Goal: Contribute content

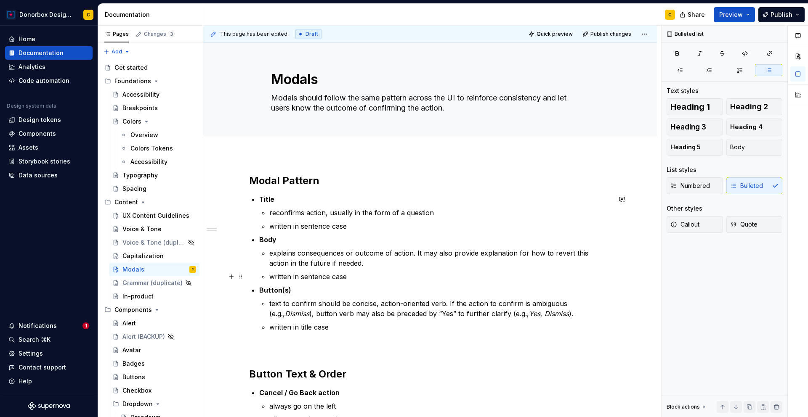
scroll to position [124, 0]
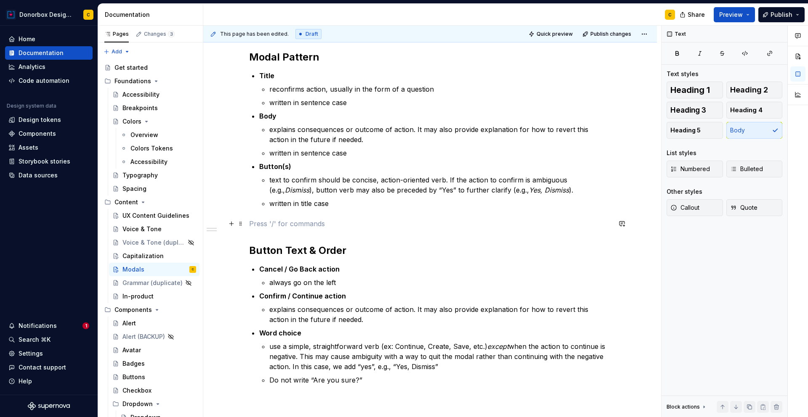
click at [263, 220] on p at bounding box center [430, 224] width 362 height 10
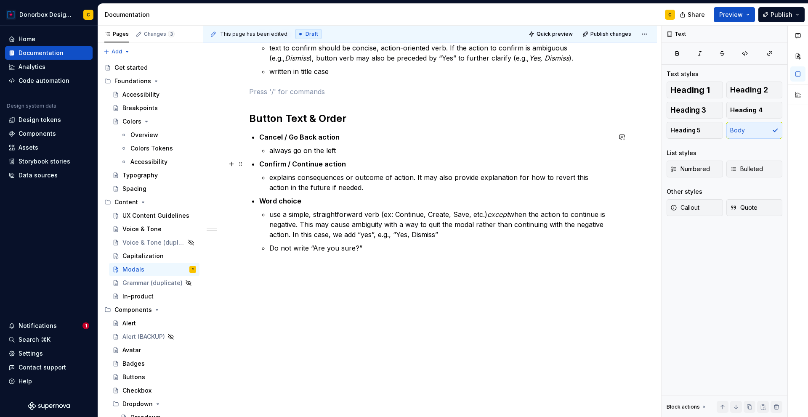
scroll to position [262, 0]
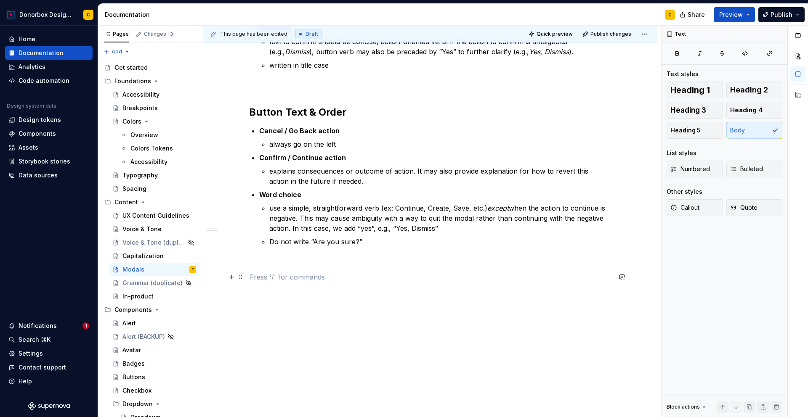
click at [290, 281] on p at bounding box center [430, 277] width 362 height 10
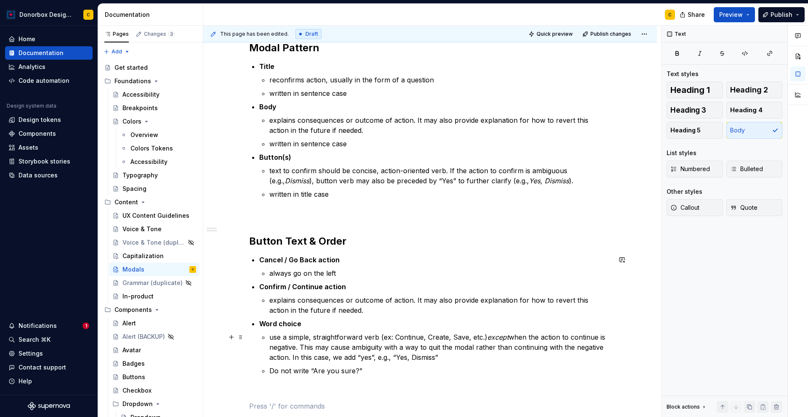
scroll to position [124, 0]
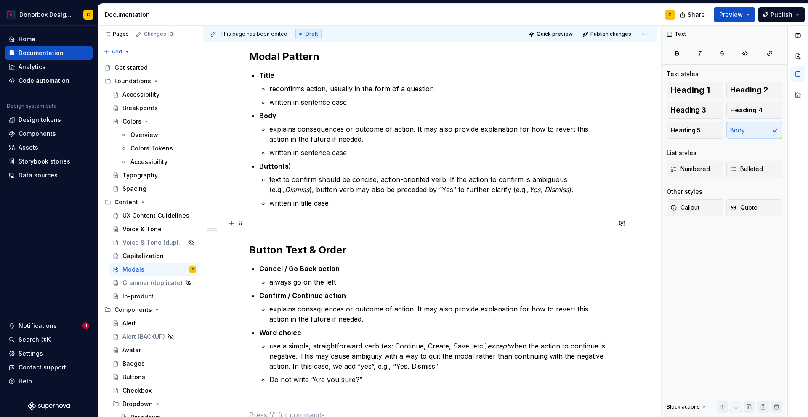
click at [260, 227] on p at bounding box center [430, 223] width 362 height 10
click at [243, 224] on span at bounding box center [240, 223] width 7 height 12
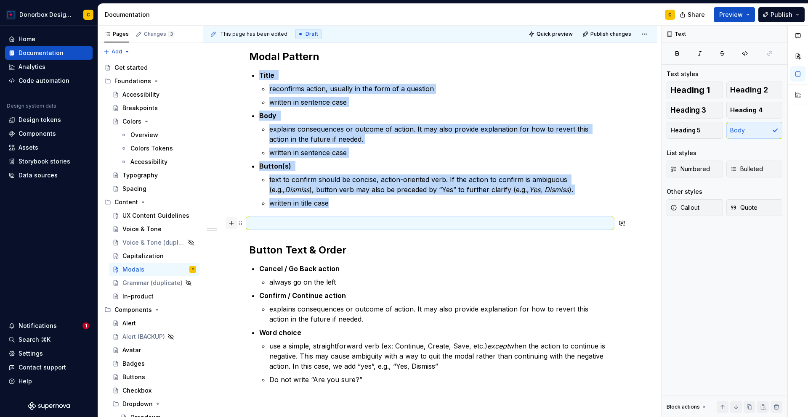
click at [232, 225] on button "button" at bounding box center [231, 223] width 12 height 12
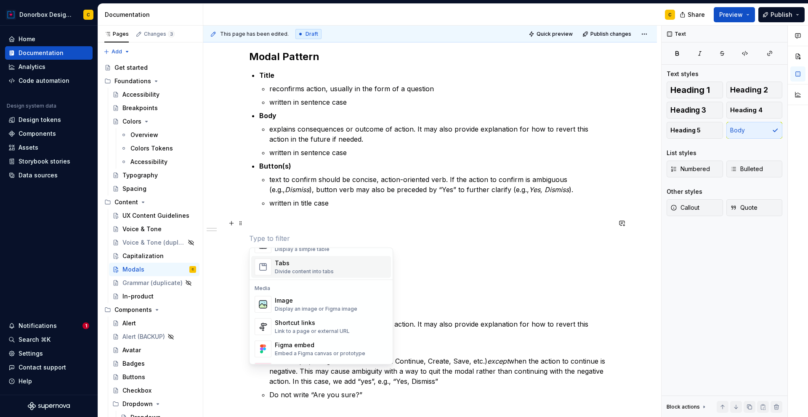
scroll to position [360, 0]
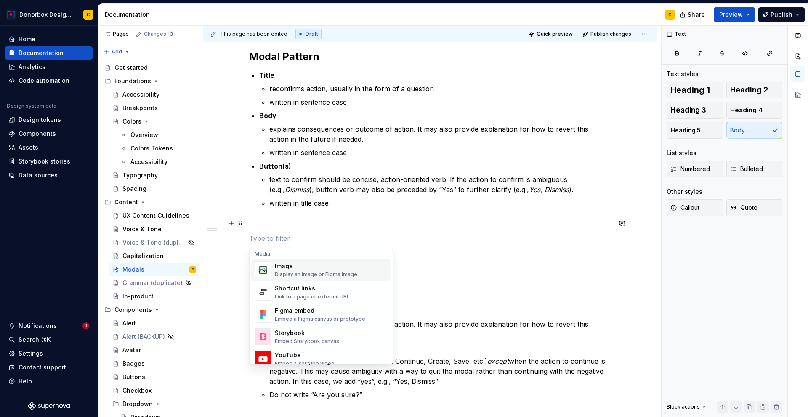
click at [302, 271] on div "Display an image or Figma image" at bounding box center [316, 274] width 82 height 7
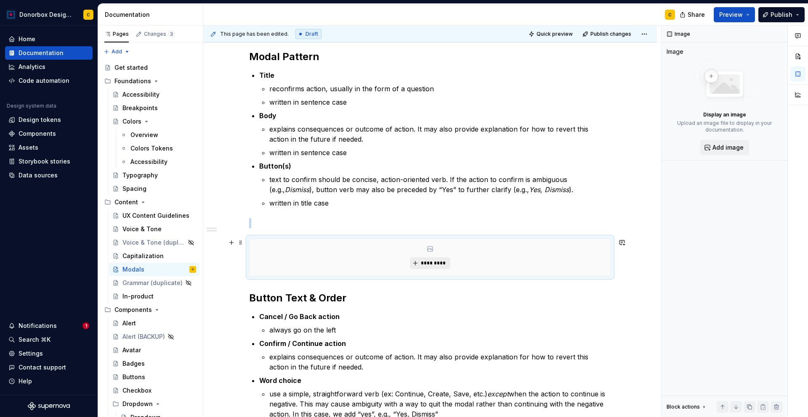
click at [429, 265] on span "*********" at bounding box center [433, 263] width 26 height 7
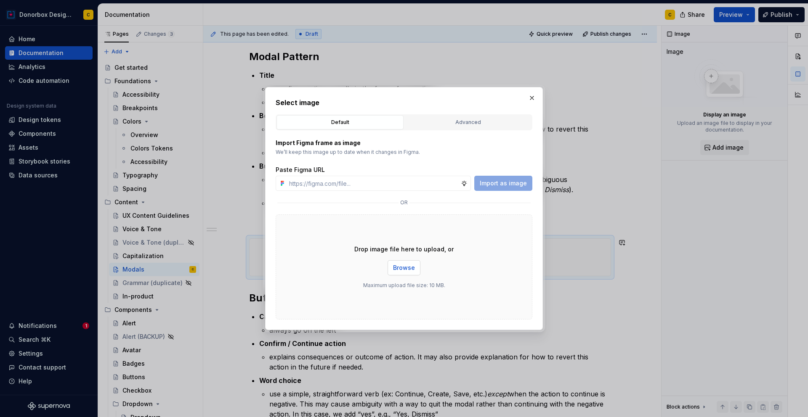
click at [403, 266] on span "Browse" at bounding box center [404, 268] width 22 height 8
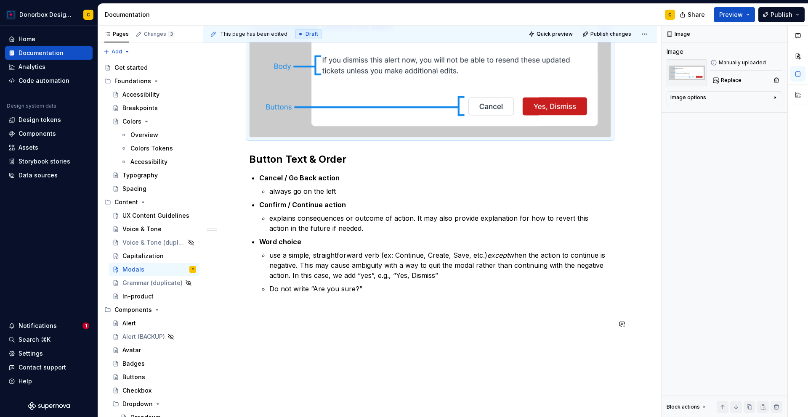
scroll to position [369, 0]
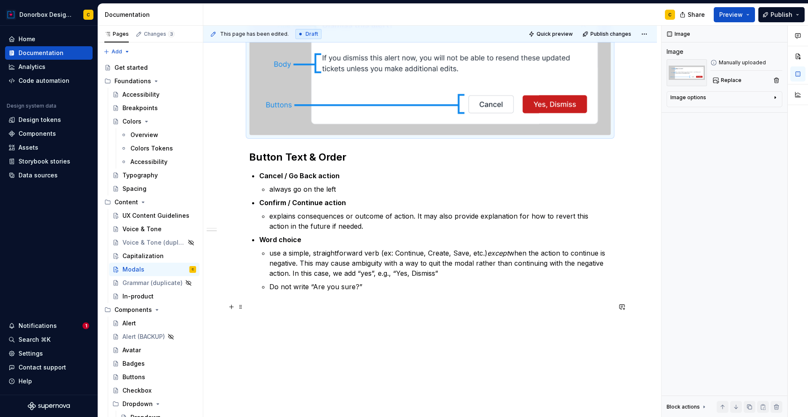
click at [304, 310] on p at bounding box center [430, 307] width 362 height 10
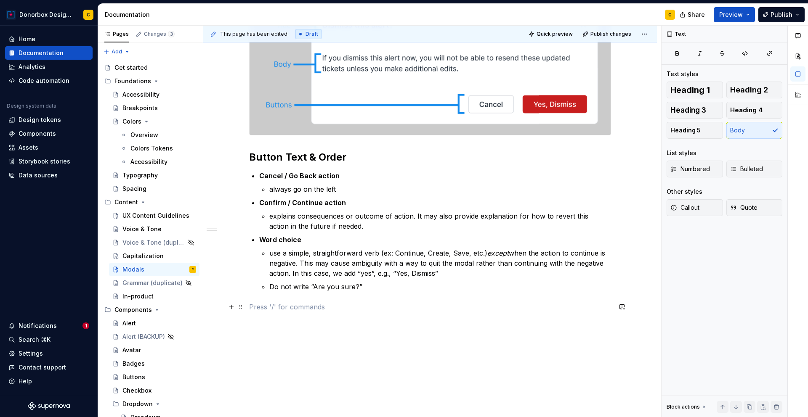
type textarea "*"
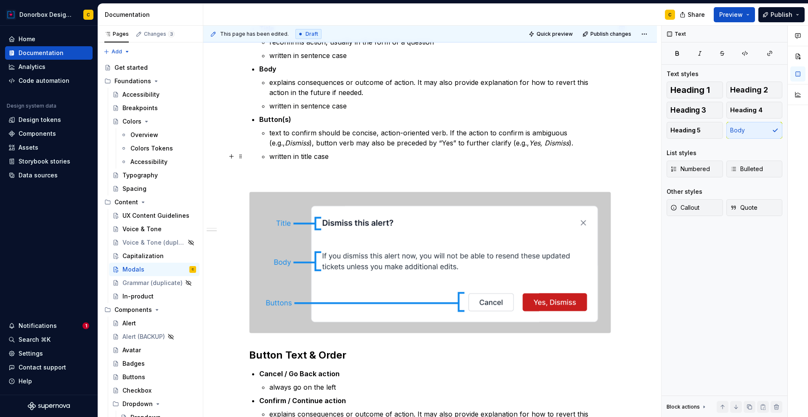
scroll to position [169, 0]
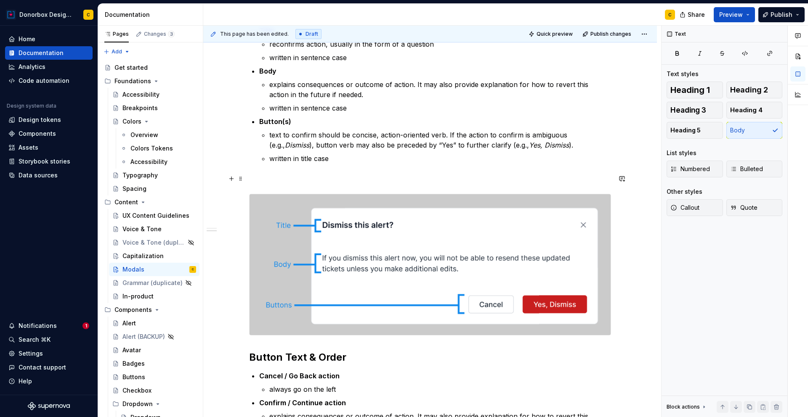
click at [269, 179] on p at bounding box center [430, 179] width 362 height 10
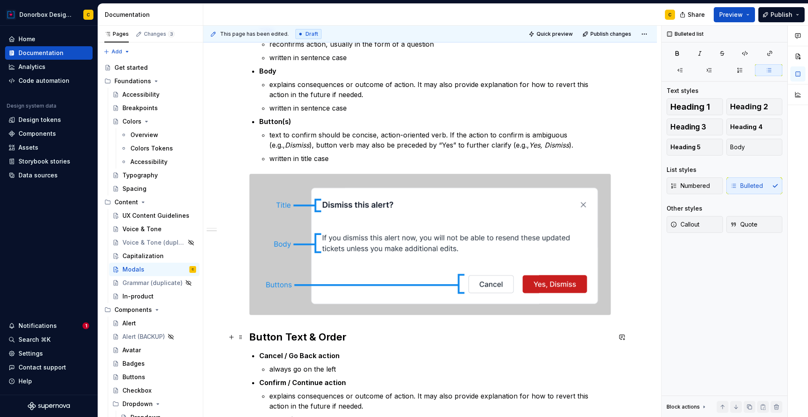
click at [249, 336] on strong "Button Text & Order" at bounding box center [297, 337] width 97 height 12
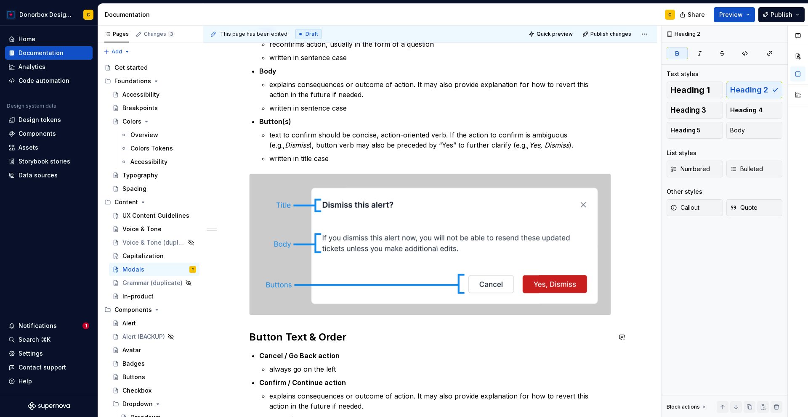
click at [262, 323] on div "Modal Pattern Title reconfirms action, usually in the form of a question writte…" at bounding box center [430, 256] width 362 height 502
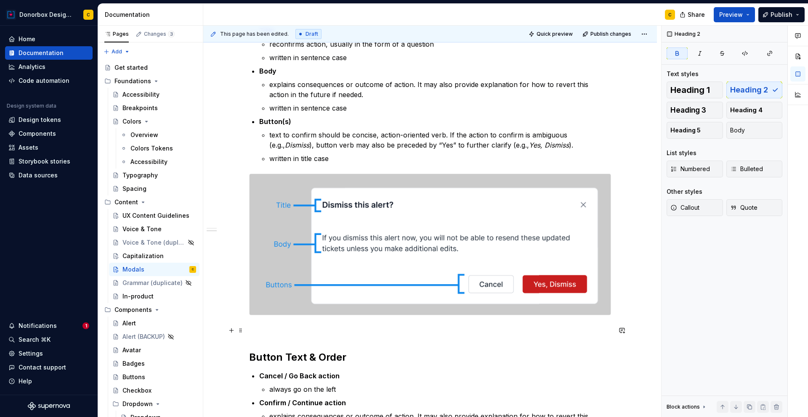
click at [263, 335] on p at bounding box center [430, 331] width 362 height 10
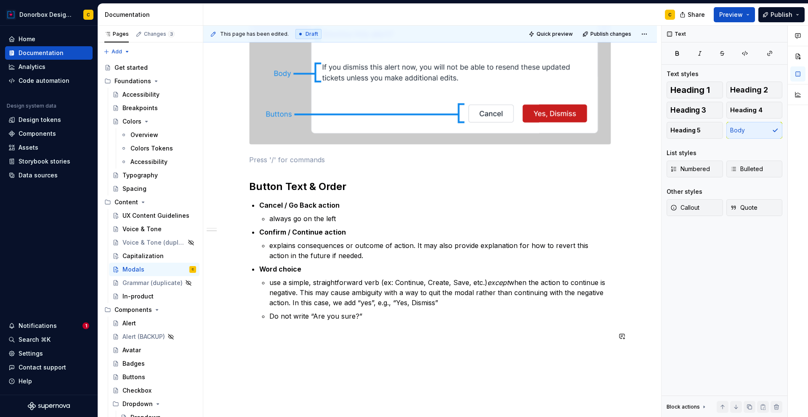
scroll to position [348, 0]
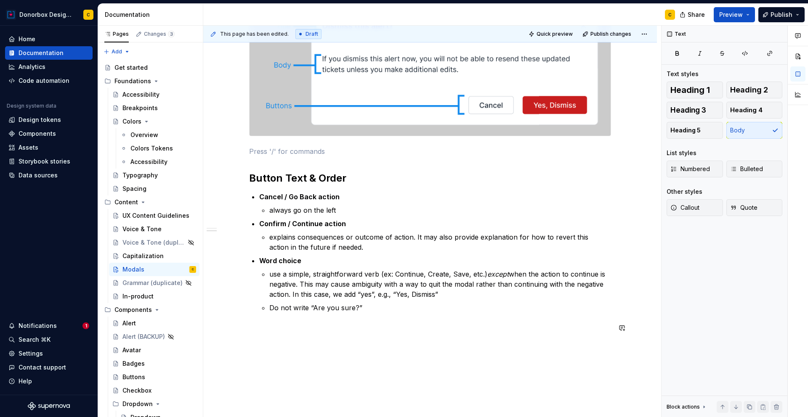
click at [263, 335] on div "Modal Pattern Title reconfirms action, usually in the form of a question writte…" at bounding box center [430, 87] width 362 height 522
click at [261, 328] on p at bounding box center [430, 328] width 362 height 10
click at [231, 329] on button "button" at bounding box center [231, 328] width 12 height 12
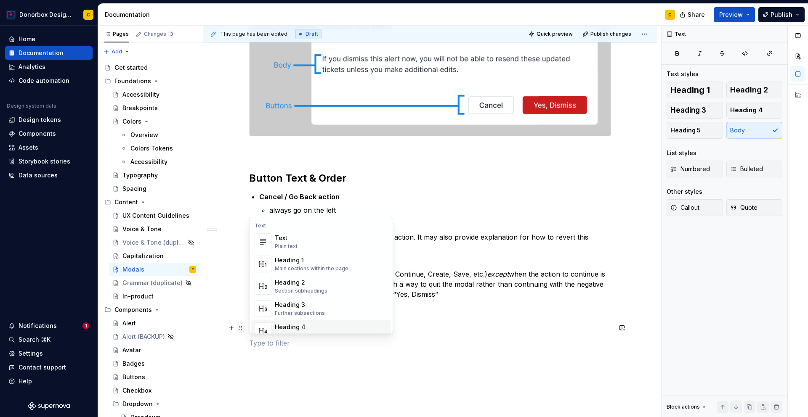
click at [239, 329] on span at bounding box center [240, 328] width 7 height 12
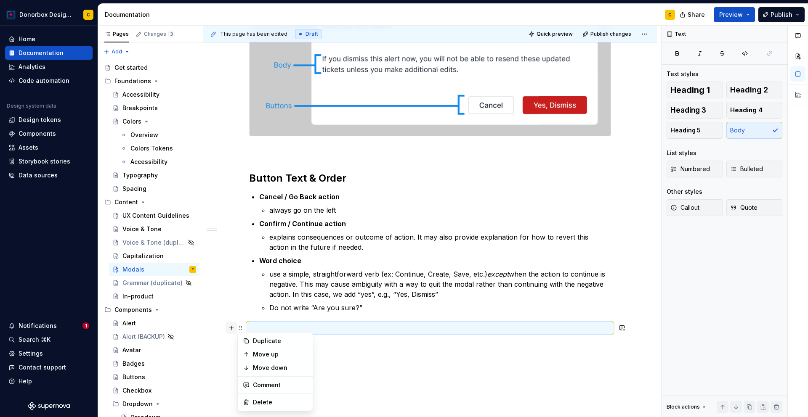
click at [232, 329] on button "button" at bounding box center [231, 328] width 12 height 12
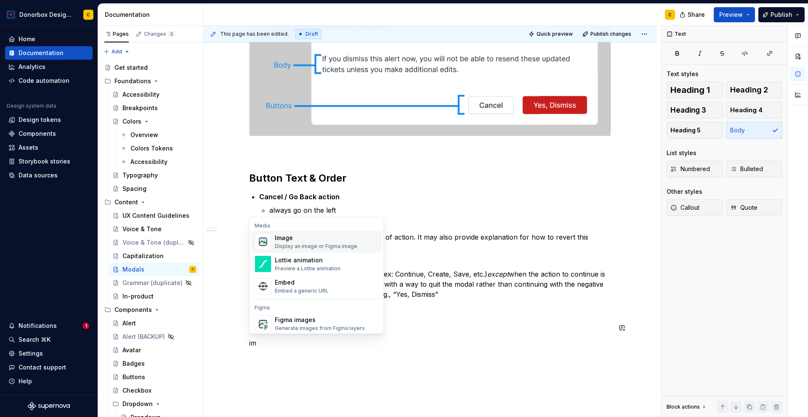
click at [333, 239] on div "Image" at bounding box center [316, 238] width 82 height 8
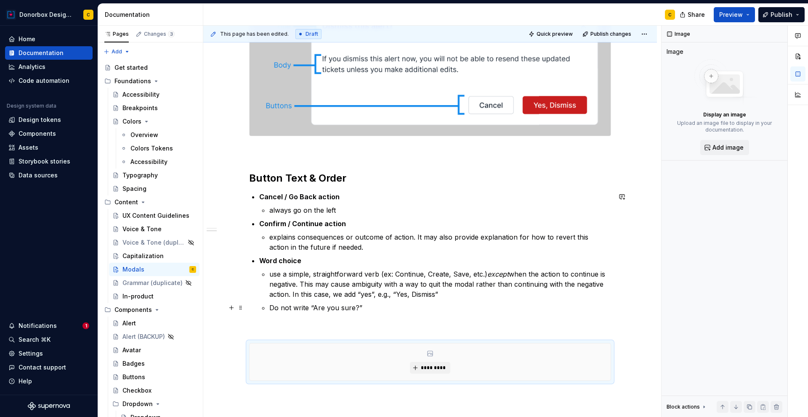
scroll to position [420, 0]
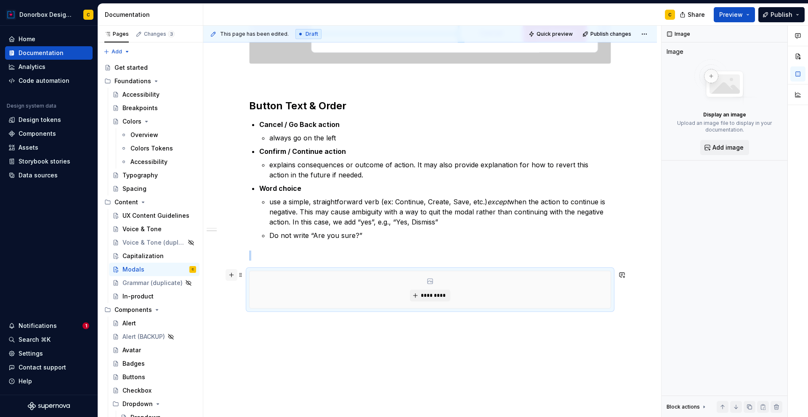
click at [234, 277] on button "button" at bounding box center [231, 275] width 12 height 12
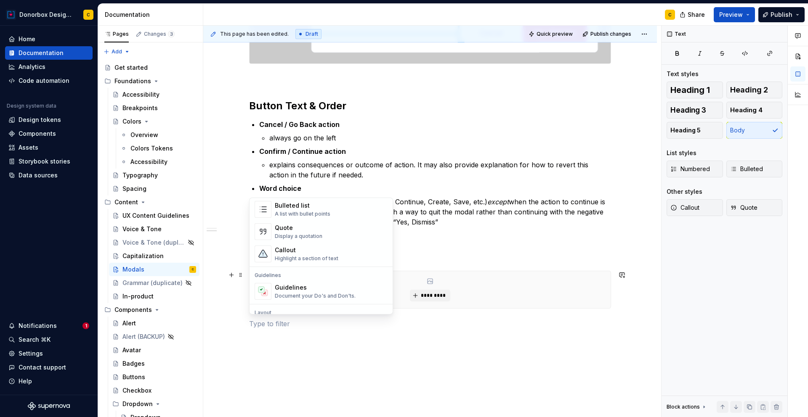
scroll to position [168, 0]
click at [293, 291] on div "Guidelines" at bounding box center [315, 289] width 81 height 8
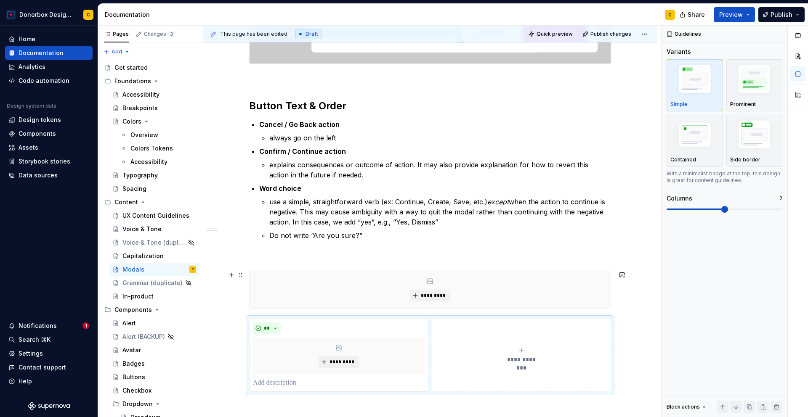
click at [342, 287] on div "*********" at bounding box center [429, 289] width 361 height 37
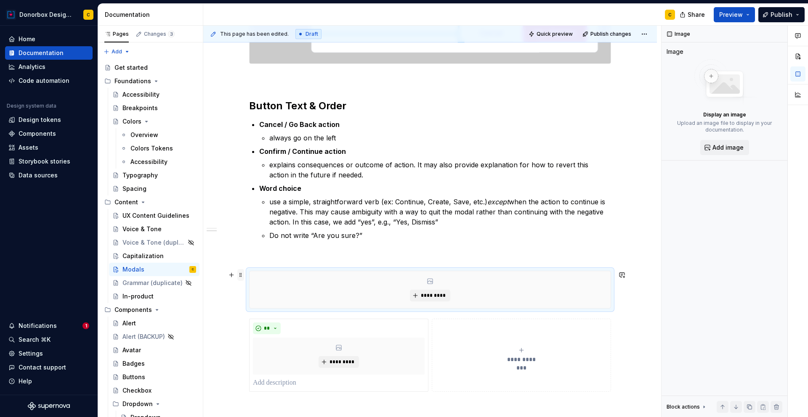
click at [243, 276] on span at bounding box center [240, 275] width 7 height 12
click at [257, 355] on div "Delete" at bounding box center [275, 349] width 72 height 13
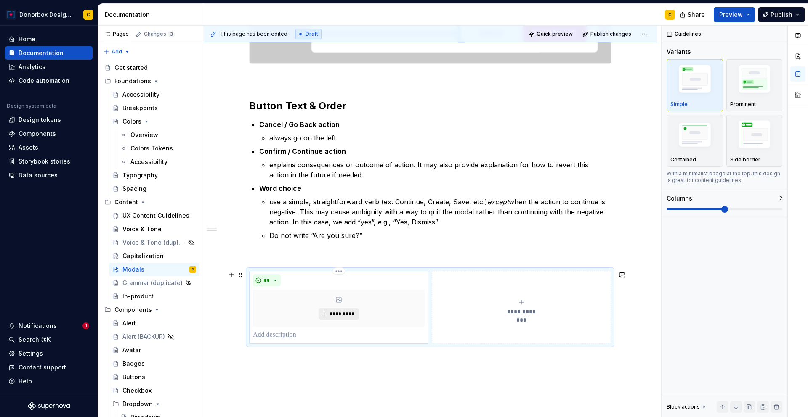
click at [337, 315] on span "*********" at bounding box center [342, 314] width 26 height 7
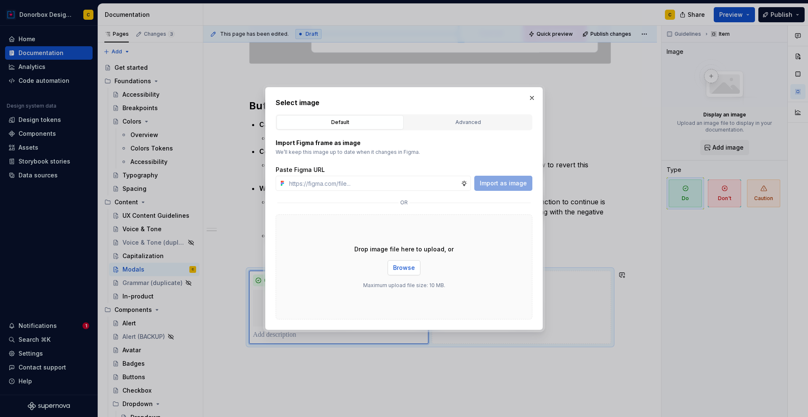
click at [416, 263] on button "Browse" at bounding box center [403, 267] width 33 height 15
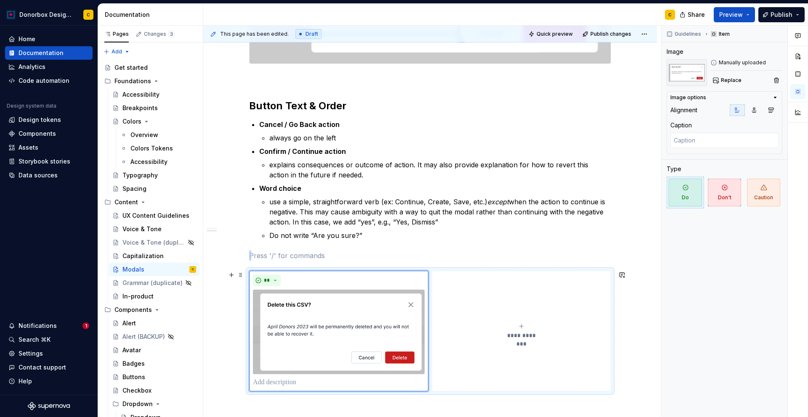
click at [526, 334] on span "**********" at bounding box center [521, 335] width 39 height 8
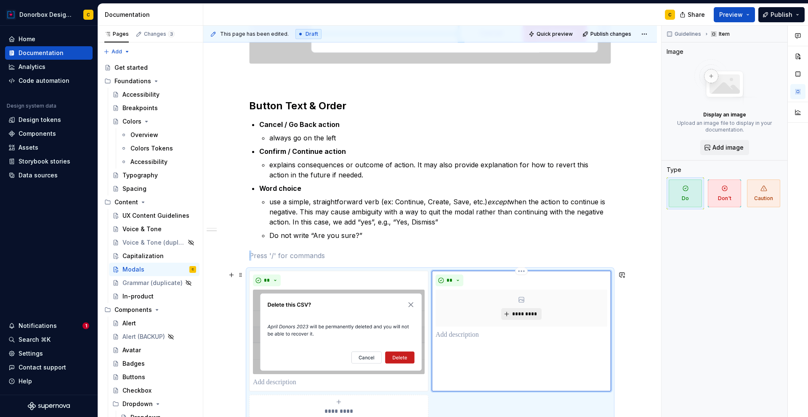
click at [524, 316] on span "*********" at bounding box center [525, 314] width 26 height 7
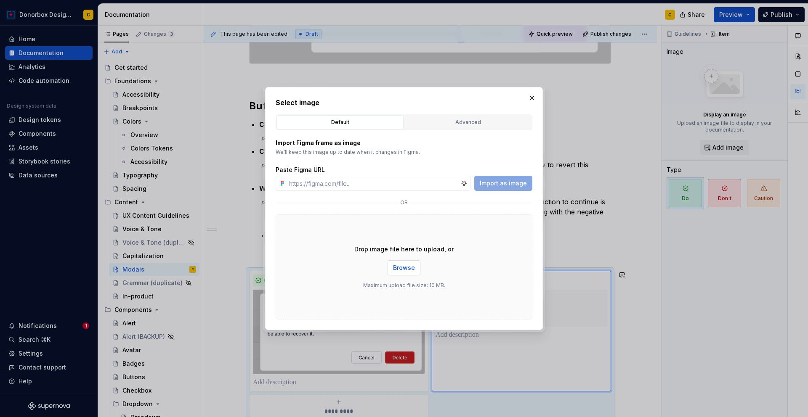
click at [392, 269] on button "Browse" at bounding box center [403, 267] width 33 height 15
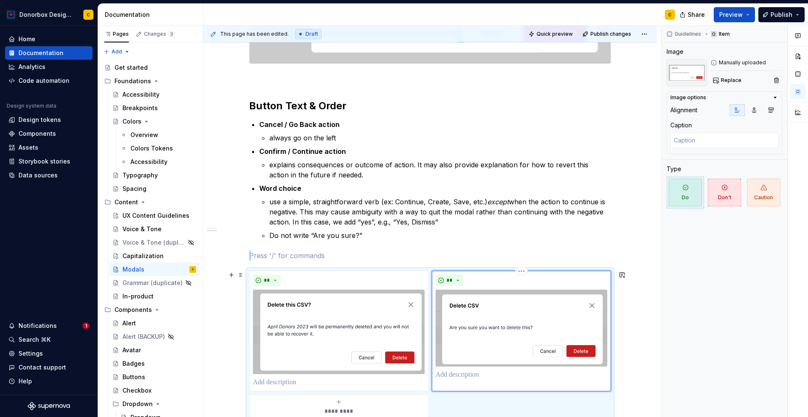
scroll to position [434, 0]
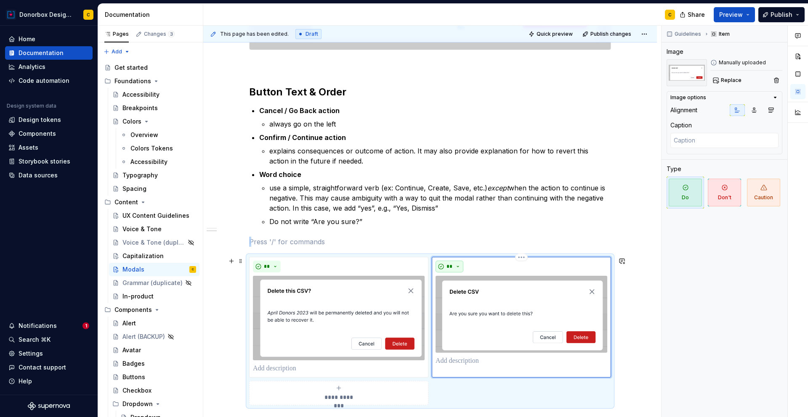
click at [453, 269] on button "**" at bounding box center [449, 267] width 28 height 12
click at [461, 298] on div "Don't" at bounding box center [469, 296] width 16 height 8
click at [304, 264] on div "**" at bounding box center [339, 267] width 172 height 12
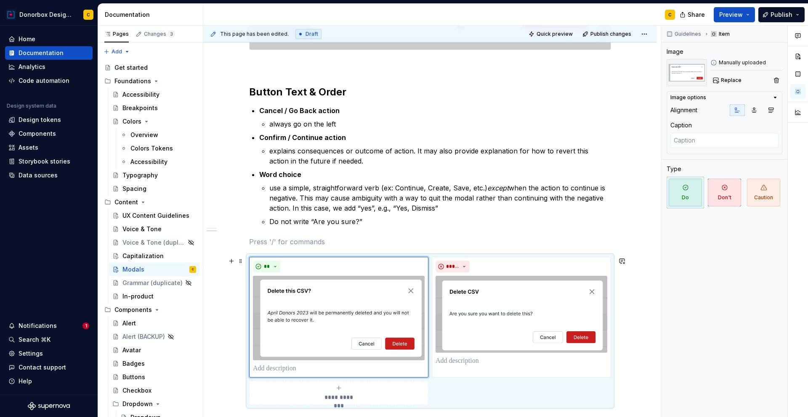
click at [474, 387] on div "**********" at bounding box center [430, 331] width 362 height 149
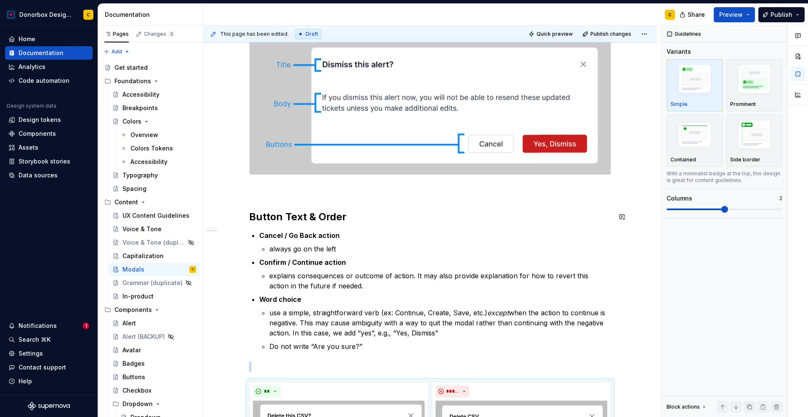
scroll to position [308, 0]
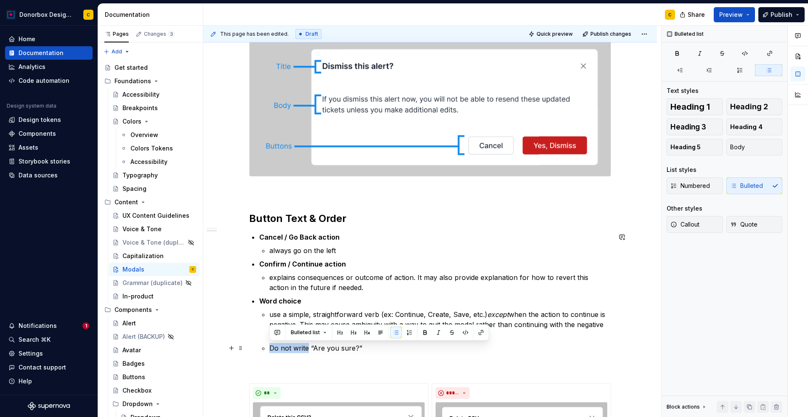
drag, startPoint x: 271, startPoint y: 349, endPoint x: 307, endPoint y: 345, distance: 36.0
click at [307, 345] on p "Do not write “Are you sure?”" at bounding box center [440, 348] width 342 height 10
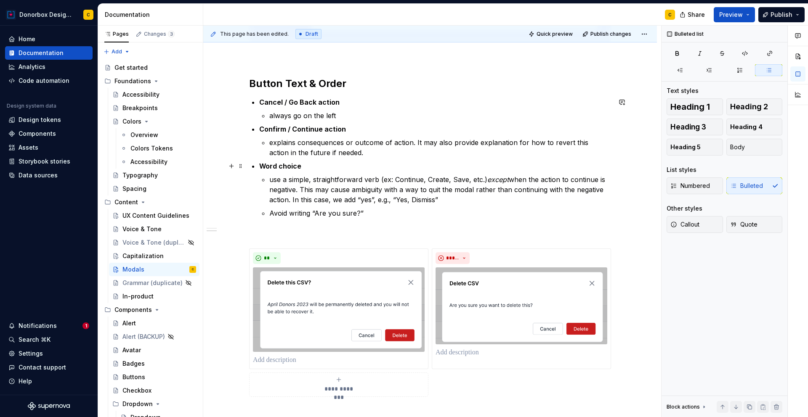
scroll to position [488, 0]
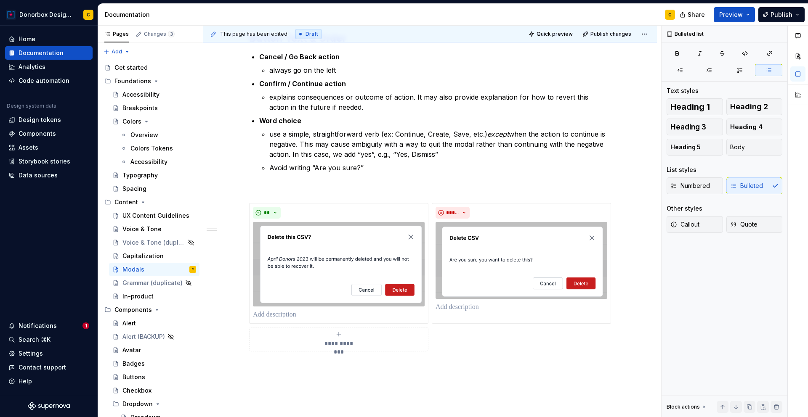
click at [300, 72] on p "always go on the left" at bounding box center [440, 70] width 342 height 10
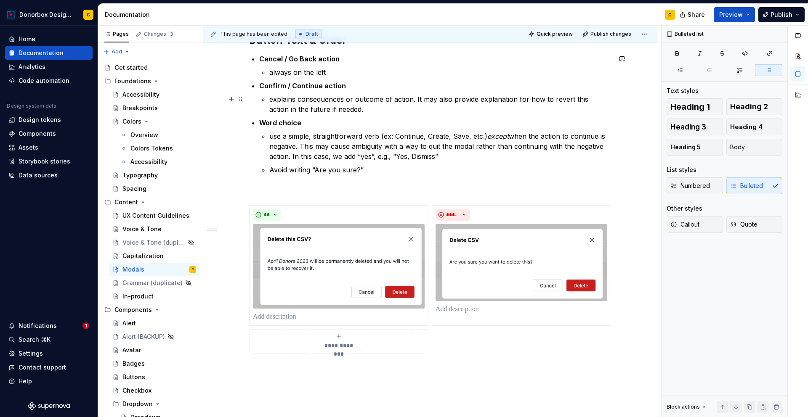
click at [269, 101] on p "explains consequences or outcome of action. It may also provide explanation for…" at bounding box center [440, 104] width 342 height 20
drag, startPoint x: 269, startPoint y: 72, endPoint x: 292, endPoint y: 71, distance: 22.7
click at [292, 71] on p "always on the left" at bounding box center [440, 72] width 342 height 10
click at [269, 98] on p "explains consequences or outcome of action. It may also provide explanation for…" at bounding box center [440, 104] width 342 height 20
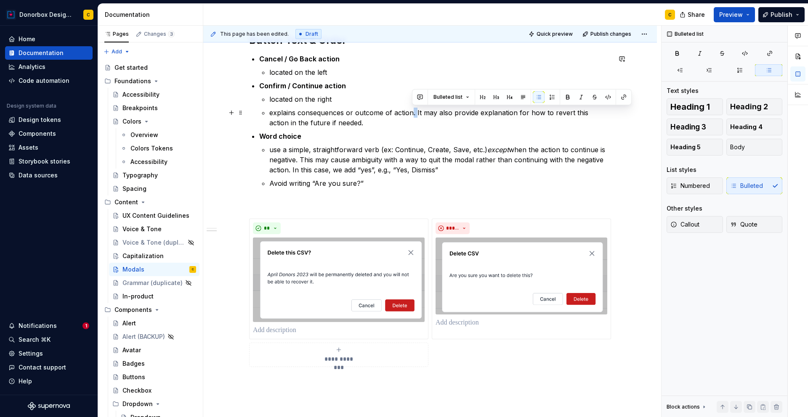
drag, startPoint x: 416, startPoint y: 113, endPoint x: 411, endPoint y: 113, distance: 5.5
click at [411, 113] on p "explains consequences or outcome of action. It may also provide explanation for…" at bounding box center [440, 118] width 342 height 20
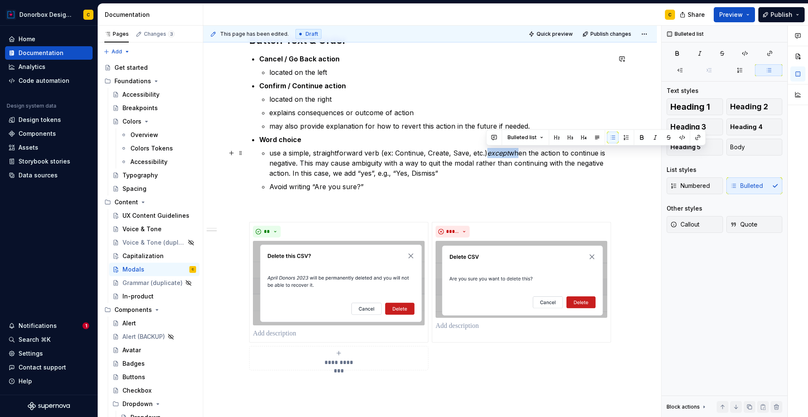
drag, startPoint x: 487, startPoint y: 153, endPoint x: 514, endPoint y: 154, distance: 27.4
click at [514, 154] on p "use a simple, straightforward verb (ex: Continue, Create, Save, etc.) except wh…" at bounding box center [440, 163] width 342 height 30
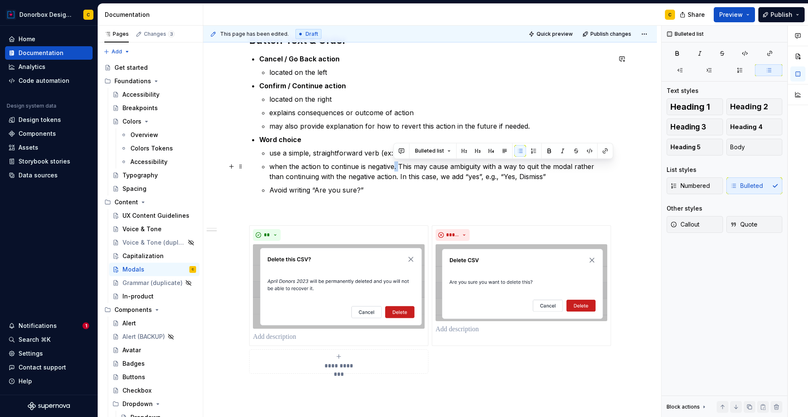
drag, startPoint x: 392, startPoint y: 167, endPoint x: 399, endPoint y: 170, distance: 7.1
click at [399, 170] on p "when the action to continue is negative. This may cause ambiguity with a way to…" at bounding box center [440, 172] width 342 height 20
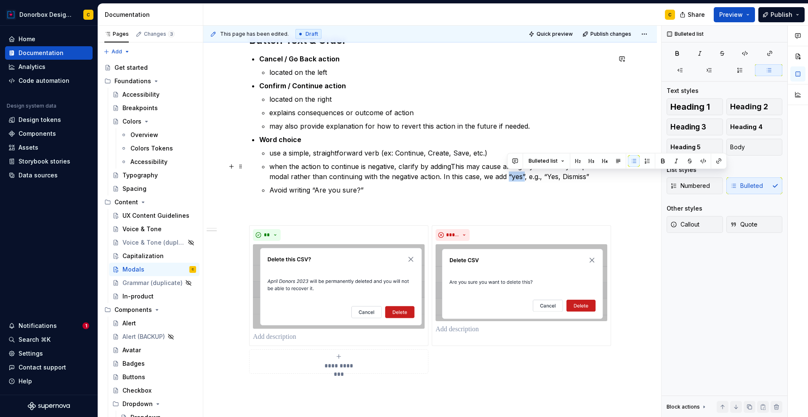
drag, startPoint x: 508, startPoint y: 176, endPoint x: 524, endPoint y: 175, distance: 16.0
click at [524, 175] on p "when the action to continue is negative, clarify by addingThis may cause ambigu…" at bounding box center [440, 172] width 342 height 20
copy p "“yes”"
click at [443, 154] on p "use a simple, straightforward verb (ex: Continue, Create, Save, etc.)" at bounding box center [440, 153] width 342 height 10
click at [452, 167] on p "when the action to continue is negative, clarify by addingThis may cause ambigu…" at bounding box center [440, 172] width 342 height 20
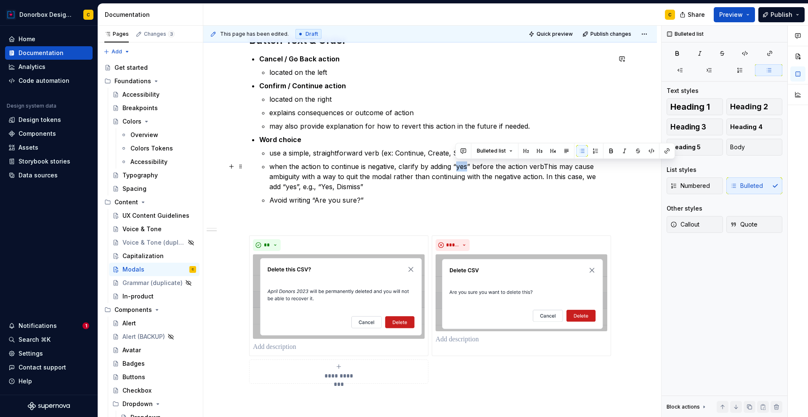
drag, startPoint x: 467, startPoint y: 168, endPoint x: 456, endPoint y: 167, distance: 10.2
click at [456, 167] on p "when the action to continue is negative, clarify by adding “yes” before the act…" at bounding box center [440, 177] width 342 height 30
click at [544, 164] on p "when the action to continue is negative, clarify by adding “Yes,” before the ac…" at bounding box center [440, 177] width 342 height 30
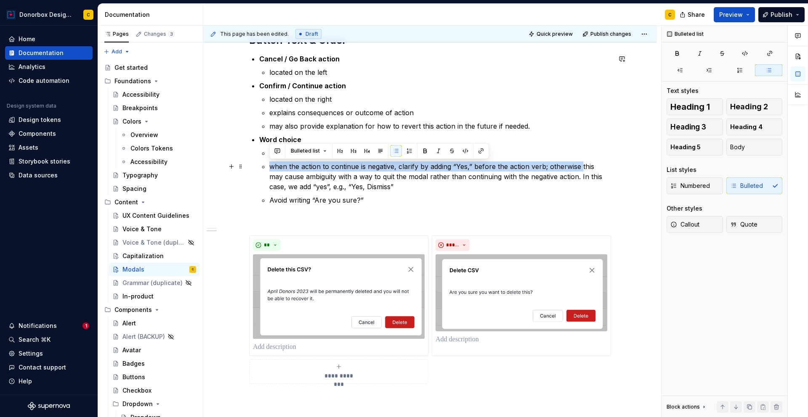
drag, startPoint x: 581, startPoint y: 168, endPoint x: 615, endPoint y: 167, distance: 34.9
click at [615, 167] on div "**********" at bounding box center [429, 111] width 453 height 887
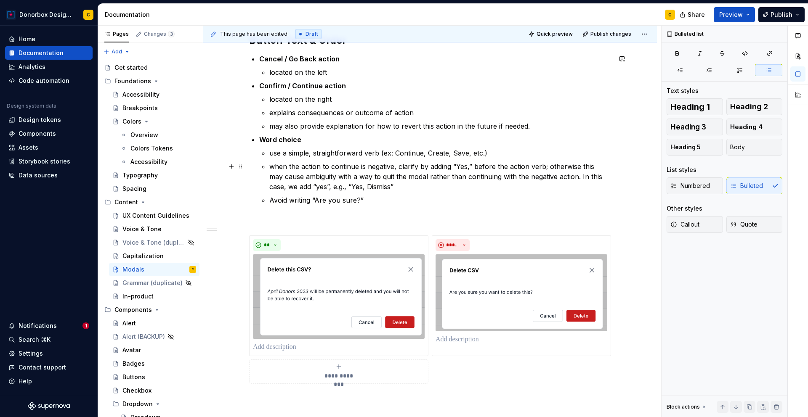
click at [517, 181] on p "when the action to continue is negative, clarify by adding “Yes,” before the ac…" at bounding box center [440, 177] width 342 height 30
drag, startPoint x: 501, startPoint y: 177, endPoint x: 560, endPoint y: 176, distance: 59.7
click at [560, 176] on p "when the action to continue is negative, clarify by adding “Yes,” before the ac…" at bounding box center [440, 177] width 342 height 30
click at [581, 165] on p "when the action to continue is negative, clarify by adding “Yes,” before the ac…" at bounding box center [440, 177] width 342 height 30
drag, startPoint x: 318, startPoint y: 177, endPoint x: 332, endPoint y: 175, distance: 14.0
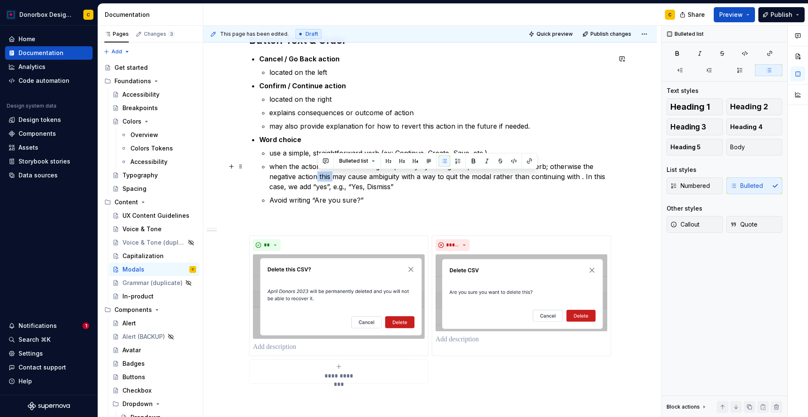
click at [332, 175] on p "when the action to continue is negative, clarify by adding “Yes,” before the ac…" at bounding box center [440, 177] width 342 height 30
click at [346, 178] on p "when the action to continue is negative, clarify by adding “Yes,” before the ac…" at bounding box center [440, 177] width 342 height 30
click at [374, 176] on p "when the action to continue is negative, clarify by adding “Yes,” before the ac…" at bounding box center [440, 177] width 342 height 30
click at [391, 166] on p "when the action to continue is negative, clarify by adding “Yes,” before the ac…" at bounding box center [440, 177] width 342 height 30
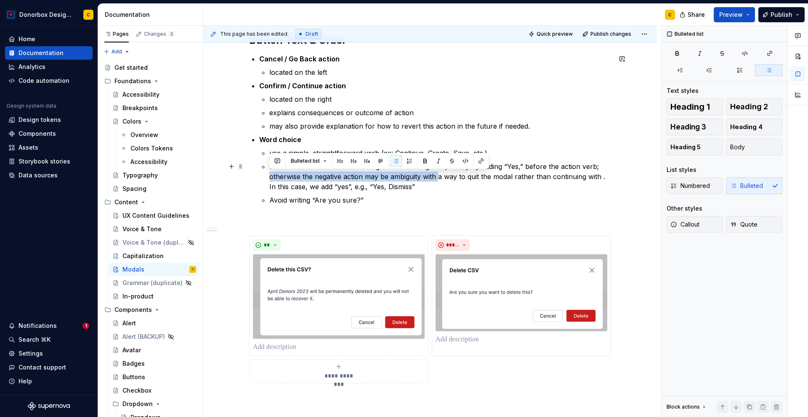
drag, startPoint x: 269, startPoint y: 178, endPoint x: 440, endPoint y: 180, distance: 170.8
click at [440, 180] on p "when the action to continue is negative and ambiguous, clarify by adding “Yes,”…" at bounding box center [440, 177] width 342 height 30
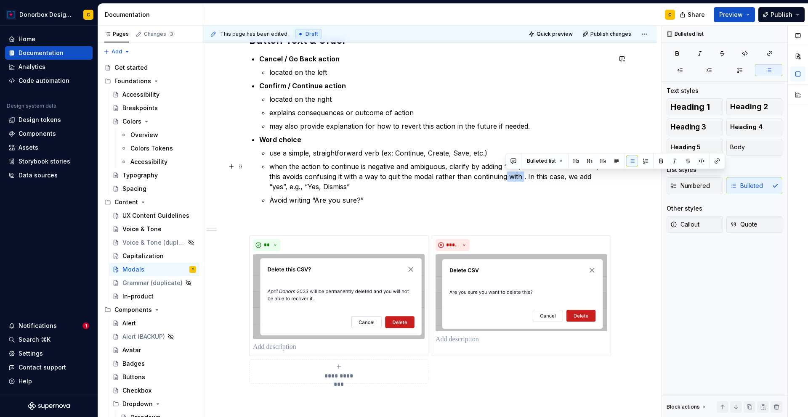
drag, startPoint x: 522, startPoint y: 178, endPoint x: 504, endPoint y: 175, distance: 17.5
click at [504, 175] on p "when the action to continue is negative and ambiguous, clarify by adding “Yes,”…" at bounding box center [440, 177] width 342 height 30
click at [522, 177] on p "when the action to continue is negative and ambiguous, clarify by adding “Yes,”…" at bounding box center [440, 177] width 342 height 30
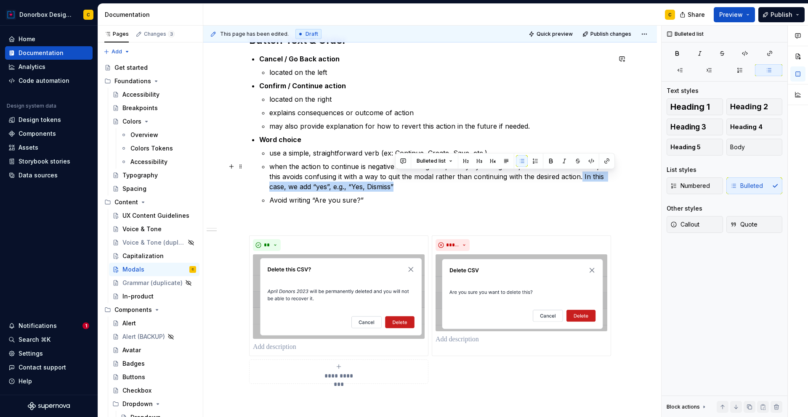
drag, startPoint x: 581, startPoint y: 178, endPoint x: 584, endPoint y: 183, distance: 5.8
click at [584, 183] on p "when the action to continue is negative and ambiguous, clarify by adding “Yes,”…" at bounding box center [440, 177] width 342 height 30
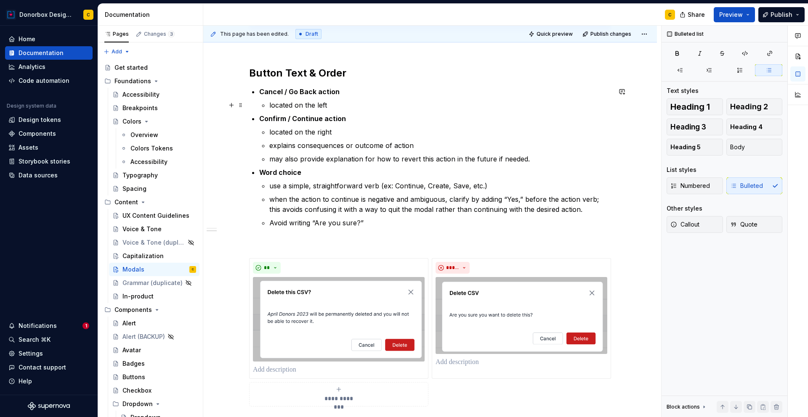
scroll to position [461, 0]
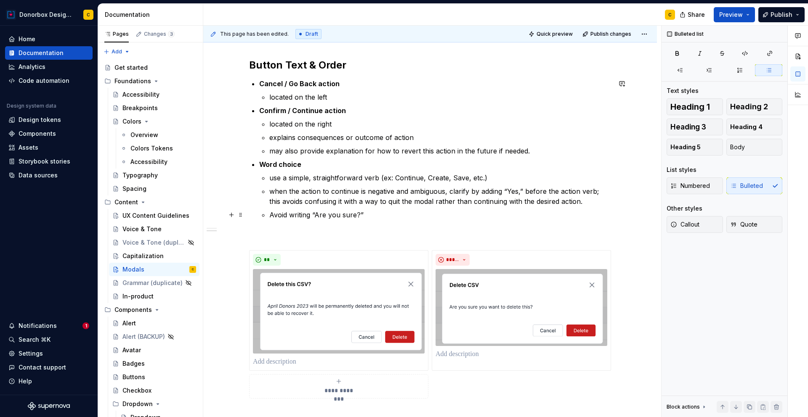
click at [274, 215] on p "Avoid writing “Are you sure?”" at bounding box center [440, 215] width 342 height 10
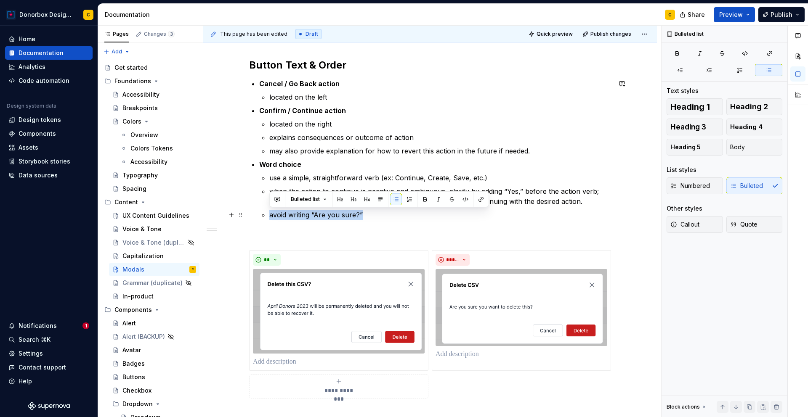
drag, startPoint x: 321, startPoint y: 214, endPoint x: 269, endPoint y: 219, distance: 51.6
click at [269, 219] on p "avoid writing “Are you sure?”" at bounding box center [440, 215] width 342 height 10
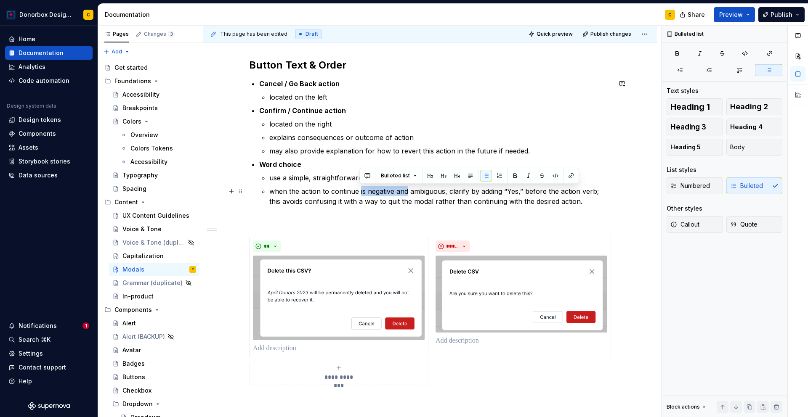
drag, startPoint x: 360, startPoint y: 189, endPoint x: 407, endPoint y: 188, distance: 47.1
click at [407, 188] on p "when the action to continue is negative and ambiguous, clarify by adding “Yes,”…" at bounding box center [440, 196] width 342 height 20
click at [419, 194] on p "when the action to continue may be ambiguous, clarify by adding “Yes,” before t…" at bounding box center [440, 196] width 342 height 20
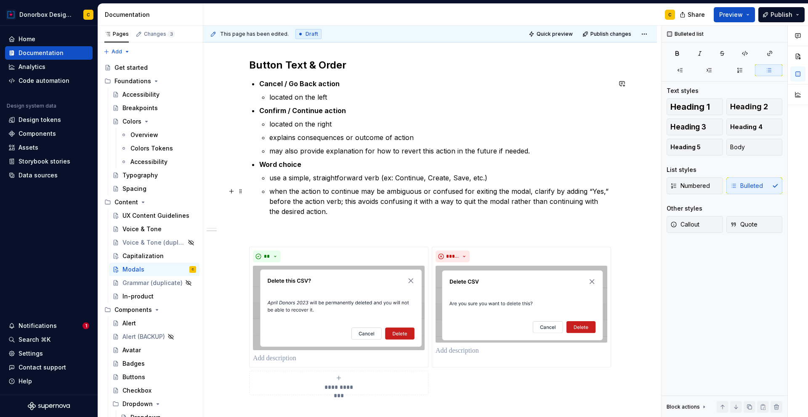
click at [607, 190] on p "when the action to continue may be ambiguous or confused for exiting the modal,…" at bounding box center [440, 201] width 342 height 30
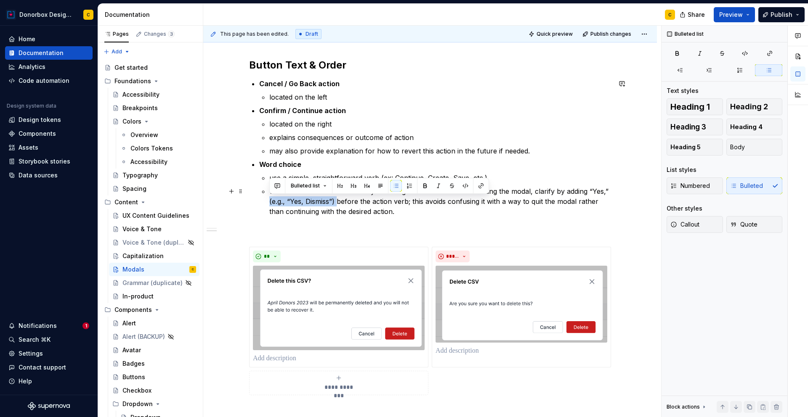
drag, startPoint x: 339, startPoint y: 201, endPoint x: 268, endPoint y: 196, distance: 71.2
click at [269, 196] on p "when the action to continue may be ambiguous or confused for exiting the modal,…" at bounding box center [440, 201] width 342 height 30
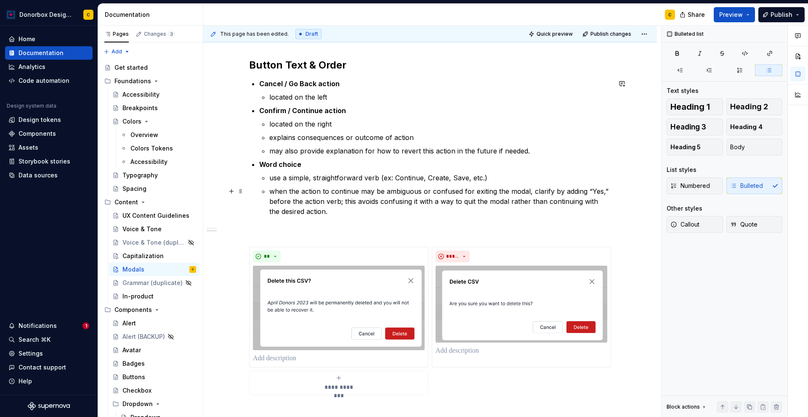
click at [337, 199] on p "when the action to continue may be ambiguous or confused for exiting the modal,…" at bounding box center [440, 201] width 342 height 30
click at [397, 213] on p "when the action to continue may be ambiguous or confused for exiting the modal,…" at bounding box center [440, 201] width 342 height 30
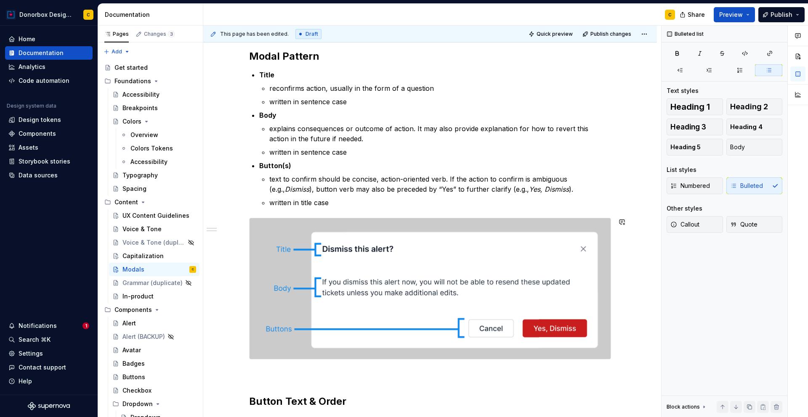
scroll to position [124, 0]
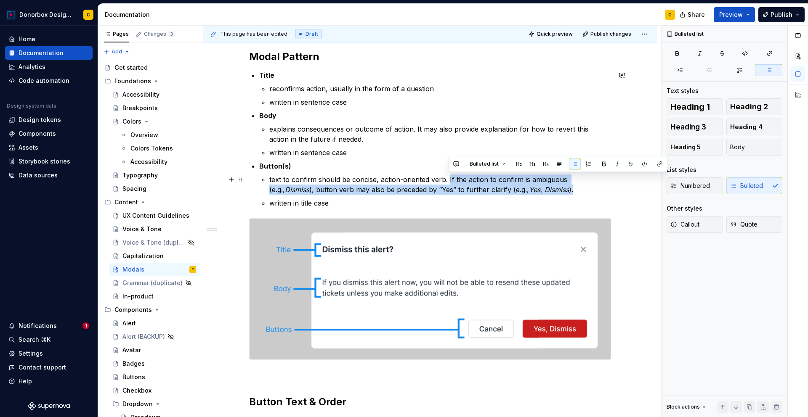
drag, startPoint x: 447, startPoint y: 179, endPoint x: 557, endPoint y: 190, distance: 110.8
click at [557, 190] on p "text to confirm should be concise, action-oriented verb. If the action to confi…" at bounding box center [440, 185] width 342 height 20
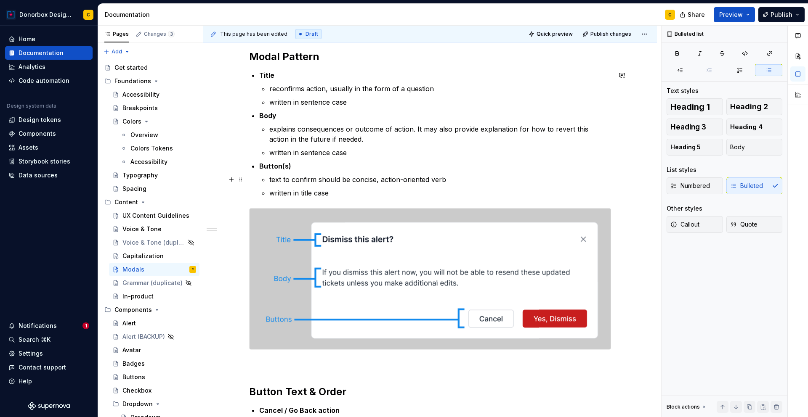
click at [352, 179] on p "text to confirm should be concise, action-oriented verb" at bounding box center [440, 180] width 342 height 10
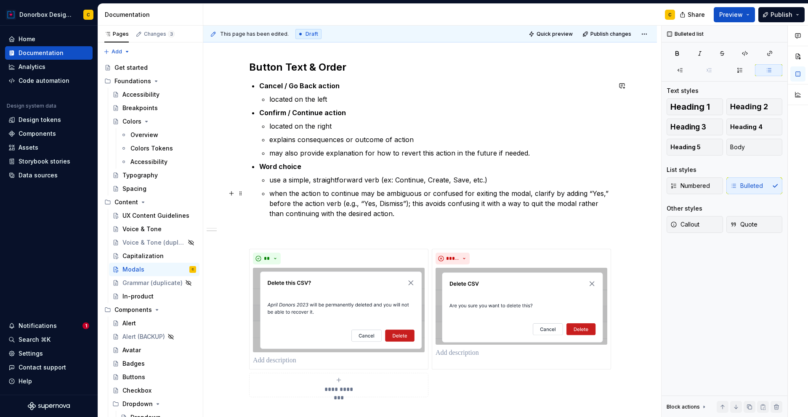
scroll to position [450, 0]
click at [408, 217] on p "when the action to continue may be ambiguous or confused for exiting the modal,…" at bounding box center [440, 203] width 342 height 30
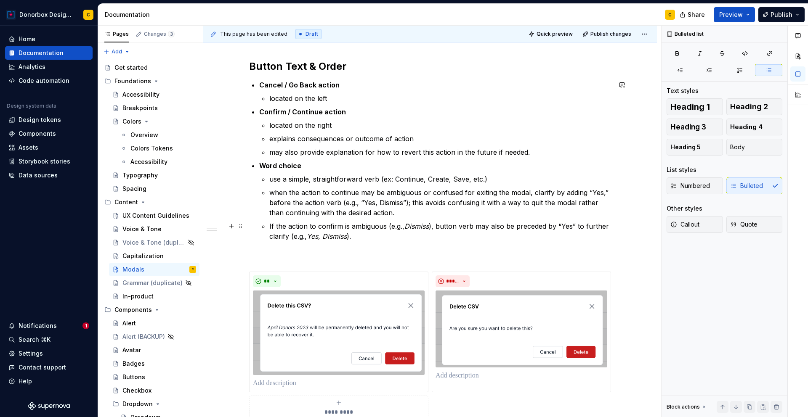
click at [270, 225] on p "If the action to confirm is ambiguous (e.g., Dismiss ), button verb may also be…" at bounding box center [440, 231] width 342 height 20
click at [437, 226] on p "if the action to confirm is ambiguous (e.g., Dismiss ), button verb may also be…" at bounding box center [440, 231] width 342 height 20
click at [457, 225] on p "if the action to confirm is ambiguous (e.g., Dismiss ), the button verb may als…" at bounding box center [440, 231] width 342 height 20
click at [454, 228] on p "if the action to confirm is ambiguous (e.g., Dismiss ), the verb may also be pr…" at bounding box center [440, 231] width 342 height 20
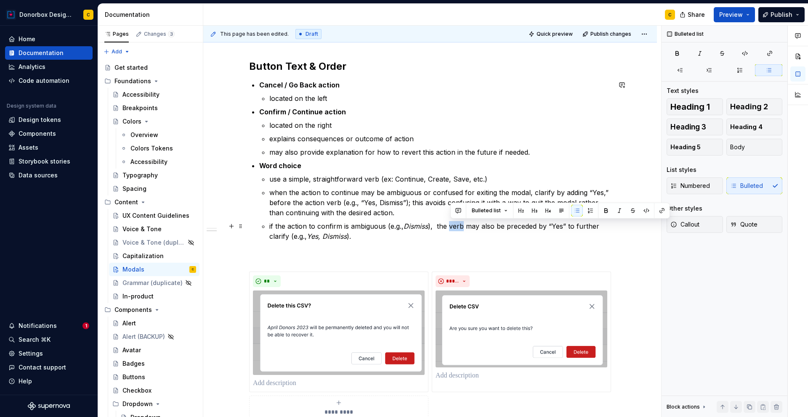
click at [454, 228] on p "if the action to confirm is ambiguous (e.g., Dismiss ), the verb may also be pr…" at bounding box center [440, 231] width 342 height 20
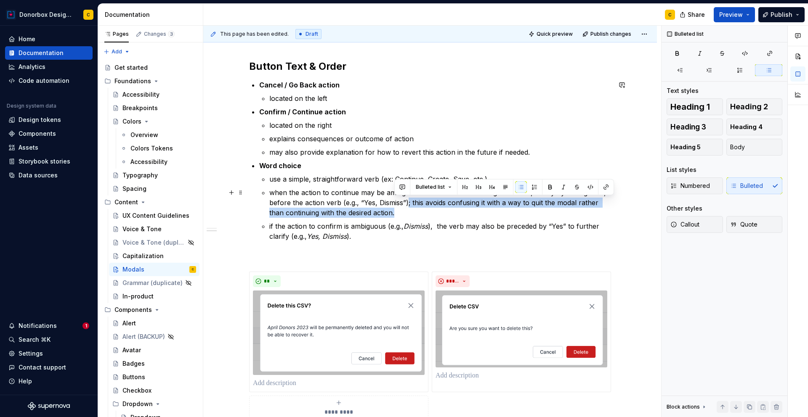
drag, startPoint x: 407, startPoint y: 204, endPoint x: 412, endPoint y: 208, distance: 6.5
click at [412, 208] on p "when the action to continue may be ambiguous or confused for exiting the modal,…" at bounding box center [440, 203] width 342 height 30
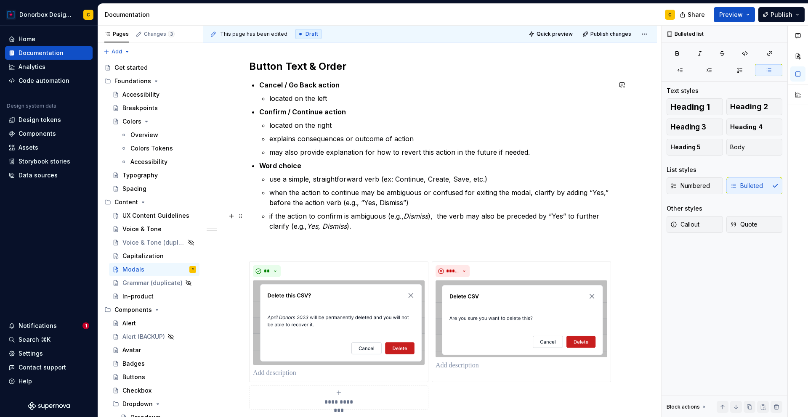
click at [371, 226] on p "if the action to confirm is ambiguous (e.g., Dismiss ), the verb may also be pr…" at bounding box center [440, 221] width 342 height 20
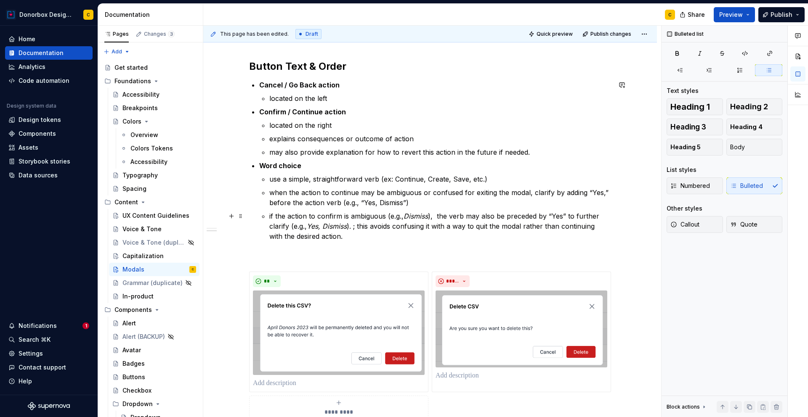
click at [356, 227] on p "if the action to confirm is ambiguous (e.g., Dismiss ), the verb may also be pr…" at bounding box center [440, 226] width 342 height 30
drag, startPoint x: 368, startPoint y: 226, endPoint x: 470, endPoint y: 229, distance: 102.3
click at [470, 229] on p "if the action to confirm is ambiguous (e.g., Dismiss ), the verb may also be pr…" at bounding box center [440, 226] width 342 height 30
click at [304, 174] on p "use a simple, straightforward verb (ex: Continue, Create, Save, etc.)" at bounding box center [440, 179] width 342 height 10
click at [437, 213] on p "if the action to confirm is ambiguous (e.g., Dismiss ), the verb may also be pr…" at bounding box center [440, 226] width 342 height 30
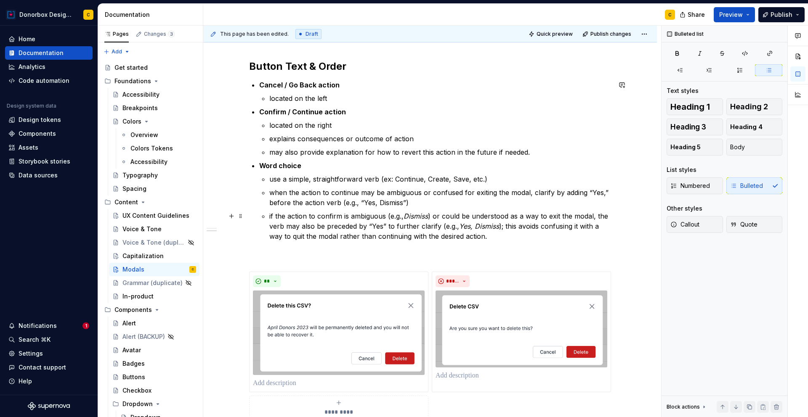
click at [269, 226] on p "if the action to confirm is ambiguous (e.g., Dismiss ) or could be understood a…" at bounding box center [440, 226] width 342 height 30
click at [351, 227] on p "if the action to confirm is ambiguous (e.g., Dismiss ) or could be understood a…" at bounding box center [440, 226] width 342 height 30
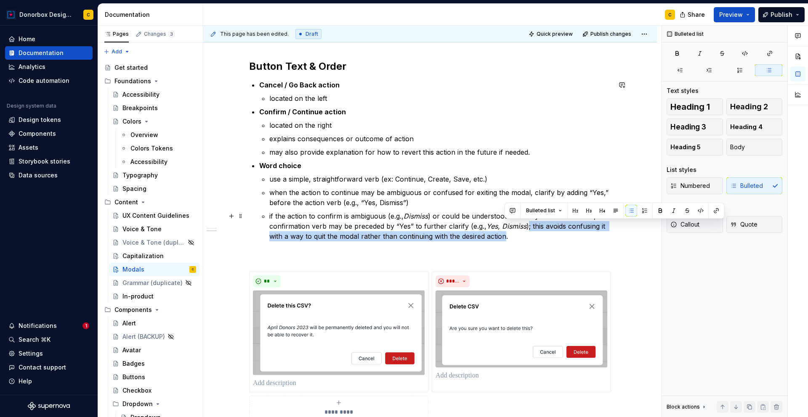
drag, startPoint x: 528, startPoint y: 227, endPoint x: 504, endPoint y: 239, distance: 26.3
click at [504, 239] on p "if the action to confirm is ambiguous (e.g., Dismiss ) or could be understood a…" at bounding box center [440, 226] width 342 height 30
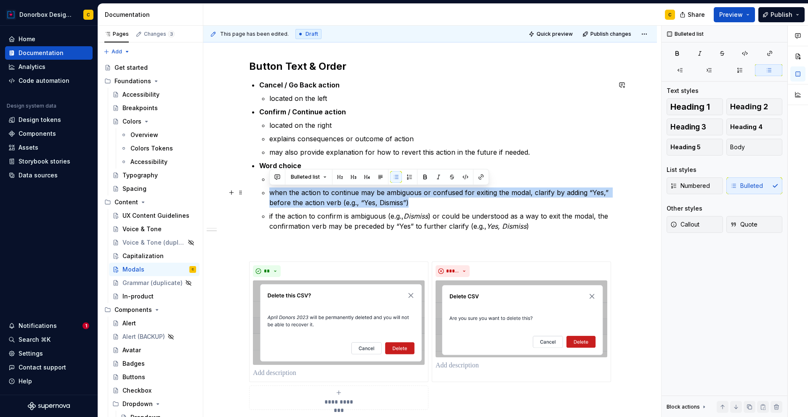
drag, startPoint x: 413, startPoint y: 206, endPoint x: 270, endPoint y: 191, distance: 143.4
click at [270, 190] on p "when the action to continue may be ambiguous or confused for exiting the modal,…" at bounding box center [440, 198] width 342 height 20
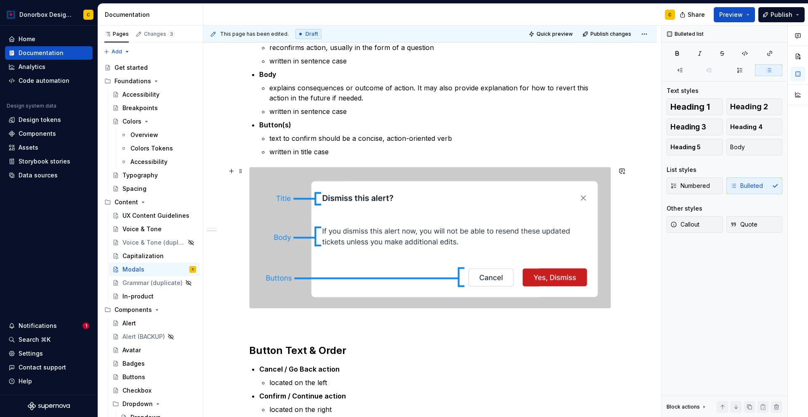
scroll to position [170, 0]
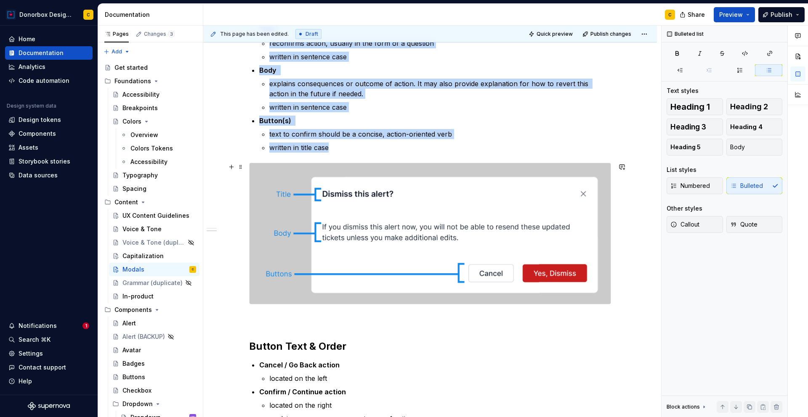
click at [412, 218] on img at bounding box center [429, 233] width 361 height 141
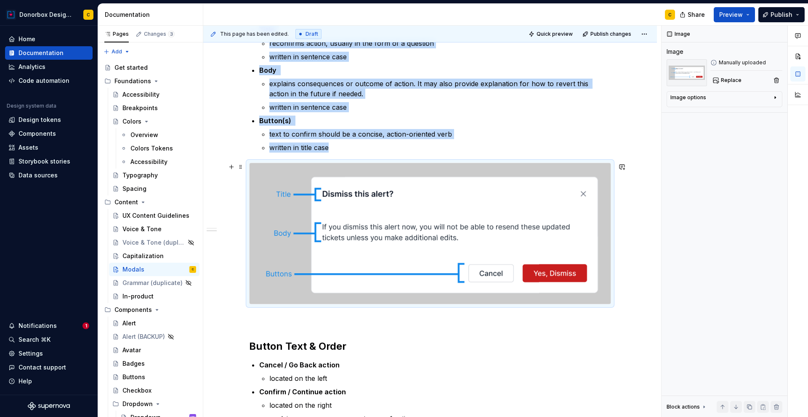
click at [525, 223] on img at bounding box center [429, 233] width 361 height 141
click at [716, 80] on button "Replace" at bounding box center [727, 80] width 35 height 12
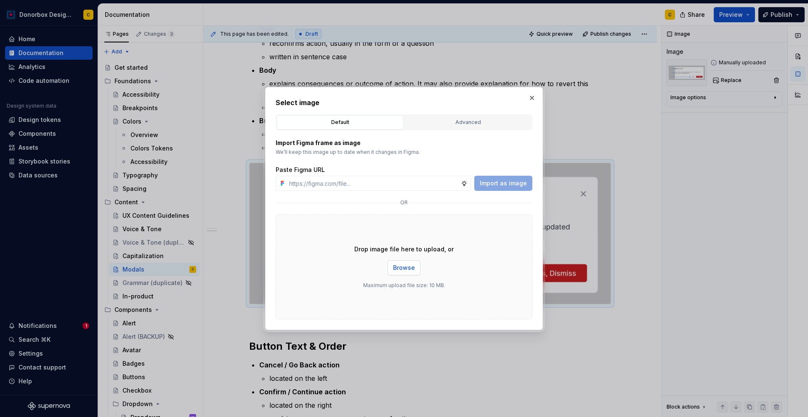
click at [419, 271] on button "Browse" at bounding box center [403, 267] width 33 height 15
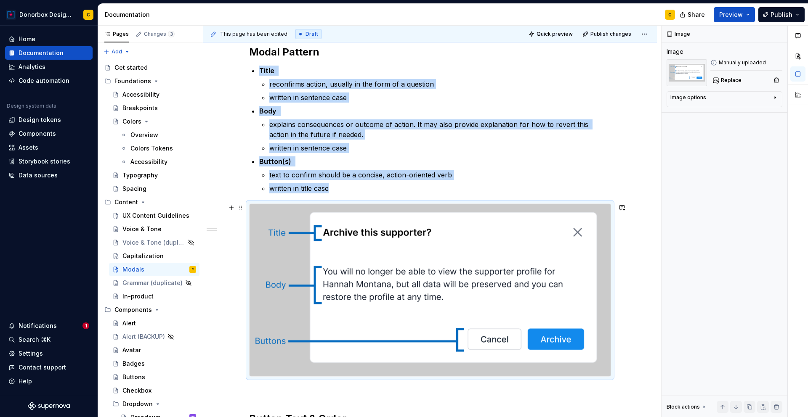
scroll to position [127, 0]
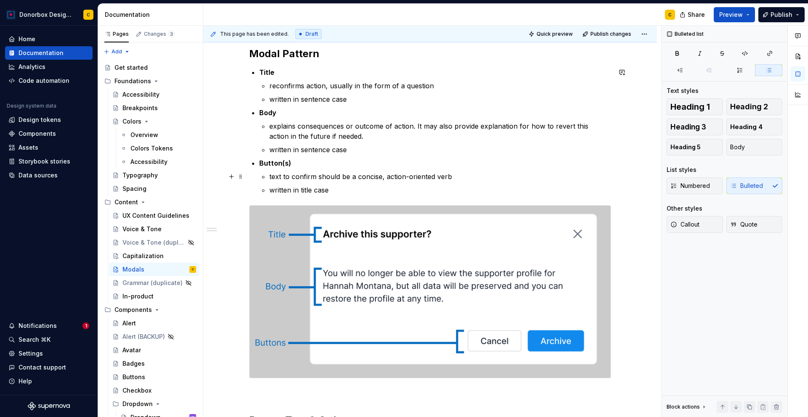
click at [398, 177] on p "text to confirm should be a concise, action-oriented verb" at bounding box center [440, 177] width 342 height 10
click at [448, 178] on p "text to confirm should be a concise, action-oriented verb" at bounding box center [440, 177] width 342 height 10
click at [488, 178] on p "text to confirm should be a concise, action-oriented verb and answer title ques…" at bounding box center [440, 177] width 342 height 10
click at [469, 176] on p "text to confirm should be a concise, action-oriented verb and answer title ques…" at bounding box center [440, 177] width 342 height 10
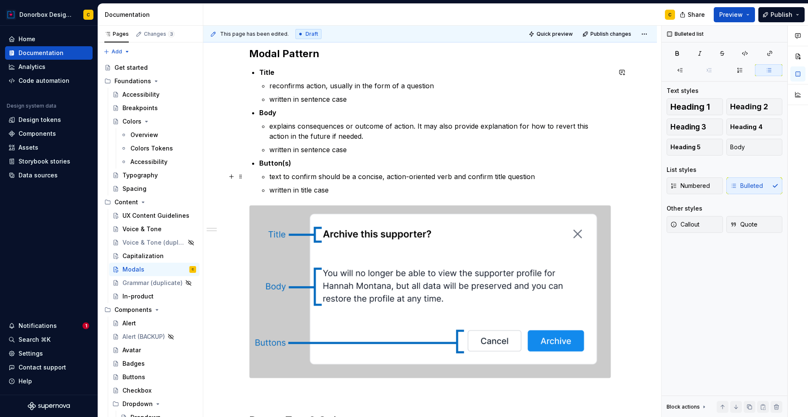
click at [534, 176] on p "text to confirm should be a concise, action-oriented verb and confirm title que…" at bounding box center [440, 177] width 342 height 10
drag, startPoint x: 494, startPoint y: 176, endPoint x: 501, endPoint y: 176, distance: 6.7
click at [501, 176] on p "text to confirm should be a concise, action-oriented verb and confirm title que…" at bounding box center [440, 177] width 342 height 10
click at [506, 175] on p "text to confirm should be a concise, action-oriented verb and confirm title que…" at bounding box center [440, 177] width 342 height 10
drag, startPoint x: 506, startPoint y: 175, endPoint x: 493, endPoint y: 175, distance: 12.2
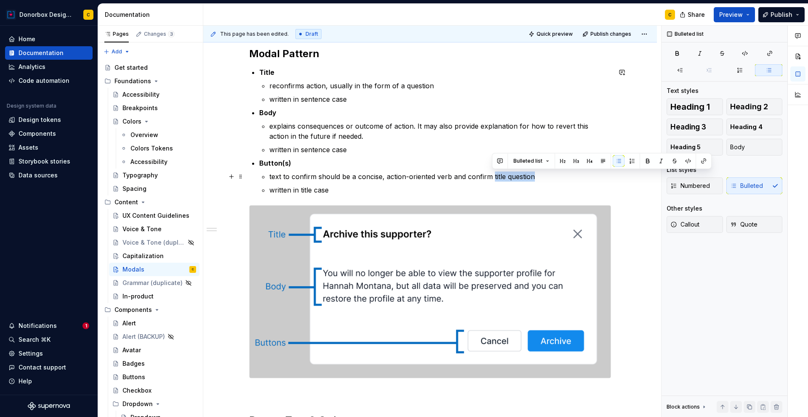
click at [493, 175] on p "text to confirm should be a concise, action-oriented verb and confirm title que…" at bounding box center [440, 177] width 342 height 10
click at [495, 175] on p "text to confirm should be a concise, action-oriented verb and confirm title que…" at bounding box center [440, 177] width 342 height 10
drag, startPoint x: 504, startPoint y: 175, endPoint x: 490, endPoint y: 175, distance: 14.3
click at [490, 175] on p "text to confirm should be a concise, action-oriented verb and confirm title que…" at bounding box center [440, 177] width 342 height 10
click at [523, 178] on p "text to confirm should be a concise, action-oriented verb and confirm question" at bounding box center [440, 177] width 342 height 10
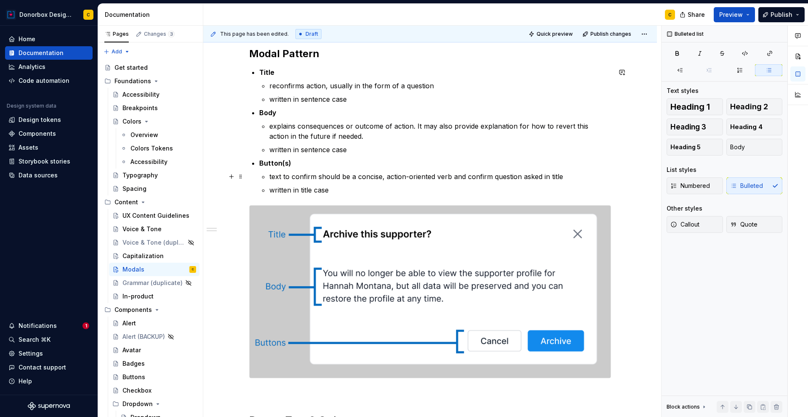
click at [451, 176] on p "text to confirm should be a concise, action-oriented verb and confirm question …" at bounding box center [440, 177] width 342 height 10
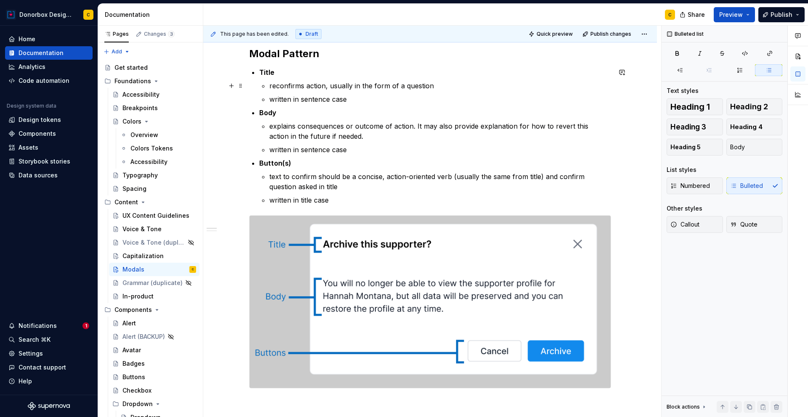
click at [306, 86] on p "reconfirms action, usually in the form of a question" at bounding box center [440, 86] width 342 height 10
click at [324, 87] on p "reconfirms action, usually in the form of a question" at bounding box center [440, 86] width 342 height 10
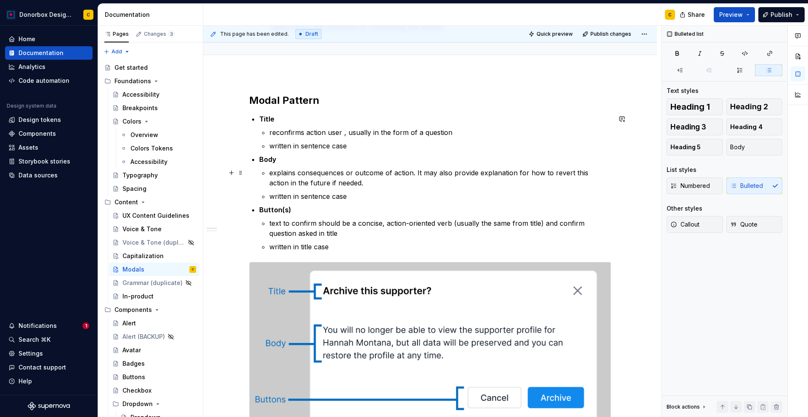
scroll to position [90, 0]
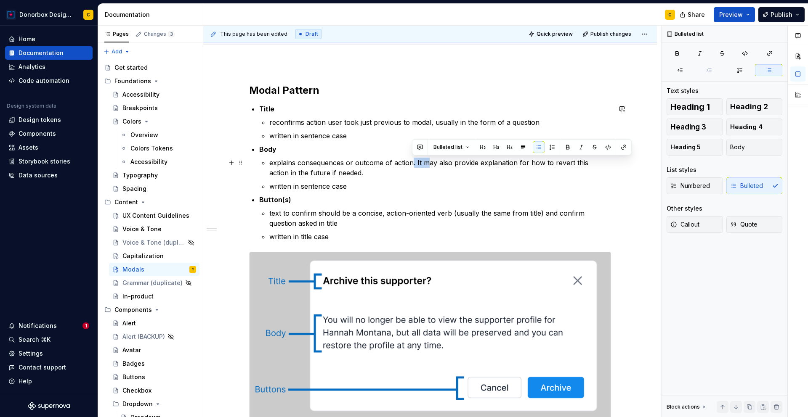
drag, startPoint x: 412, startPoint y: 162, endPoint x: 426, endPoint y: 164, distance: 14.4
click at [426, 164] on p "explains consequences or outcome of action. It may also provide explanation for…" at bounding box center [440, 168] width 342 height 20
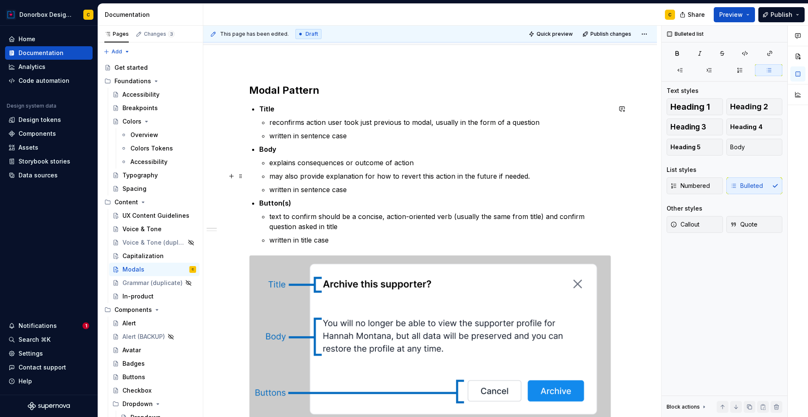
click at [523, 175] on p "may also provide explanation for how to revert this action in the future if nee…" at bounding box center [440, 176] width 342 height 10
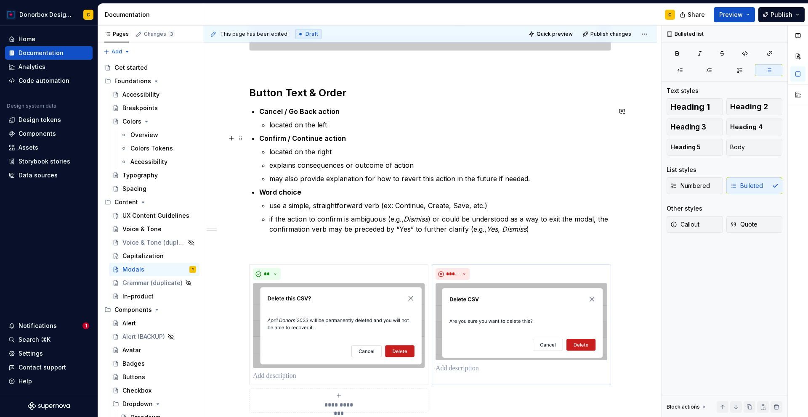
scroll to position [463, 0]
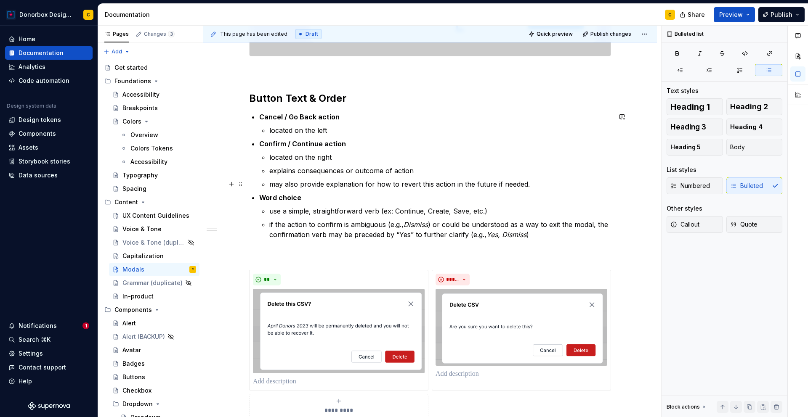
click at [525, 186] on p "may also provide explanation for how to revert this action in the future if nee…" at bounding box center [440, 184] width 342 height 10
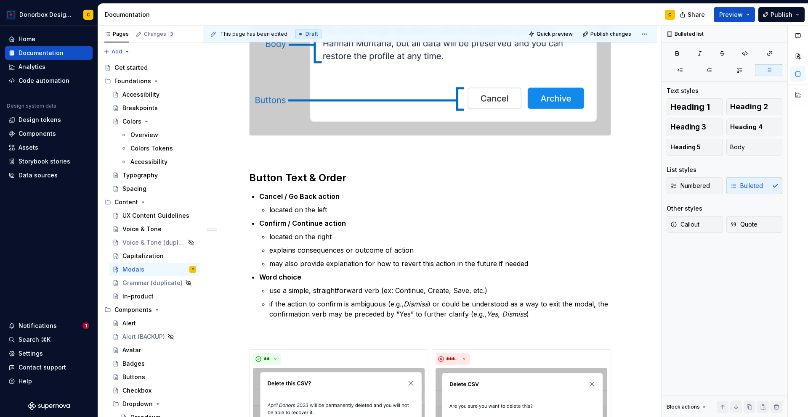
scroll to position [484, 0]
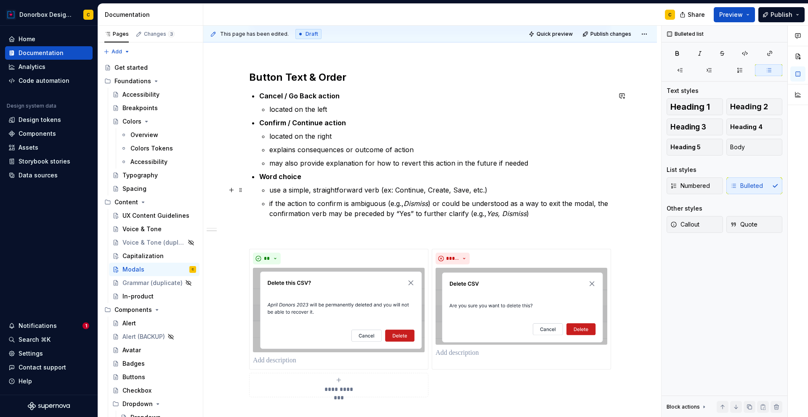
click at [497, 188] on p "use a simple, straightforward verb (ex: Continue, Create, Save, etc.)" at bounding box center [440, 190] width 342 height 10
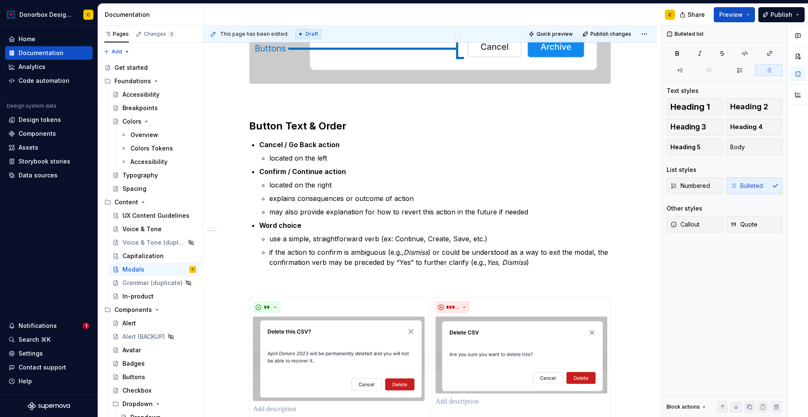
scroll to position [436, 0]
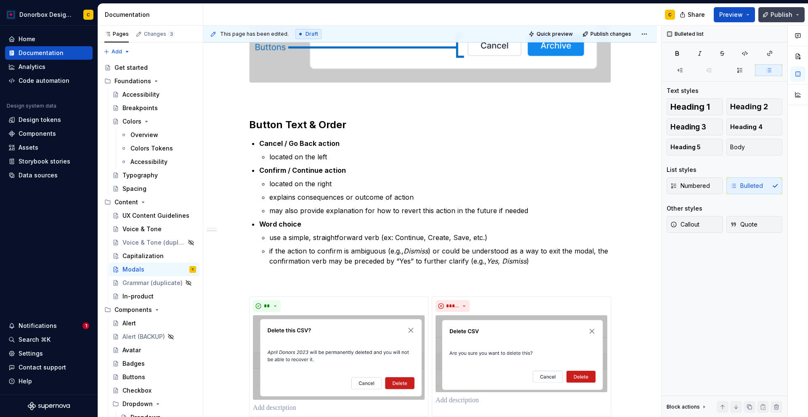
click at [776, 15] on span "Publish" at bounding box center [781, 15] width 22 height 8
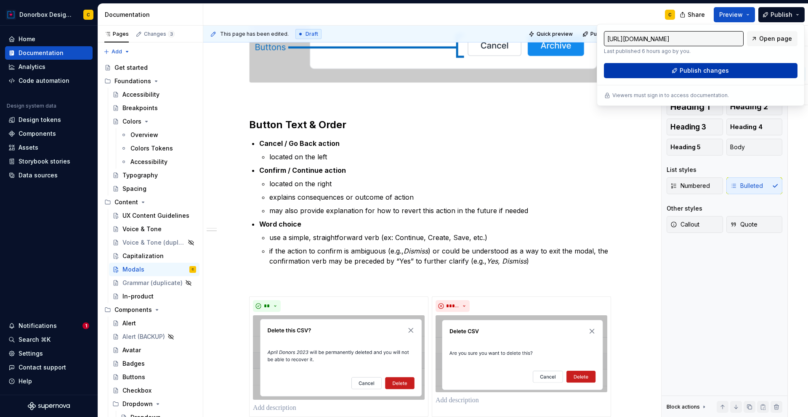
click at [721, 68] on span "Publish changes" at bounding box center [703, 70] width 49 height 8
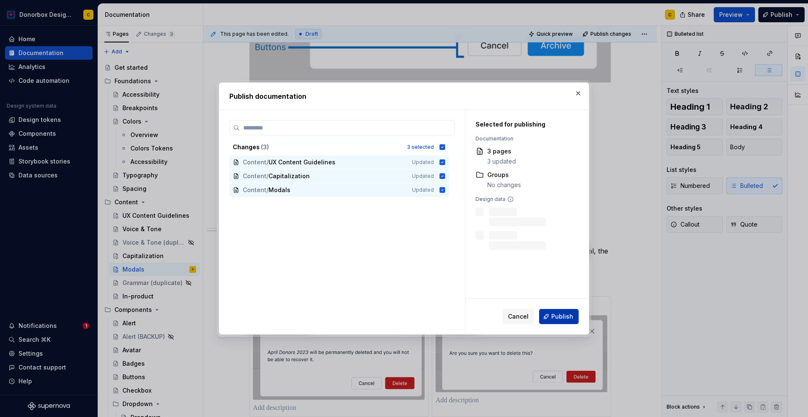
click at [558, 320] on span "Publish" at bounding box center [562, 317] width 22 height 8
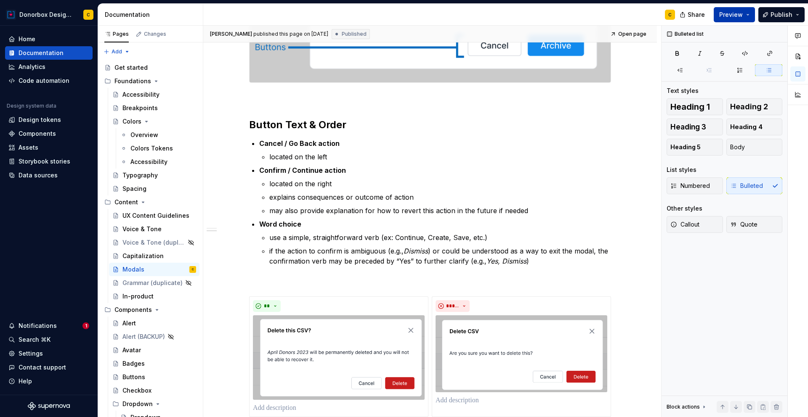
click at [733, 21] on button "Preview" at bounding box center [733, 14] width 41 height 15
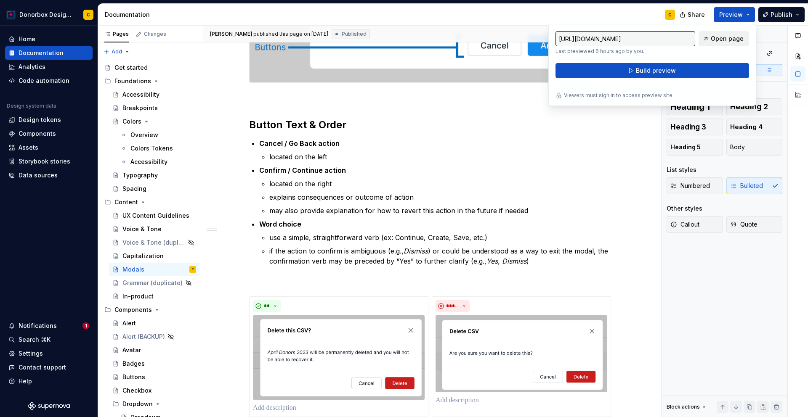
click at [724, 43] on link "Open page" at bounding box center [723, 38] width 50 height 15
click at [395, 301] on div "**" at bounding box center [339, 306] width 172 height 12
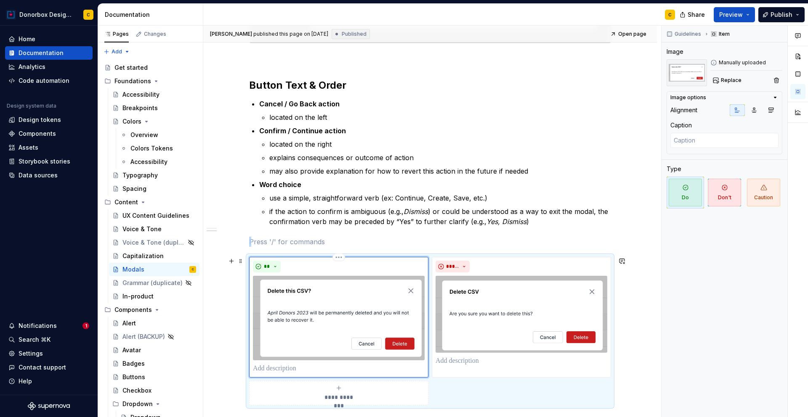
scroll to position [485, 0]
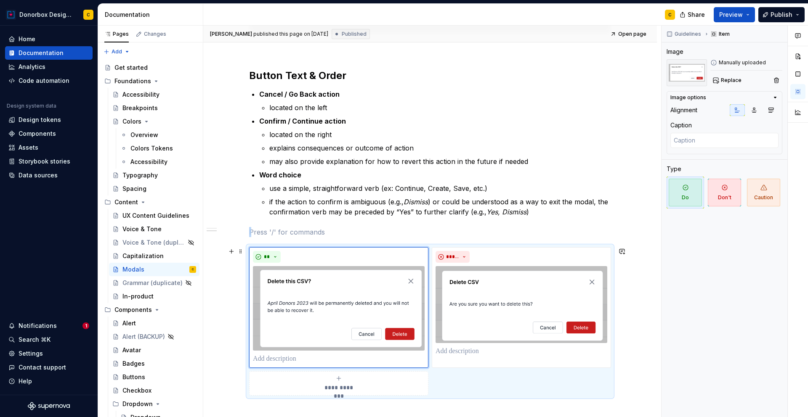
click at [492, 392] on div "**********" at bounding box center [430, 321] width 362 height 149
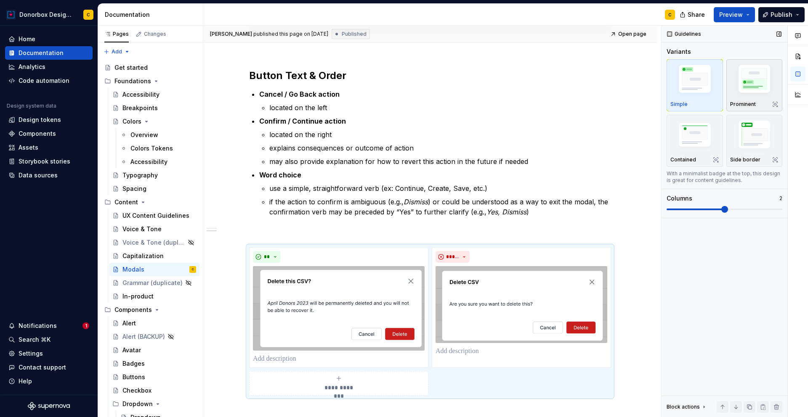
click at [767, 79] on img "button" at bounding box center [754, 80] width 49 height 37
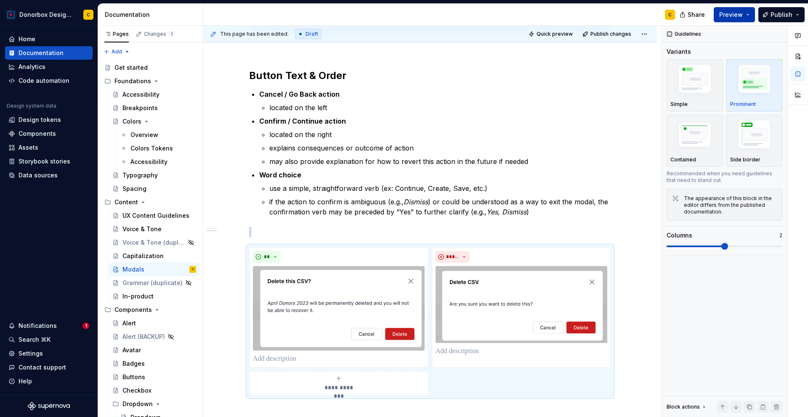
click at [740, 18] on span "Preview" at bounding box center [731, 15] width 24 height 8
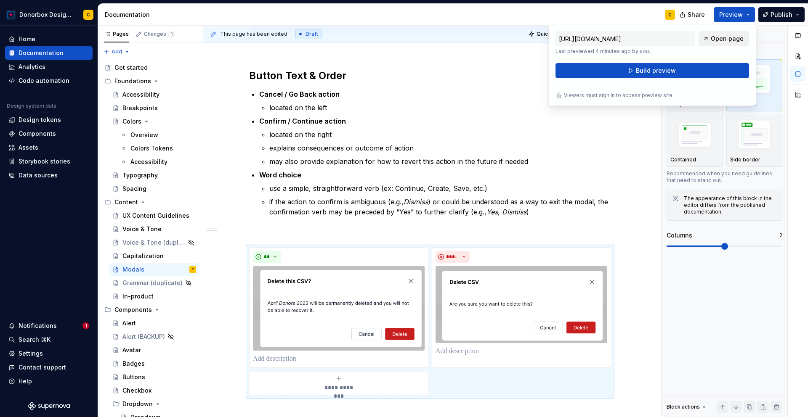
click at [736, 37] on span "Open page" at bounding box center [726, 38] width 33 height 8
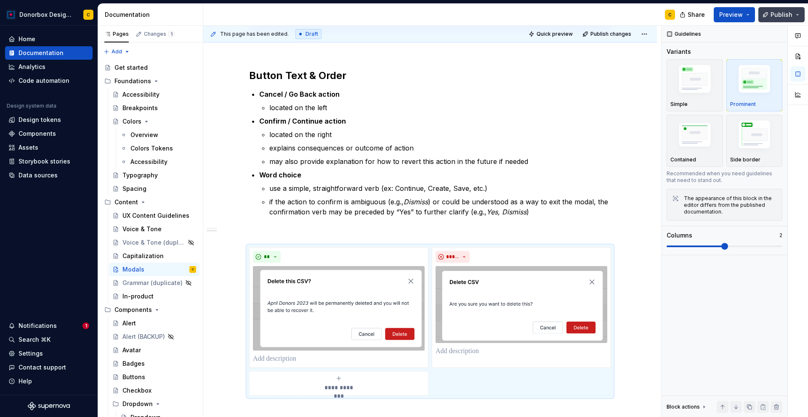
click at [784, 14] on span "Publish" at bounding box center [781, 15] width 22 height 8
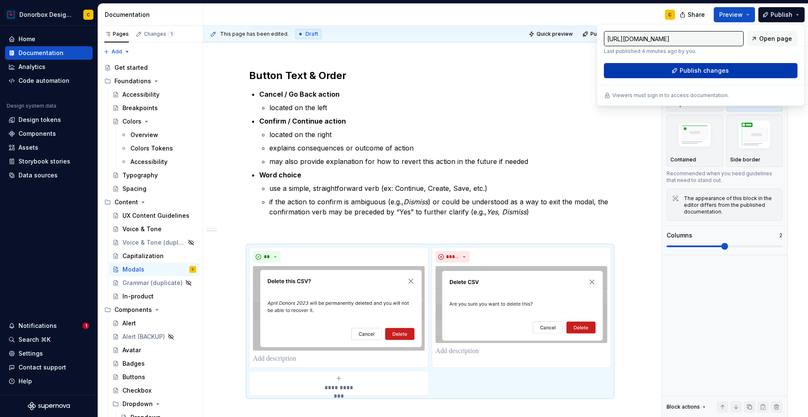
click at [717, 73] on span "Publish changes" at bounding box center [703, 70] width 49 height 8
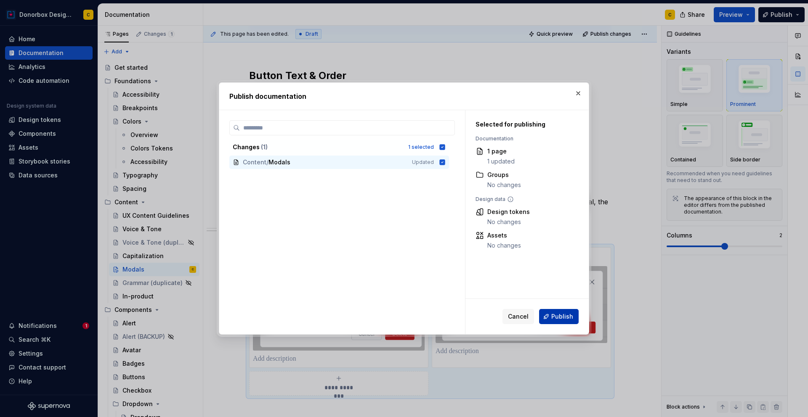
click at [560, 323] on button "Publish" at bounding box center [559, 316] width 40 height 15
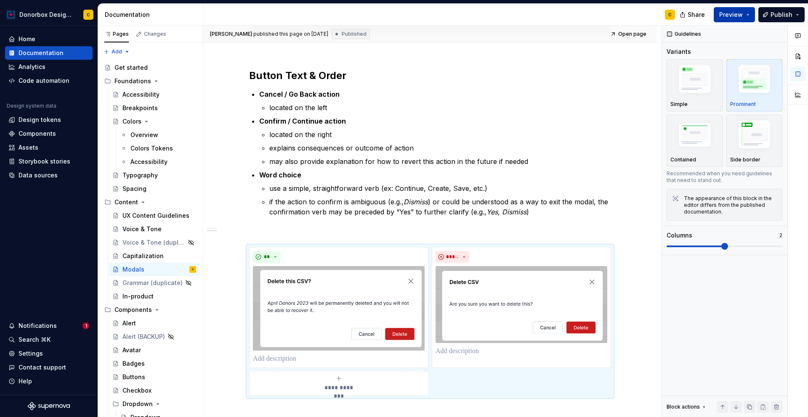
click at [740, 13] on span "Preview" at bounding box center [731, 15] width 24 height 8
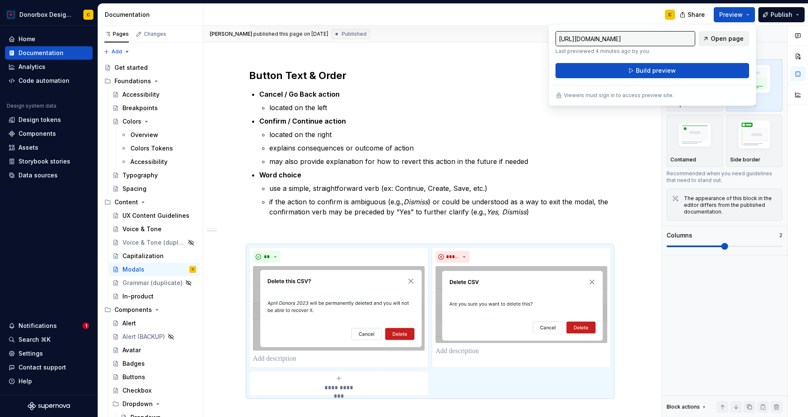
click at [726, 37] on span "Open page" at bounding box center [726, 38] width 33 height 8
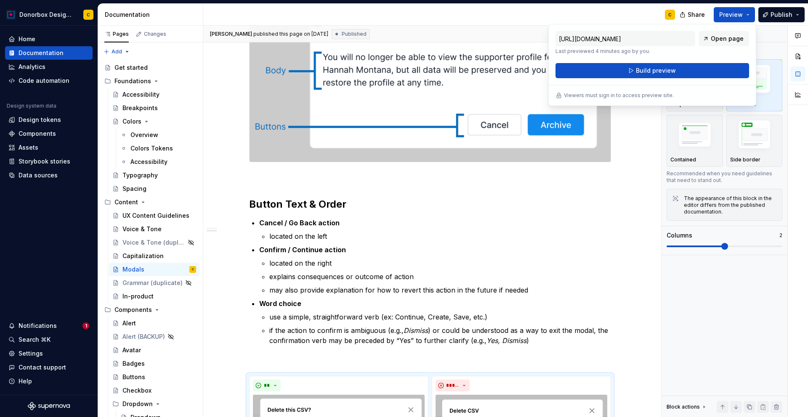
scroll to position [351, 0]
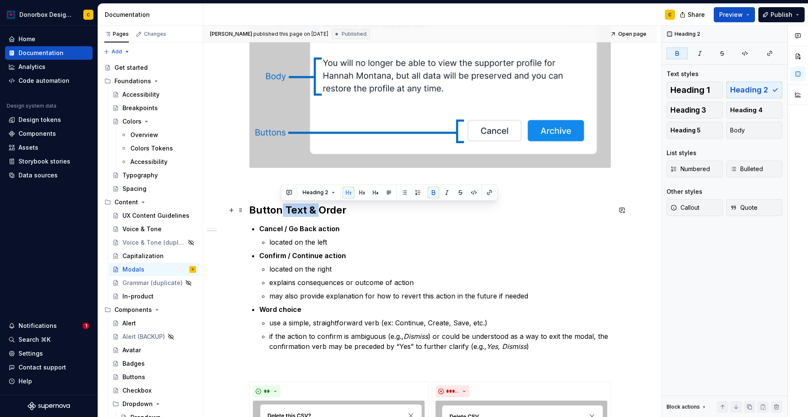
drag, startPoint x: 282, startPoint y: 207, endPoint x: 318, endPoint y: 206, distance: 35.8
click at [318, 206] on strong "Button Text & Order" at bounding box center [297, 210] width 97 height 12
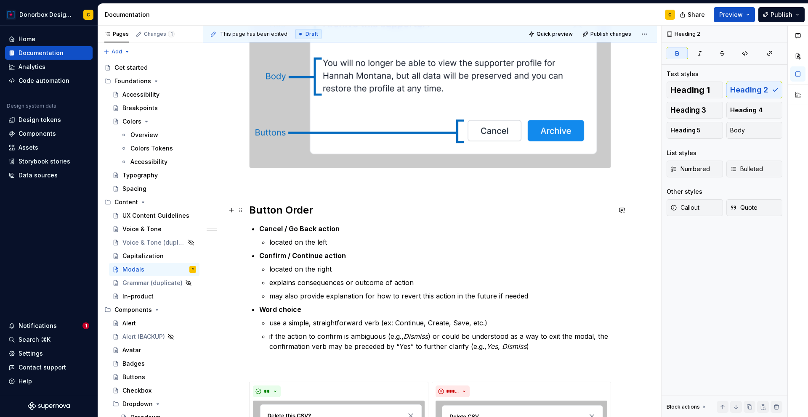
click at [325, 208] on h2 "Button Order" at bounding box center [430, 210] width 362 height 13
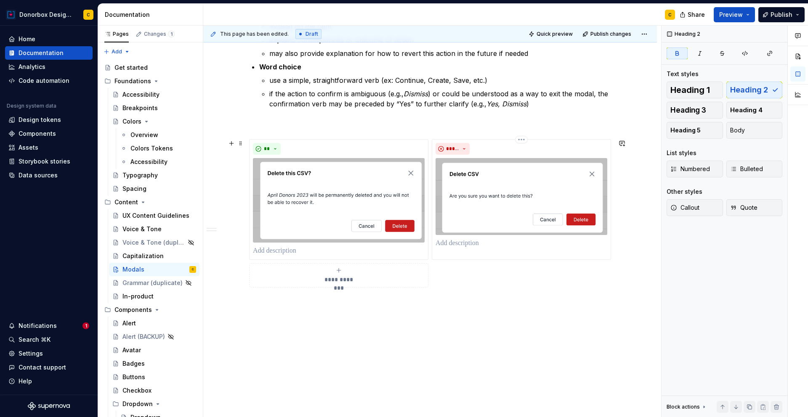
scroll to position [594, 0]
click at [472, 271] on div "**********" at bounding box center [430, 212] width 362 height 149
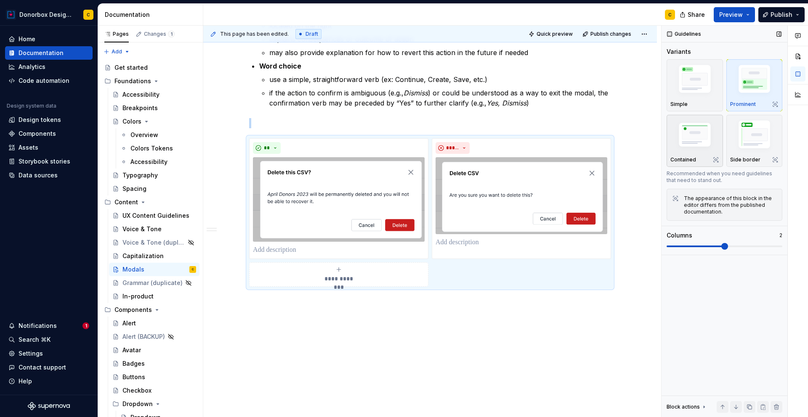
click at [700, 129] on img "button" at bounding box center [694, 135] width 49 height 33
click at [771, 19] on button "Publish" at bounding box center [781, 14] width 46 height 15
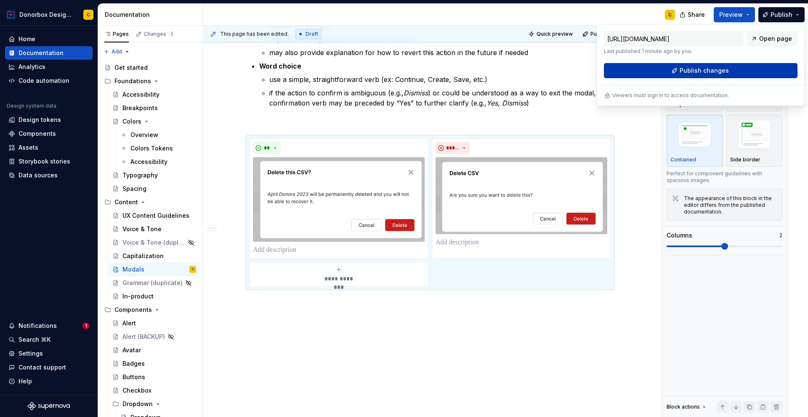
click at [747, 64] on button "Publish changes" at bounding box center [701, 70] width 194 height 15
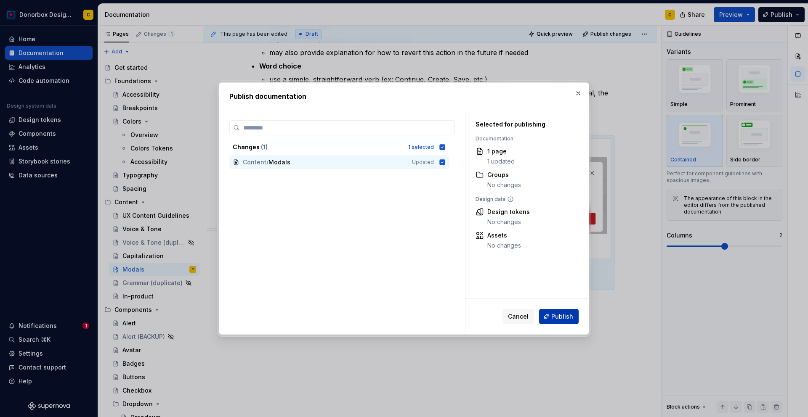
click at [556, 311] on button "Publish" at bounding box center [559, 316] width 40 height 15
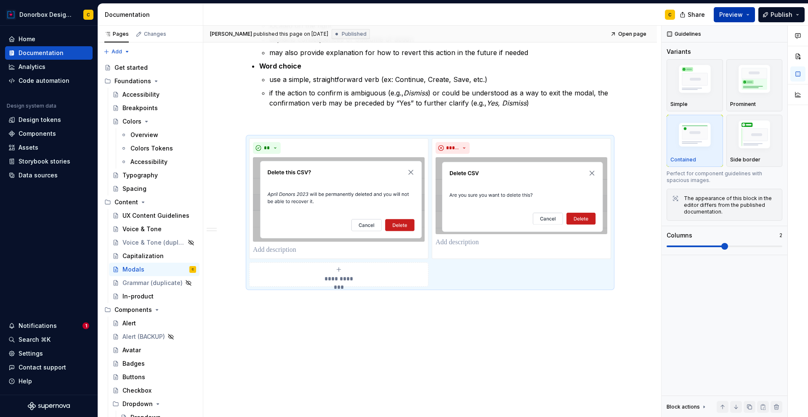
click at [740, 18] on span "Preview" at bounding box center [731, 15] width 24 height 8
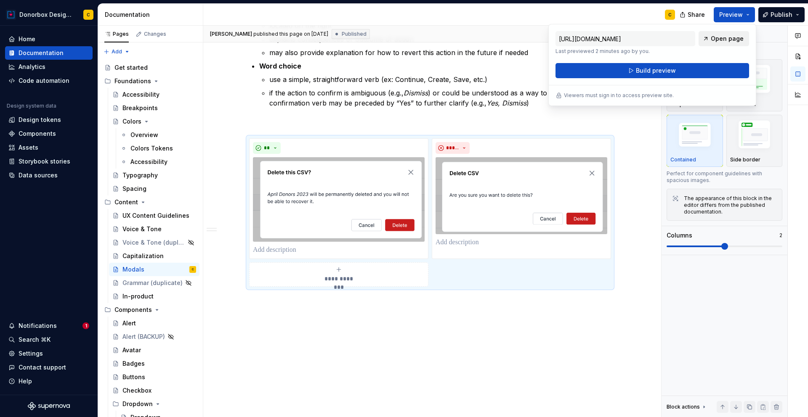
click at [729, 36] on span "Open page" at bounding box center [726, 38] width 33 height 8
click at [342, 168] on img at bounding box center [339, 199] width 172 height 85
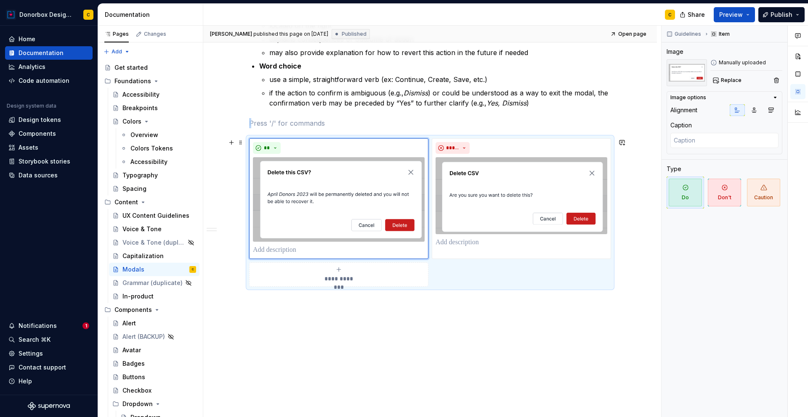
click at [467, 279] on div "**********" at bounding box center [430, 212] width 362 height 149
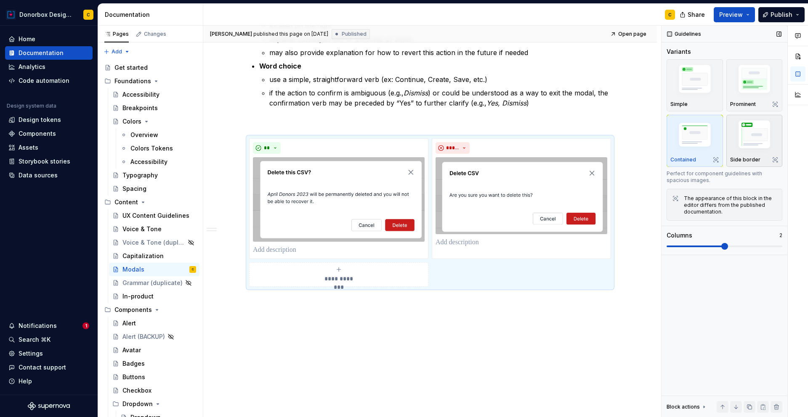
click at [745, 152] on img "button" at bounding box center [754, 136] width 49 height 37
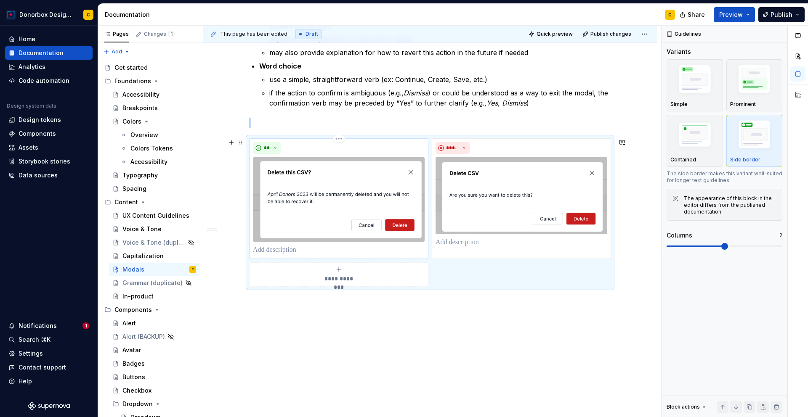
click at [353, 196] on img at bounding box center [339, 199] width 172 height 85
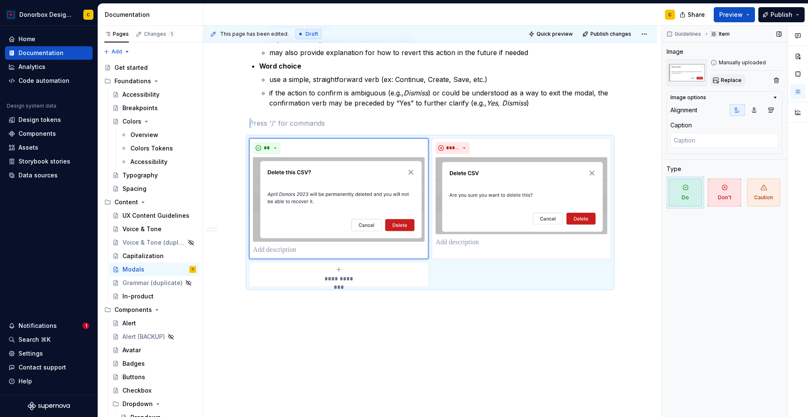
click at [726, 84] on button "Replace" at bounding box center [727, 80] width 35 height 12
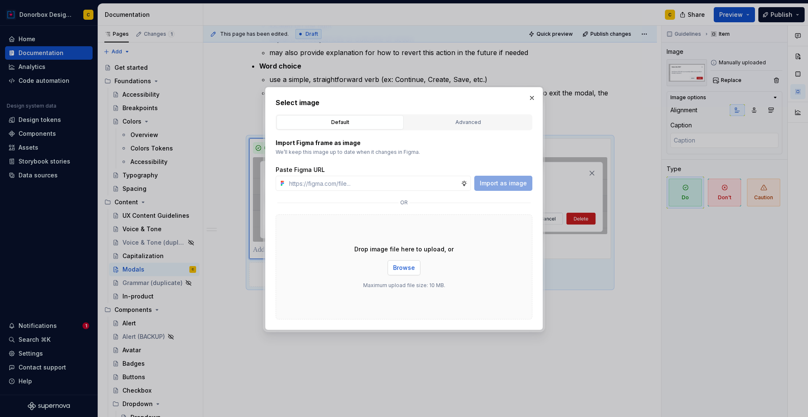
click at [408, 269] on span "Browse" at bounding box center [404, 268] width 22 height 8
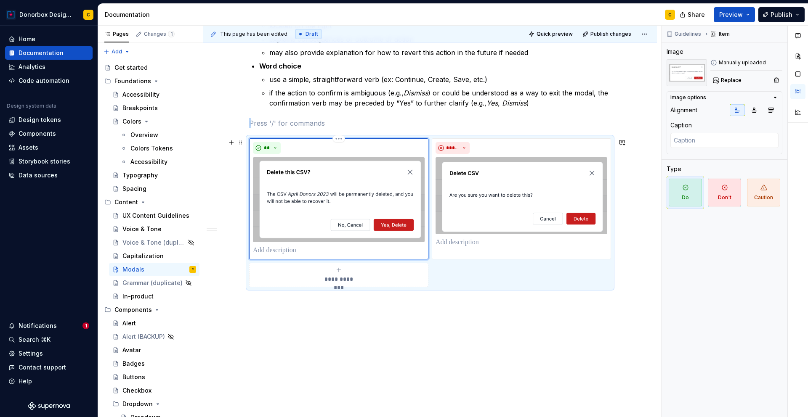
click at [360, 194] on img at bounding box center [339, 199] width 172 height 85
click at [730, 83] on span "Replace" at bounding box center [731, 80] width 21 height 7
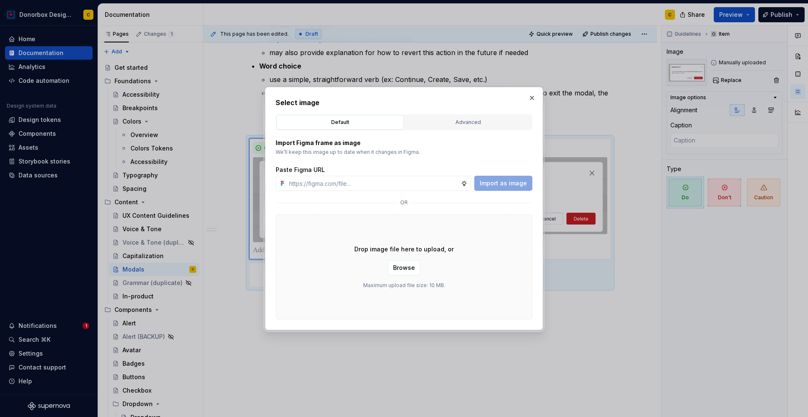
click at [420, 263] on div "Drop image file here to upload, or Browse Maximum upload file size: 10 MB." at bounding box center [404, 267] width 257 height 105
click at [411, 270] on span "Browse" at bounding box center [404, 268] width 22 height 8
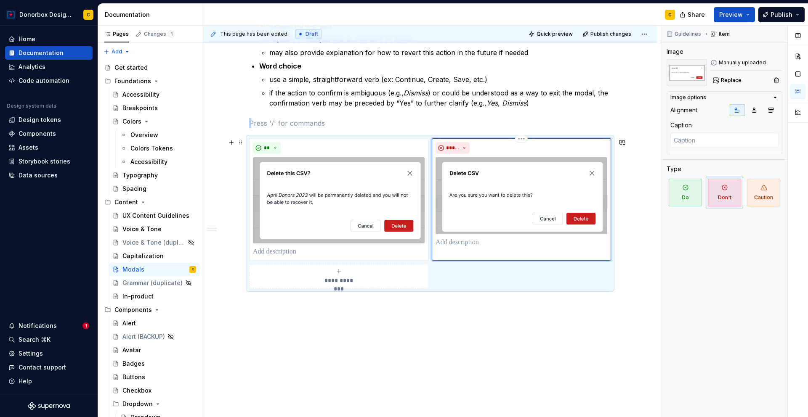
click at [533, 191] on img at bounding box center [521, 195] width 172 height 77
click at [734, 78] on span "Replace" at bounding box center [731, 80] width 21 height 7
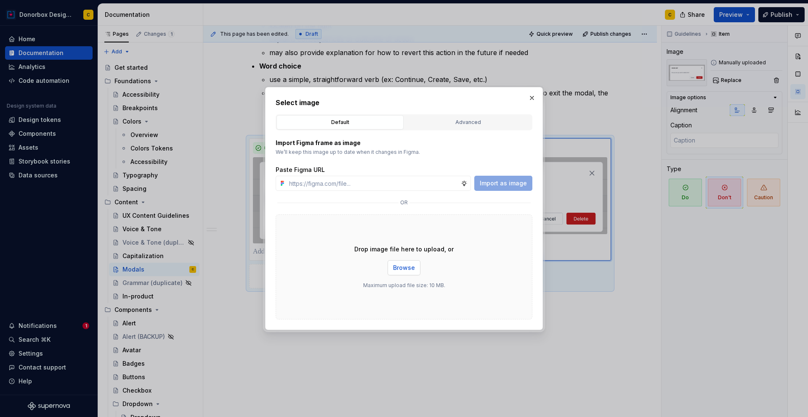
click at [403, 267] on span "Browse" at bounding box center [404, 268] width 22 height 8
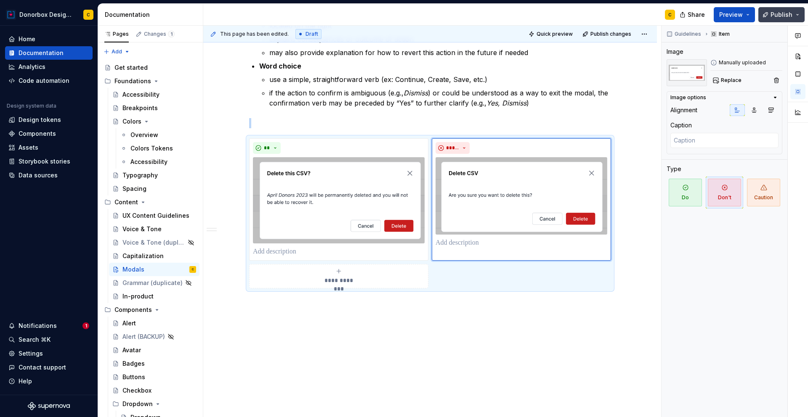
click at [774, 13] on span "Publish" at bounding box center [781, 15] width 22 height 8
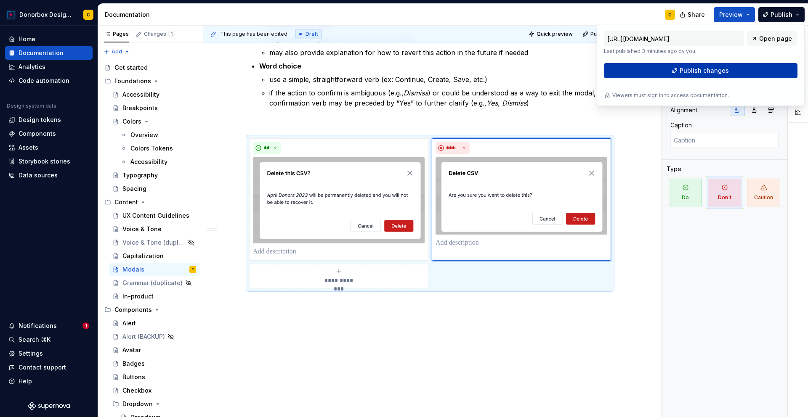
click at [713, 69] on span "Publish changes" at bounding box center [703, 70] width 49 height 8
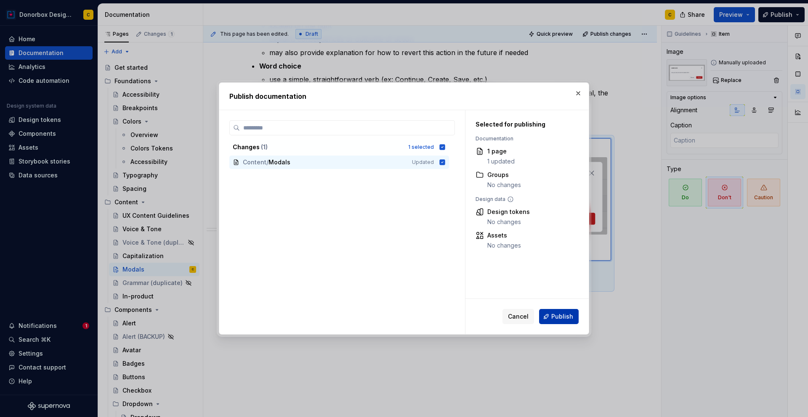
click at [576, 321] on button "Publish" at bounding box center [559, 316] width 40 height 15
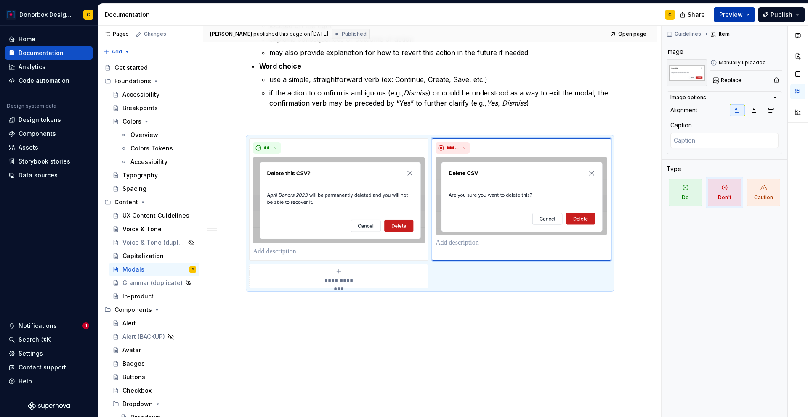
click at [735, 15] on span "Preview" at bounding box center [731, 15] width 24 height 8
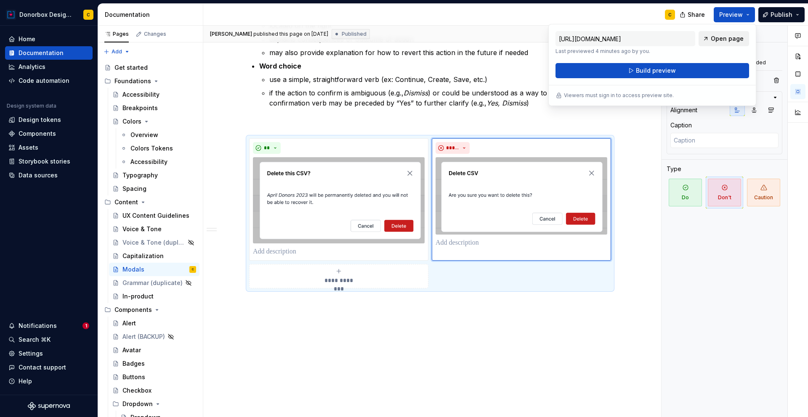
click at [745, 40] on link "Open page" at bounding box center [723, 38] width 50 height 15
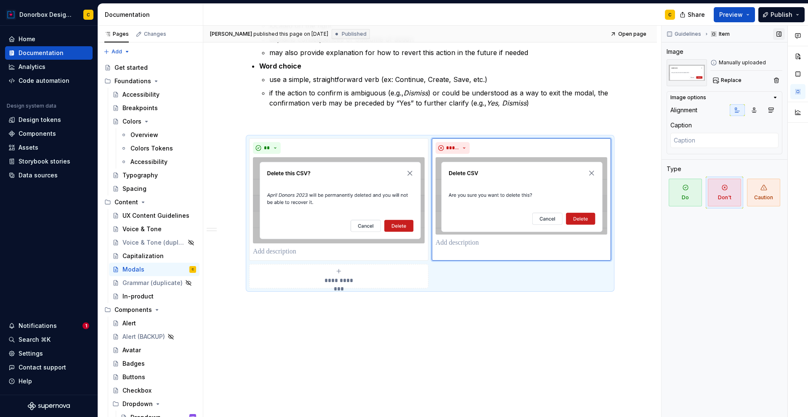
click at [784, 34] on span at bounding box center [779, 34] width 12 height 12
click at [729, 78] on span "Replace" at bounding box center [731, 80] width 21 height 7
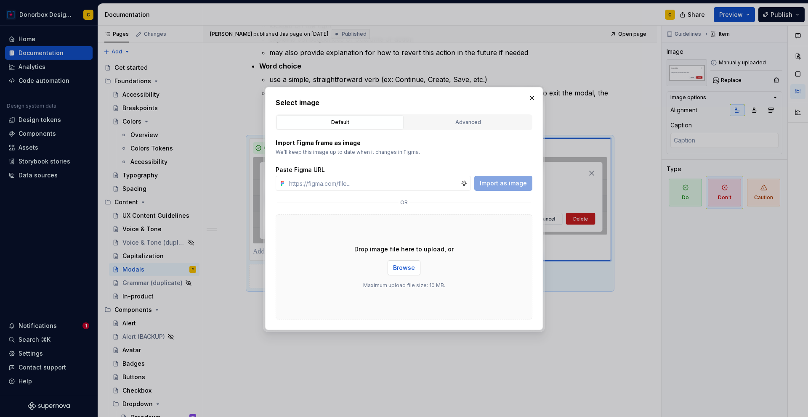
click at [403, 263] on button "Browse" at bounding box center [403, 267] width 33 height 15
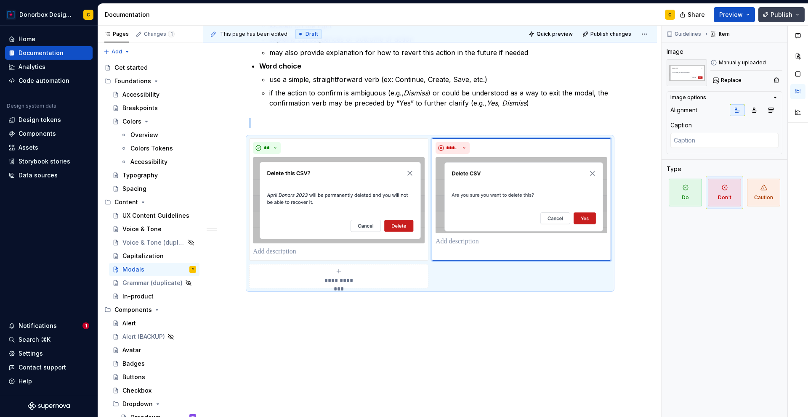
click at [773, 21] on button "Publish" at bounding box center [781, 14] width 46 height 15
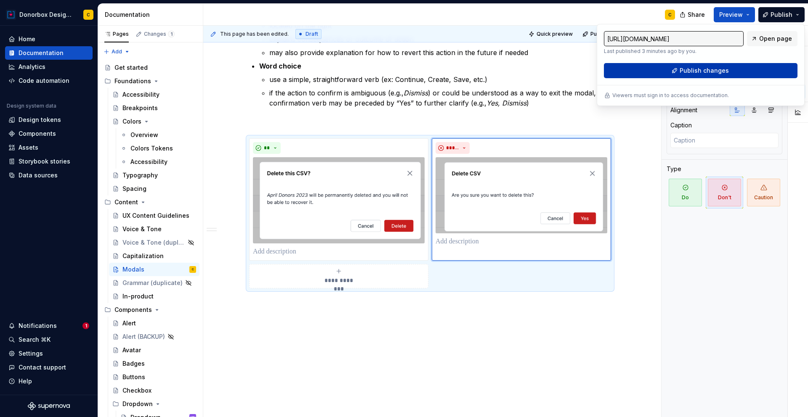
click at [723, 73] on span "Publish changes" at bounding box center [703, 70] width 49 height 8
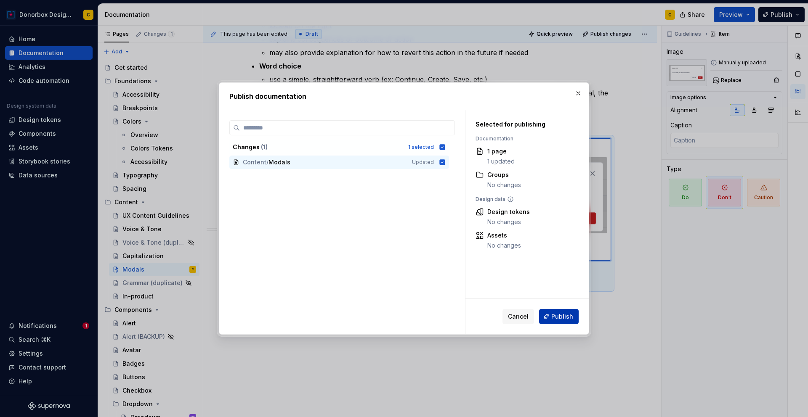
click at [566, 318] on span "Publish" at bounding box center [562, 317] width 22 height 8
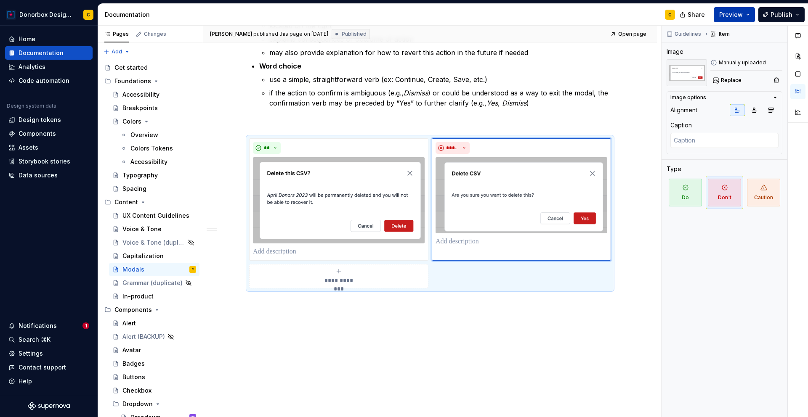
click at [734, 13] on span "Preview" at bounding box center [731, 15] width 24 height 8
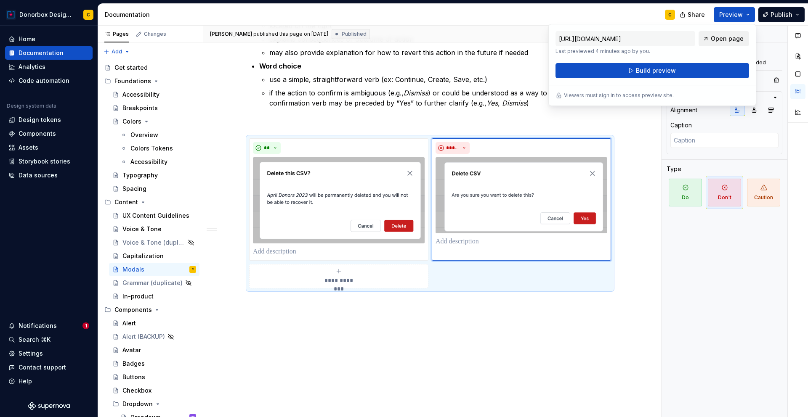
click at [736, 38] on span "Open page" at bounding box center [726, 38] width 33 height 8
click at [516, 190] on img at bounding box center [521, 195] width 172 height 76
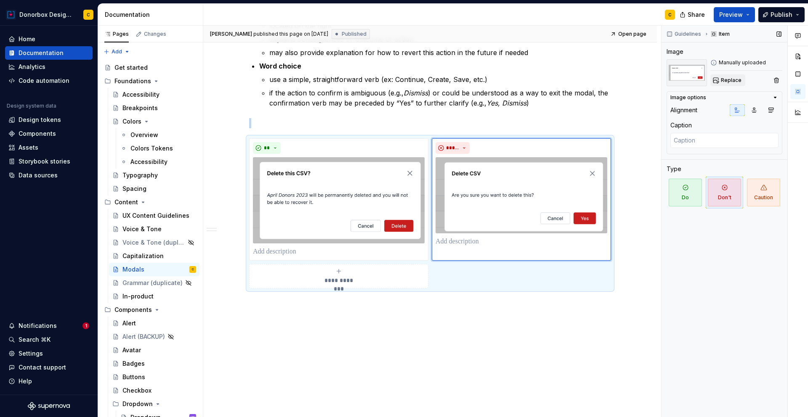
click at [732, 79] on span "Replace" at bounding box center [731, 80] width 21 height 7
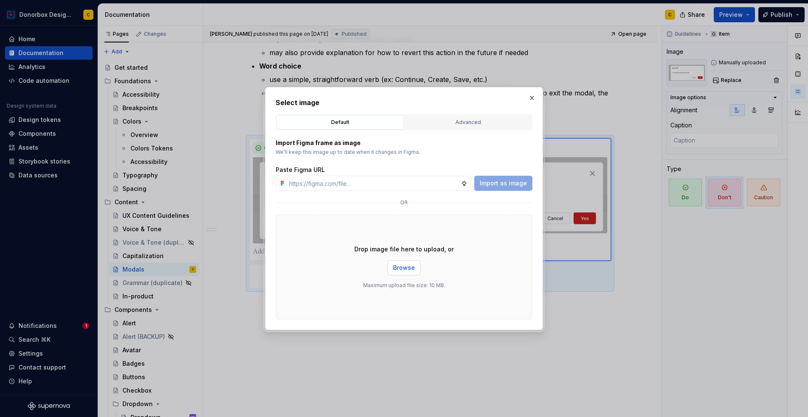
click at [412, 270] on span "Browse" at bounding box center [404, 268] width 22 height 8
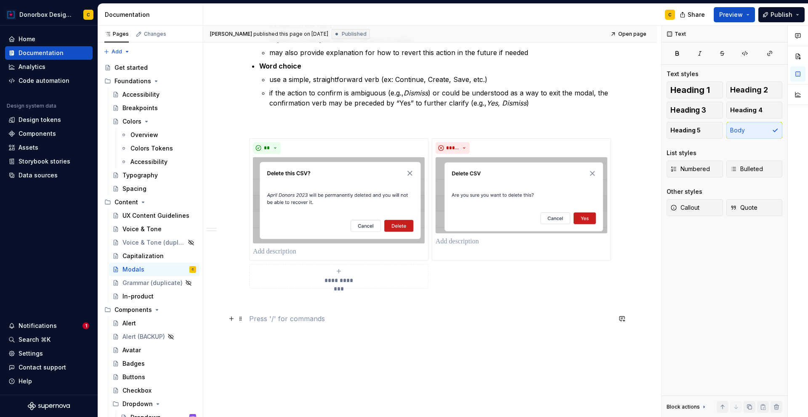
click at [572, 320] on p at bounding box center [430, 319] width 362 height 10
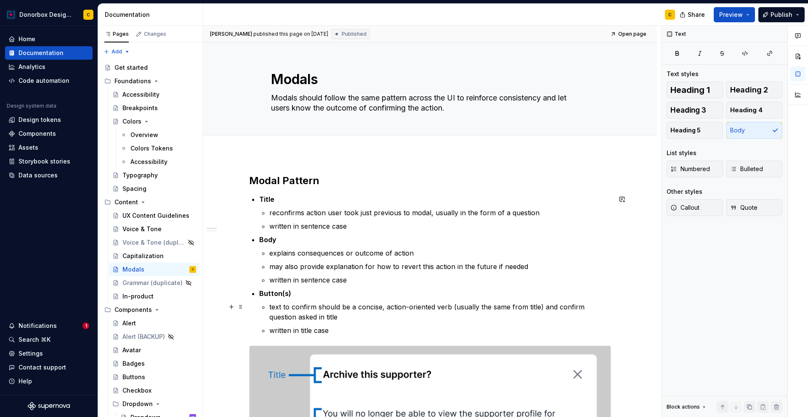
type textarea "*"
drag, startPoint x: 363, startPoint y: 98, endPoint x: 379, endPoint y: 97, distance: 16.0
click at [379, 97] on textarea "Modals should follow the same pattern across the UI to reinforce consistency an…" at bounding box center [428, 103] width 318 height 24
click at [378, 96] on textarea "Modals should follow the same pattern across the UI to reinforce consistency an…" at bounding box center [428, 103] width 318 height 24
click at [377, 96] on textarea "Modals should follow the same pattern across the UI to reinforce consistency an…" at bounding box center [428, 103] width 318 height 24
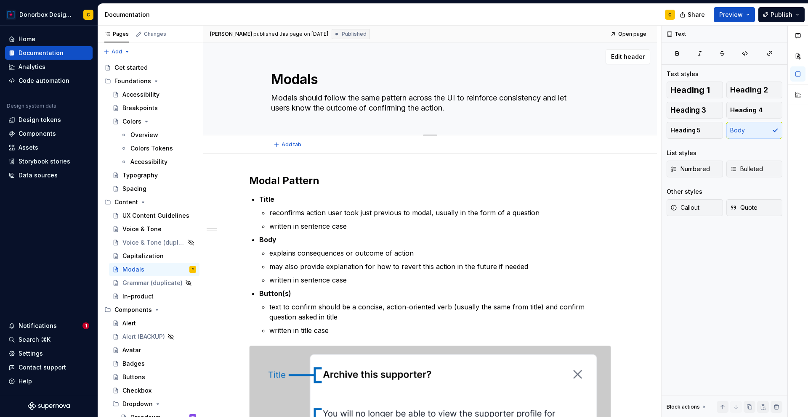
click at [354, 97] on textarea "Modals should follow the same pattern across the UI to reinforce consistency an…" at bounding box center [428, 103] width 318 height 24
drag, startPoint x: 348, startPoint y: 98, endPoint x: 382, endPoint y: 102, distance: 33.5
click at [382, 102] on textarea "Modals should follow the same pattern across the UI to reinforce consistency an…" at bounding box center [428, 103] width 318 height 24
click at [454, 97] on textarea "Modals should follow the same pattern across the UI to reinforce consistency an…" at bounding box center [428, 103] width 318 height 24
drag, startPoint x: 458, startPoint y: 97, endPoint x: 450, endPoint y: 97, distance: 8.0
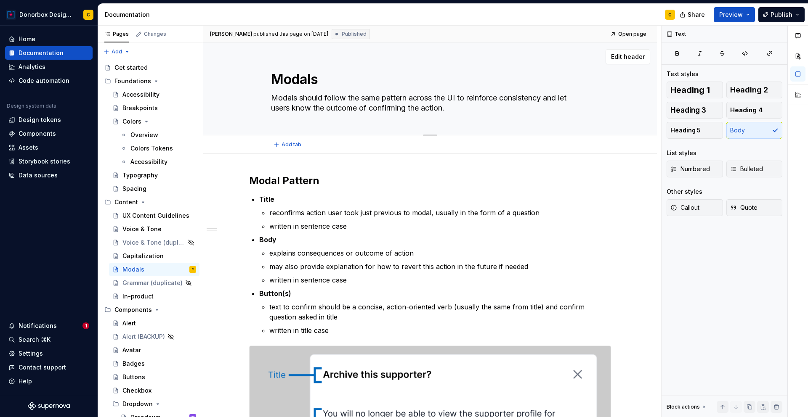
click at [450, 97] on textarea "Modals should follow the same pattern across the UI to reinforce consistency an…" at bounding box center [428, 103] width 318 height 24
type textarea "Modals should follow the same pattern across the i to reinforce consistency and…"
type textarea "*"
type textarea "Modals should follow the same pattern across the in to reinforce consistency an…"
type textarea "*"
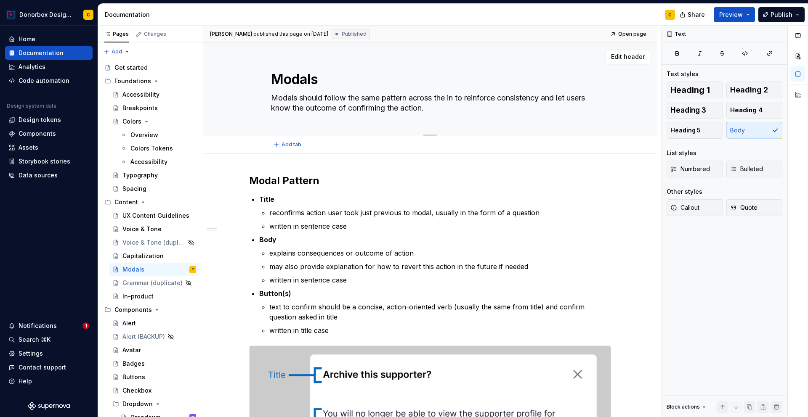
type textarea "Modals should follow the same pattern across the int to reinforce consistency a…"
type textarea "*"
type textarea "Modals should follow the same pattern across the inte to reinforce consistency …"
type textarea "*"
type textarea "Modals should follow the same pattern across the inter to reinforce consistency…"
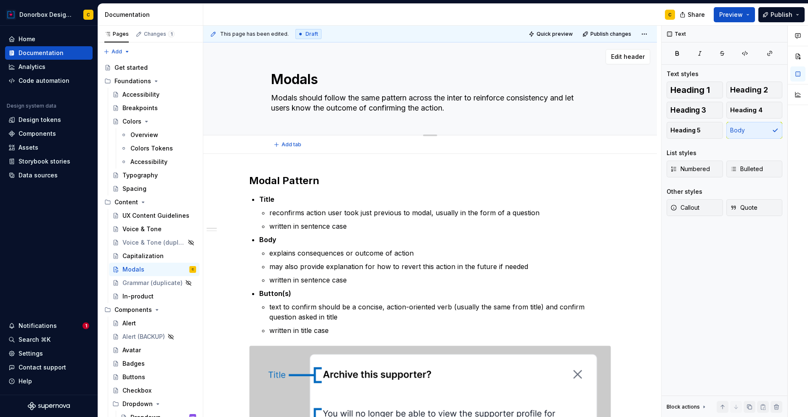
type textarea "*"
type textarea "Modals should follow the same pattern across the interf to reinforce consistenc…"
type textarea "*"
type textarea "Modals should follow the same pattern across the interfa to reinforce consisten…"
type textarea "*"
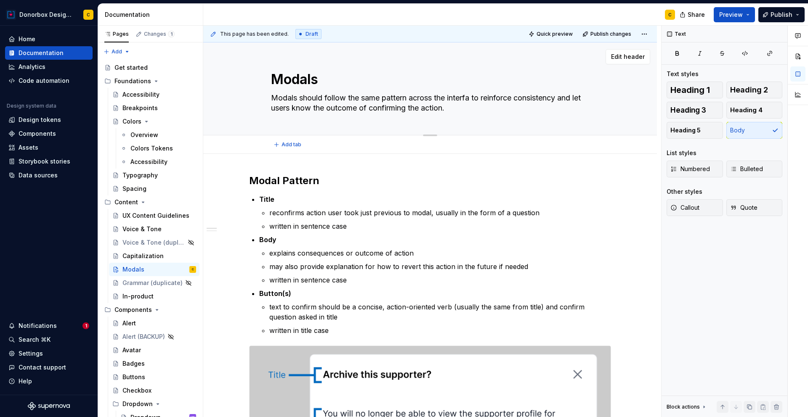
type textarea "Modals should follow the same pattern across the interfac to reinforce consiste…"
type textarea "*"
type textarea "Modals should follow the same pattern across the interface to reinforce consist…"
click at [446, 106] on textarea "Modals should follow the same pattern across the interface to reinforce consist…" at bounding box center [428, 103] width 318 height 24
click at [448, 108] on textarea "Modals should follow the same pattern across the interface to reinforce consist…" at bounding box center [428, 103] width 318 height 24
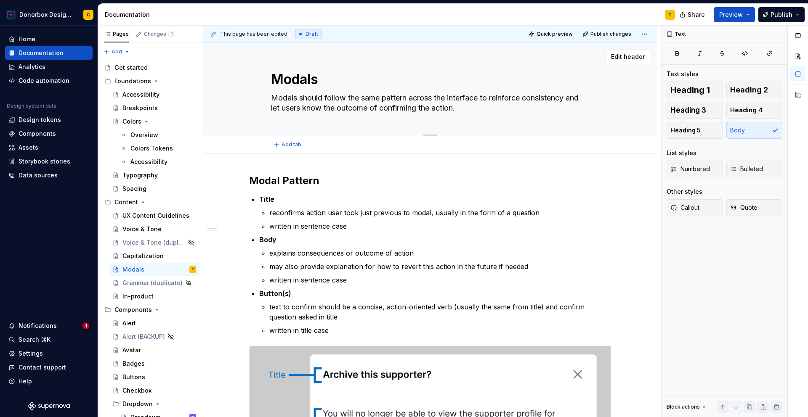
type textarea "*"
type textarea "Modals should follow the same pattern across the interface to reinforce consist…"
type textarea "*"
type textarea "Modals should follow the same pattern across the interface to reinforce consist…"
type textarea "*"
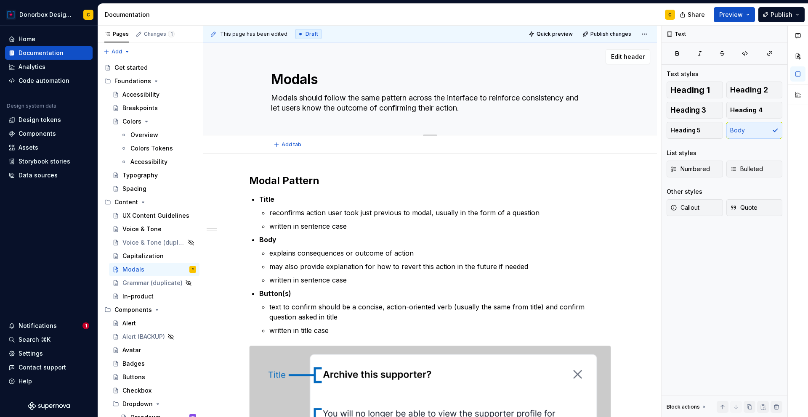
type textarea "Modals should follow the same pattern across the interface to reinforce consist…"
type textarea "*"
type textarea "Modals should follow the same pattern across the interface to reinforce consist…"
type textarea "*"
type textarea "Modals should follow the same pattern across the interface to reinforce consist…"
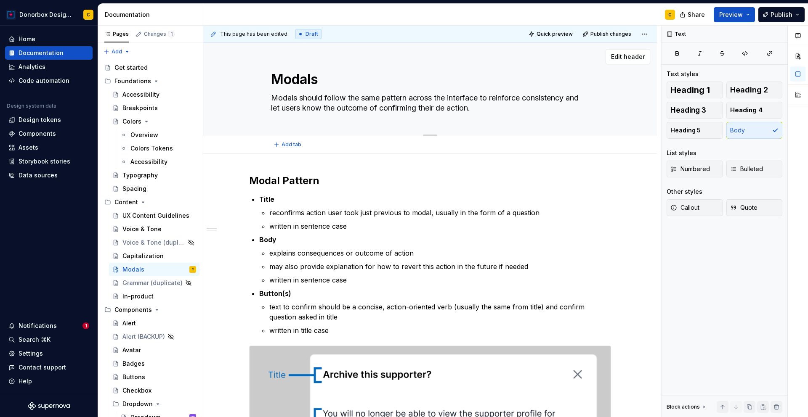
type textarea "*"
type textarea "Modals should follow the same pattern across the interface to reinforce consist…"
type textarea "*"
type textarea "Modals should follow the same pattern across the interface to reinforce consist…"
type textarea "*"
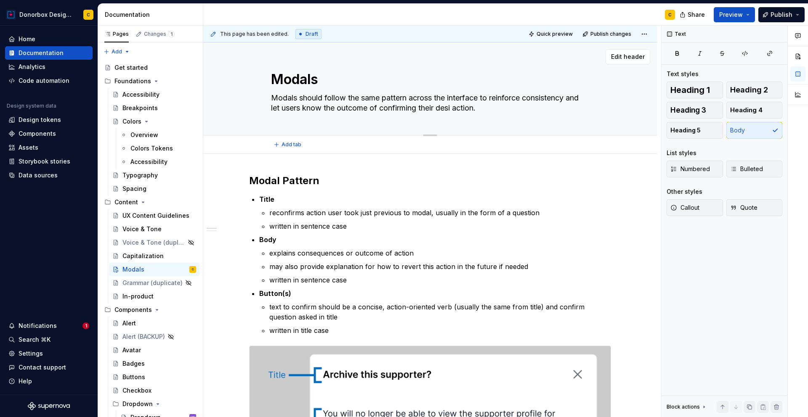
type textarea "Modals should follow the same pattern across the interface to reinforce consist…"
type textarea "*"
type textarea "Modals should follow the same pattern across the interface to reinforce consist…"
type textarea "*"
type textarea "Modals should follow the same pattern across the interface to reinforce consist…"
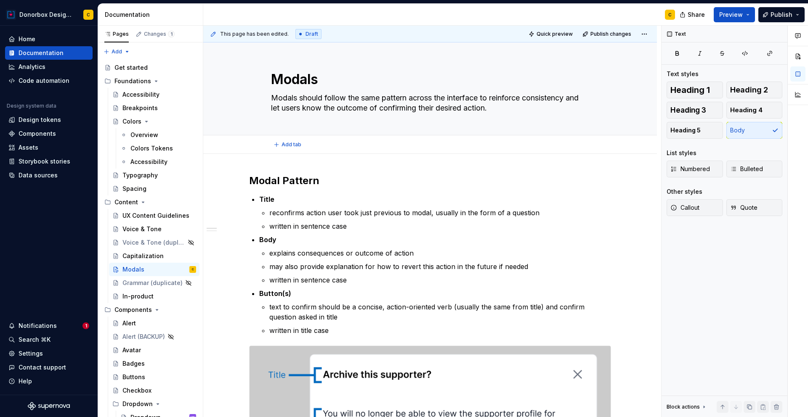
type textarea "*"
type textarea "Modals should follow the same pattern across the interface to reinforce consist…"
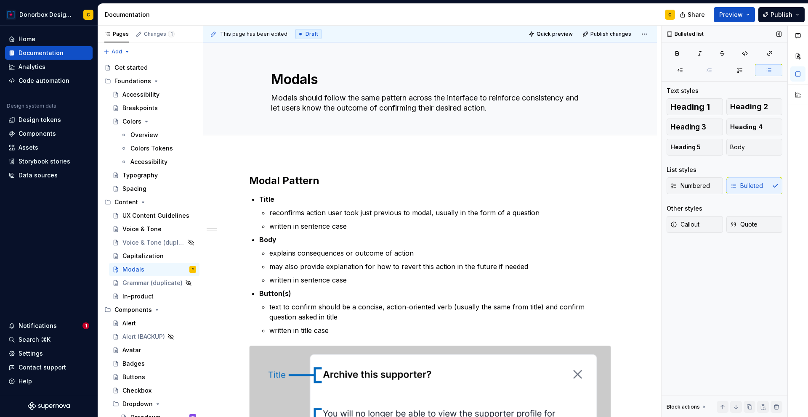
click at [706, 290] on div "Bulleted list Text styles Heading 1 Heading 2 Heading 3 Heading 4 Heading 5 Bod…" at bounding box center [724, 222] width 126 height 392
click at [362, 214] on p "reconfirms action user took just previous to modal, usually in the form of a qu…" at bounding box center [440, 213] width 342 height 10
click at [395, 215] on p "reconfirms action user took previous to modal, usually in the form of a question" at bounding box center [440, 213] width 342 height 10
click at [416, 212] on p "reconfirms action user took previous to modal, usually in the form of a question" at bounding box center [440, 213] width 342 height 10
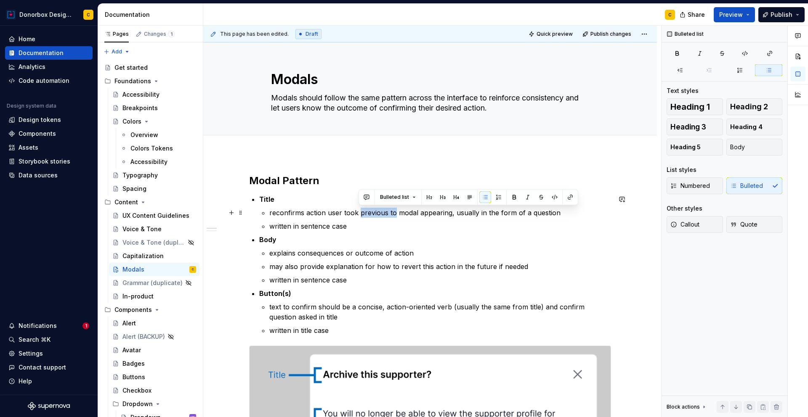
drag, startPoint x: 360, startPoint y: 210, endPoint x: 393, endPoint y: 215, distance: 33.5
click at [393, 215] on p "reconfirms action user took previous to modal appearing, usually in the form of…" at bounding box center [440, 213] width 342 height 10
click at [422, 212] on p "reconfirms action user took to trigger modal appearing, usually in the form of …" at bounding box center [440, 213] width 342 height 10
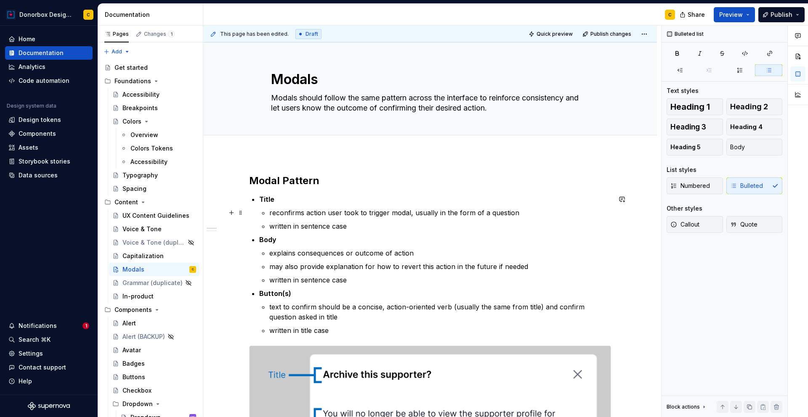
click at [360, 214] on p "reconfirms action user took to trigger modal, usually in the form of a question" at bounding box center [440, 213] width 342 height 10
click at [328, 211] on p "reconfirms action user took to trigger modal, usually in the form of a question" at bounding box center [440, 213] width 342 height 10
click at [305, 212] on p "reconfirms action that user took to trigger modal, usually in the form of a que…" at bounding box center [440, 213] width 342 height 10
click at [416, 211] on p "reconfirms the action that user took to trigger modal, usually in the form of a…" at bounding box center [440, 213] width 342 height 10
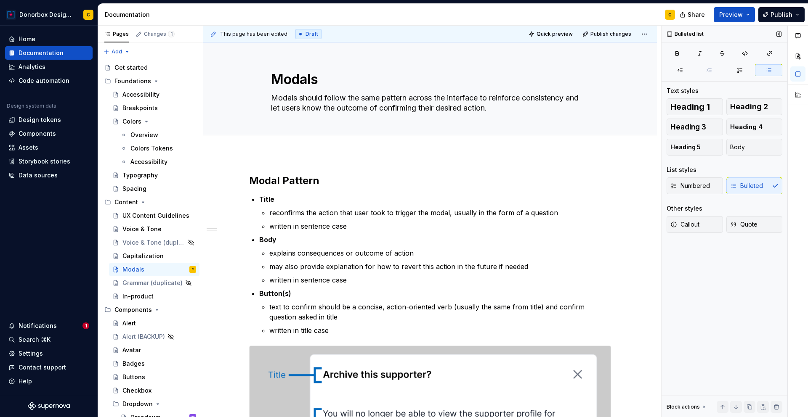
click at [729, 337] on div "Bulleted list Text styles Heading 1 Heading 2 Heading 3 Heading 4 Heading 5 Bod…" at bounding box center [724, 222] width 126 height 392
click at [530, 241] on p "Body" at bounding box center [435, 240] width 352 height 10
drag, startPoint x: 339, startPoint y: 211, endPoint x: 385, endPoint y: 211, distance: 45.9
click at [385, 211] on p "reconfirms the action that user took to trigger the modal, usually in the form …" at bounding box center [440, 213] width 342 height 10
click at [419, 212] on p "reconfirms the action taken by user that trigger the modal, usually in the form…" at bounding box center [440, 213] width 342 height 10
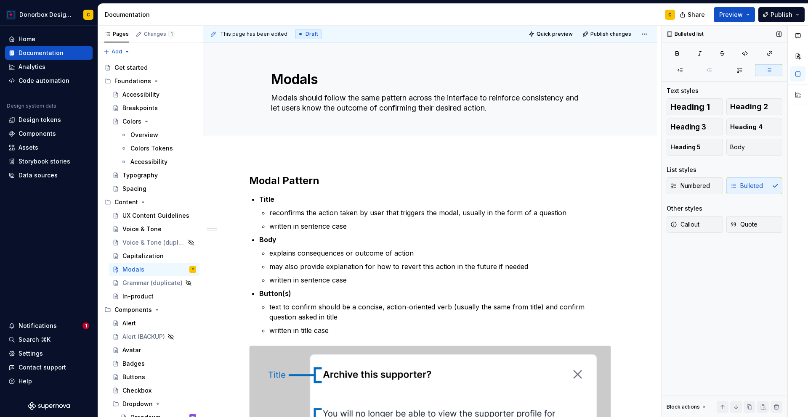
click at [722, 292] on div "Bulleted list Text styles Heading 1 Heading 2 Heading 3 Heading 4 Heading 5 Bod…" at bounding box center [724, 222] width 126 height 392
click at [780, 8] on button "Publish" at bounding box center [781, 14] width 46 height 15
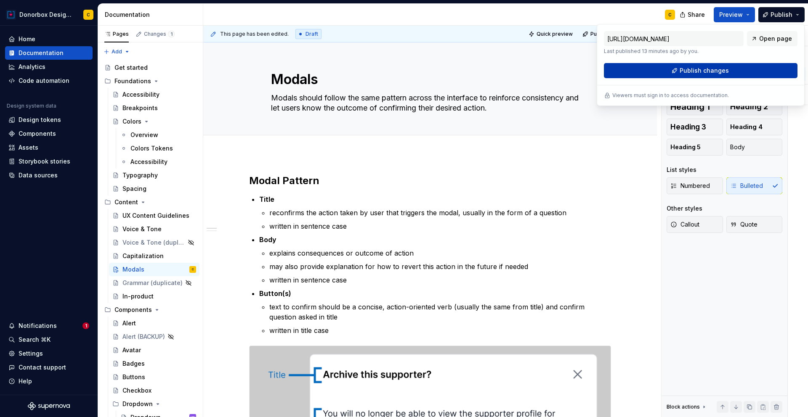
click at [732, 69] on button "Publish changes" at bounding box center [701, 70] width 194 height 15
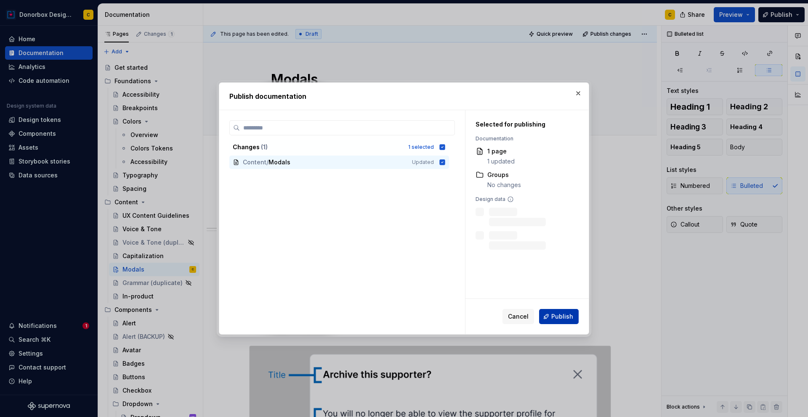
click at [567, 317] on span "Publish" at bounding box center [562, 317] width 22 height 8
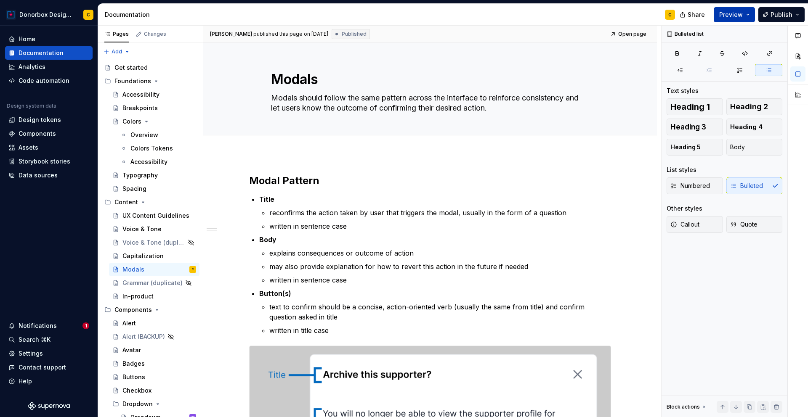
click at [732, 15] on span "Preview" at bounding box center [731, 15] width 24 height 8
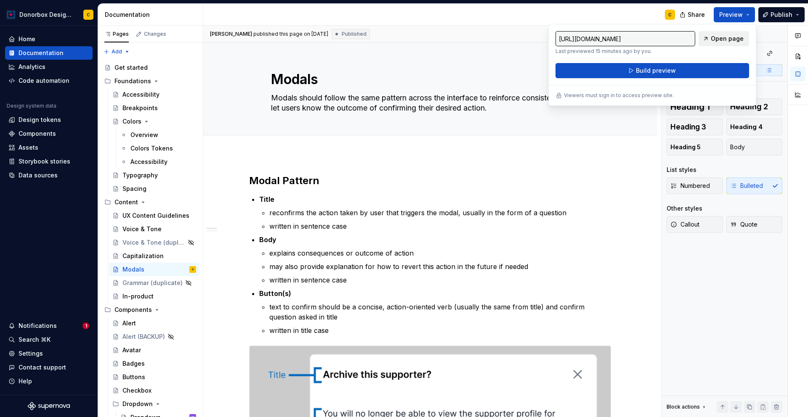
click at [727, 37] on span "Open page" at bounding box center [726, 38] width 33 height 8
click at [497, 82] on textarea "Modals" at bounding box center [428, 79] width 318 height 20
type textarea "*"
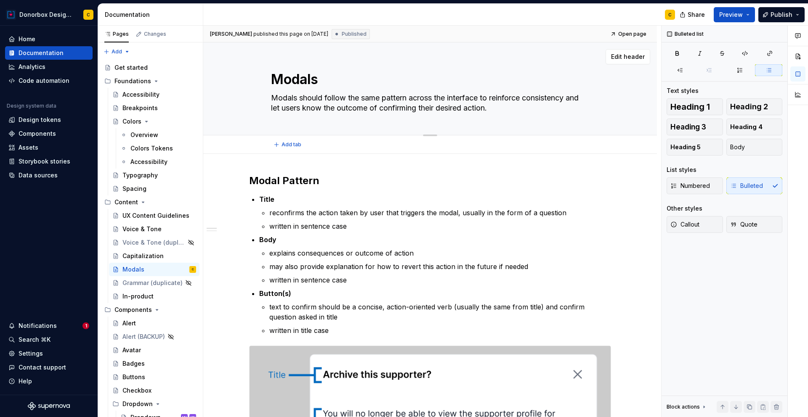
click at [305, 106] on textarea "Modals should follow the same pattern across the interface to reinforce consist…" at bounding box center [428, 103] width 318 height 24
click at [293, 106] on textarea "Modals should follow the same pattern across the interface to reinforce consist…" at bounding box center [428, 103] width 318 height 24
drag, startPoint x: 286, startPoint y: 107, endPoint x: 340, endPoint y: 110, distance: 53.9
click at [340, 110] on textarea "Modals should follow the same pattern across the interface to reinforce consist…" at bounding box center [428, 103] width 318 height 24
type textarea "Modals should follow the same pattern across the interface to reinforce consist…"
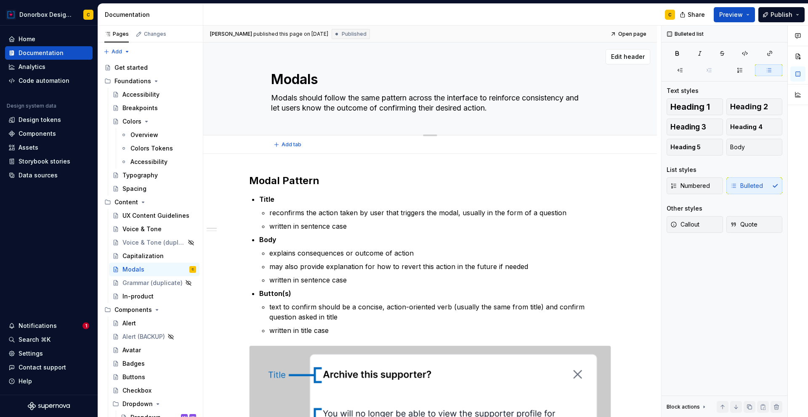
type textarea "*"
type textarea "Modals should follow the same pattern across the interface to reinforce consist…"
type textarea "*"
type textarea "Modals should follow the same pattern across the interface to reinforce consist…"
type textarea "*"
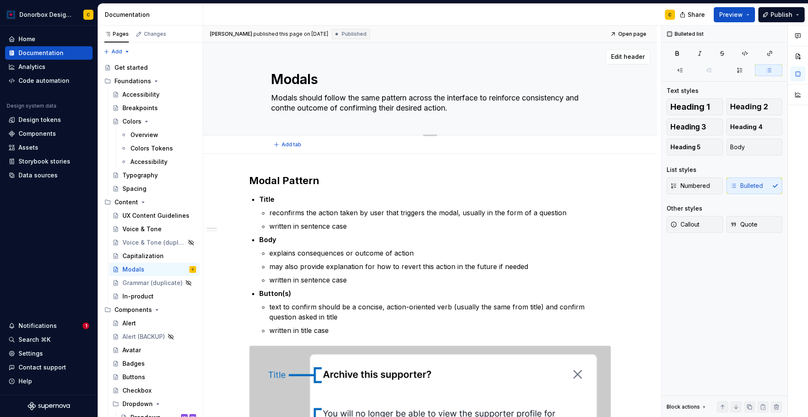
type textarea "Modals should follow the same pattern across the interface to reinforce consist…"
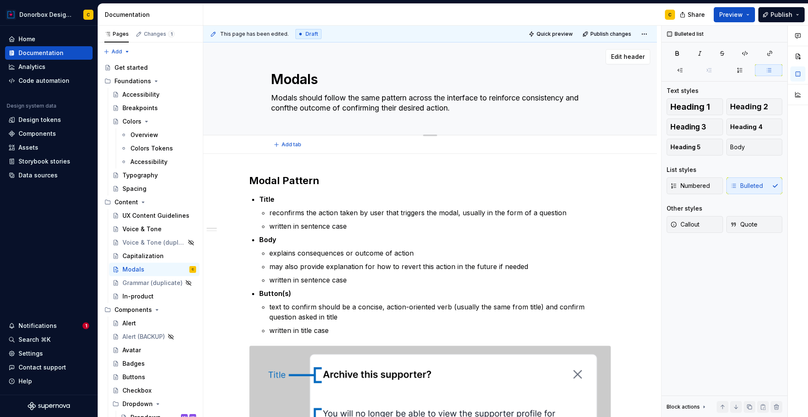
type textarea "*"
type textarea "Modals should follow the same pattern across the interface to reinforce consist…"
type textarea "*"
type textarea "Modals should follow the same pattern across the interface to reinforce consist…"
type textarea "*"
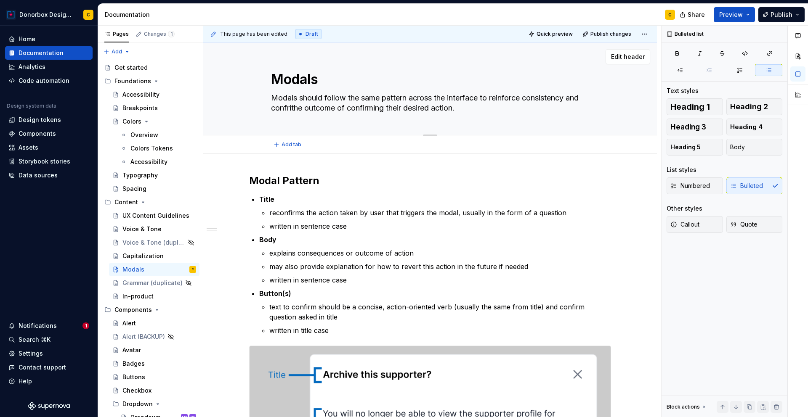
type textarea "Modals should follow the same pattern across the interface to reinforce consist…"
type textarea "*"
type textarea "Modals should follow the same pattern across the interface to reinforce consist…"
type textarea "*"
type textarea "Modals should follow the same pattern across the interface to reinforce consist…"
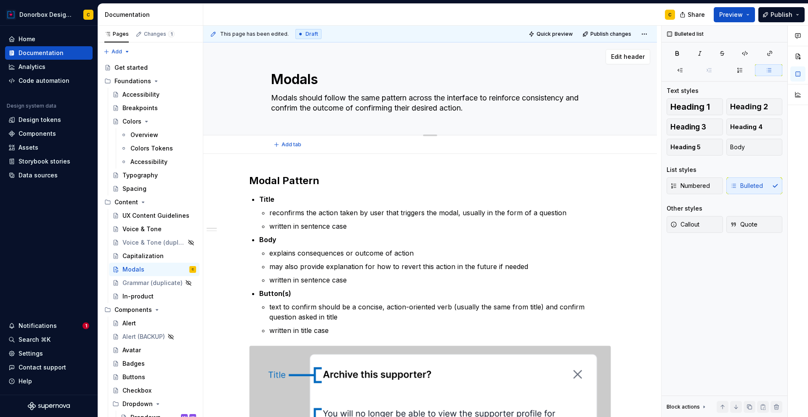
type textarea "*"
type textarea "Modals should follow the same pattern across the interface to reinforce consist…"
type textarea "*"
type textarea "Modals should follow the same pattern across the interface to reinforce consist…"
type textarea "*"
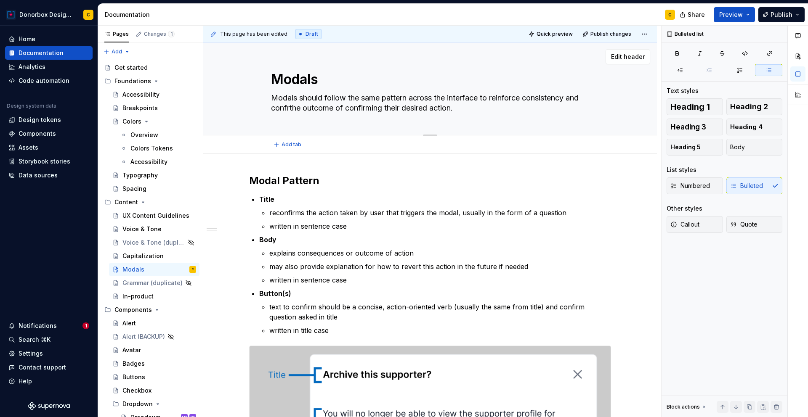
type textarea "Modals should follow the same pattern across the interface to reinforce consist…"
type textarea "*"
type textarea "Modals should follow the same pattern across the interface to reinforce consist…"
type textarea "*"
type textarea "Modals should follow the same pattern across the interface to reinforce consist…"
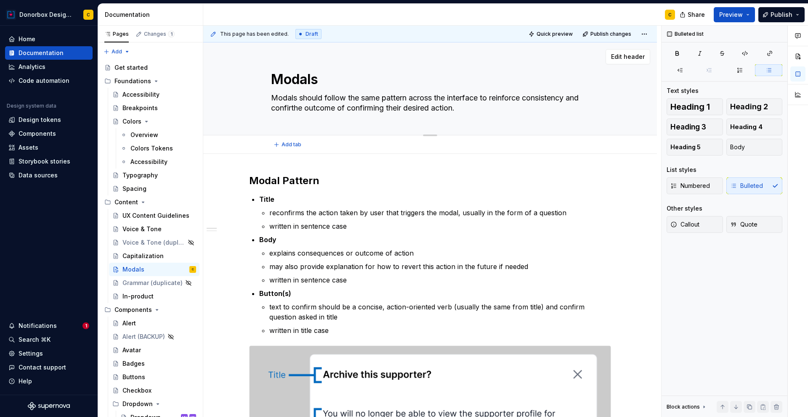
type textarea "*"
type textarea "Modals should follow the same pattern across the interface to reinforce consist…"
type textarea "*"
type textarea "Modals should follow the same pattern across the interface to reinforce consist…"
type textarea "*"
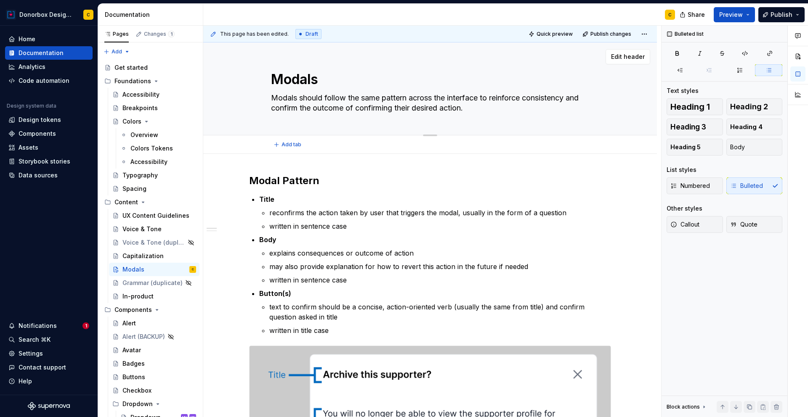
drag, startPoint x: 373, startPoint y: 106, endPoint x: 414, endPoint y: 105, distance: 40.4
click at [414, 105] on textarea "Modals should follow the same pattern across the interface to reinforce consist…" at bounding box center [428, 103] width 318 height 24
type textarea "Modals should follow the same pattern across the interface to reinforce consist…"
drag, startPoint x: 387, startPoint y: 107, endPoint x: 382, endPoint y: 106, distance: 6.0
click at [382, 106] on textarea "Modals should follow the same pattern across the interface to reinforce consist…" at bounding box center [428, 103] width 318 height 24
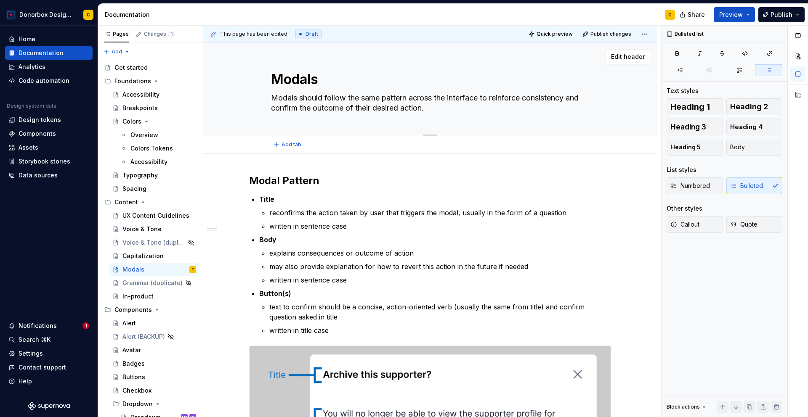
type textarea "*"
type textarea "Modals should follow the same pattern across the interface to reinforce consist…"
type textarea "*"
type textarea "Modals should follow the same pattern across the interface to reinforce consist…"
type textarea "*"
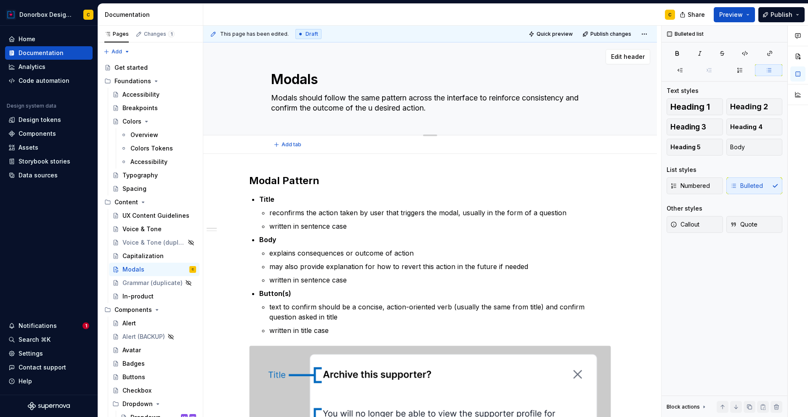
type textarea "Modals should follow the same pattern across the interface to reinforce consist…"
type textarea "*"
type textarea "Modals should follow the same pattern across the interface to reinforce consist…"
type textarea "*"
type textarea "Modals should follow the same pattern across the interface to reinforce consist…"
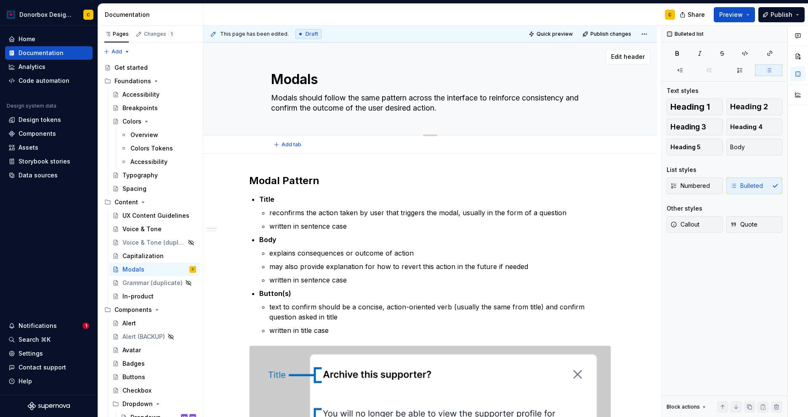
type textarea "*"
type textarea "Modals should follow the same pattern across the interface to reinforce consist…"
type textarea "*"
type textarea "Modals should follow the same pattern across the interface to reinforce consist…"
type textarea "*"
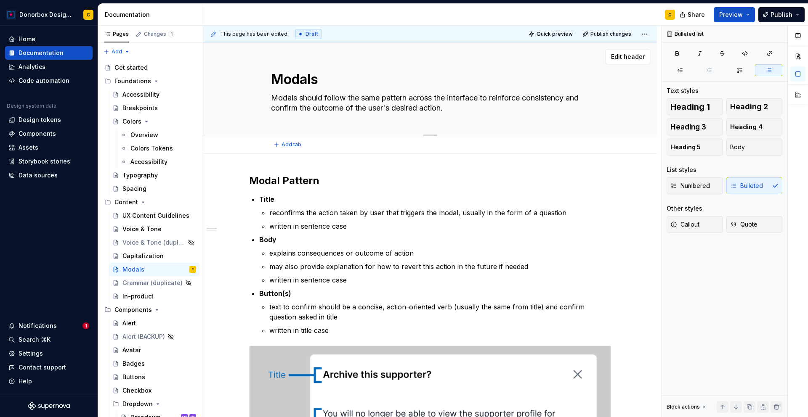
click at [440, 108] on textarea "Modals should follow the same pattern across the interface to reinforce consist…" at bounding box center [428, 103] width 318 height 24
type textarea "Modals should follow the same pattern across the interface to reinforce consist…"
type textarea "*"
type textarea "Modals should follow the same pattern across the interface to reinforce consist…"
type textarea "*"
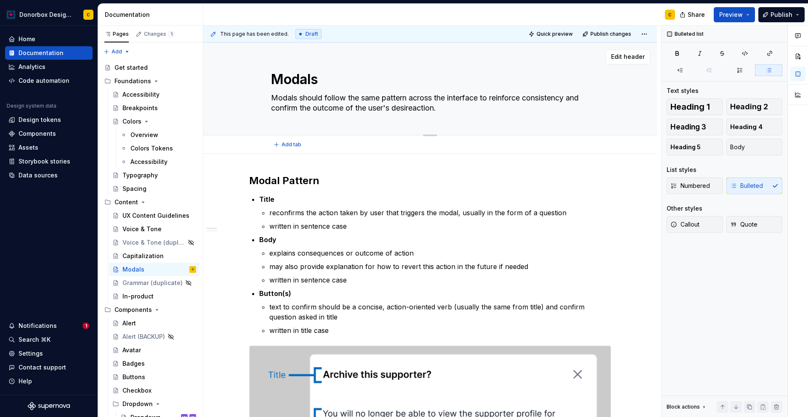
type textarea "Modals should follow the same pattern across the interface to reinforce consist…"
type textarea "*"
type textarea "Modals should follow the same pattern across the interface to reinforce consist…"
type textarea "*"
type textarea "Modals should follow the same pattern across the interface to reinforce consist…"
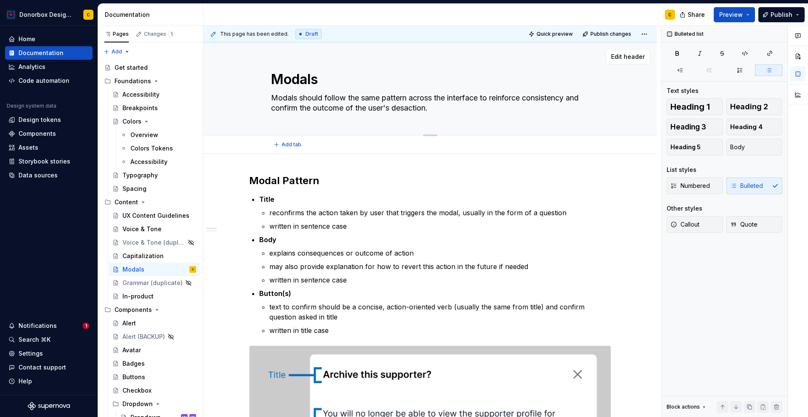
type textarea "*"
type textarea "Modals should follow the same pattern across the interface to reinforce consist…"
type textarea "*"
type textarea "Modals should follow the same pattern across the interface to reinforce consist…"
type textarea "*"
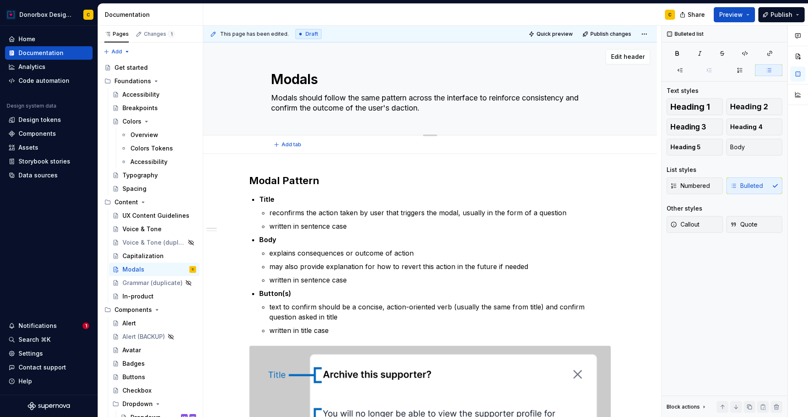
type textarea "Modals should follow the same pattern across the interface to reinforce consist…"
type textarea "*"
type textarea "Modals should follow the same pattern across the interface to reinforce consist…"
click at [781, 16] on span "Publish" at bounding box center [781, 15] width 22 height 8
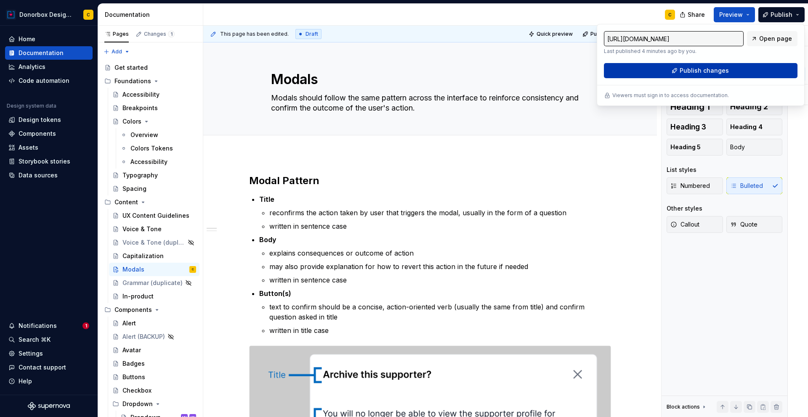
click at [699, 69] on span "Publish changes" at bounding box center [703, 70] width 49 height 8
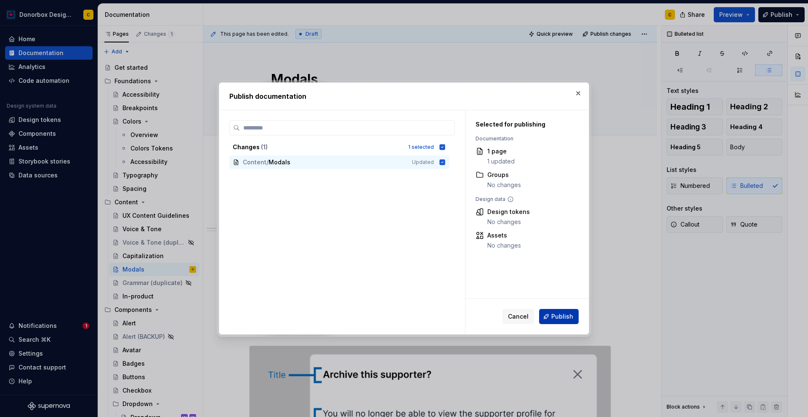
click at [568, 318] on span "Publish" at bounding box center [562, 317] width 22 height 8
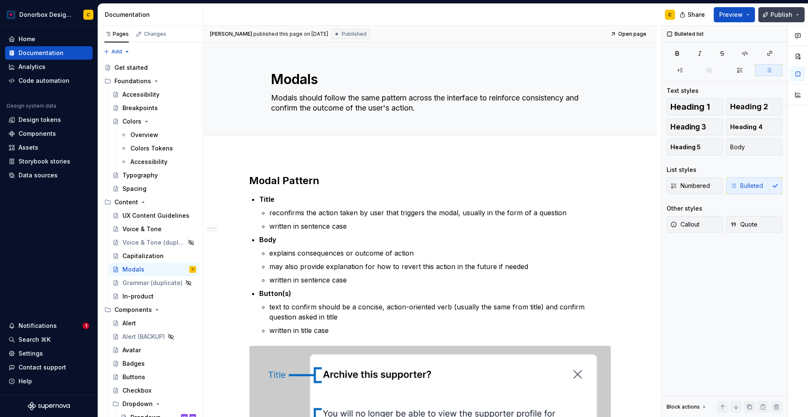
click at [772, 20] on button "Publish" at bounding box center [781, 14] width 46 height 15
click at [722, 11] on span "Preview" at bounding box center [731, 15] width 24 height 8
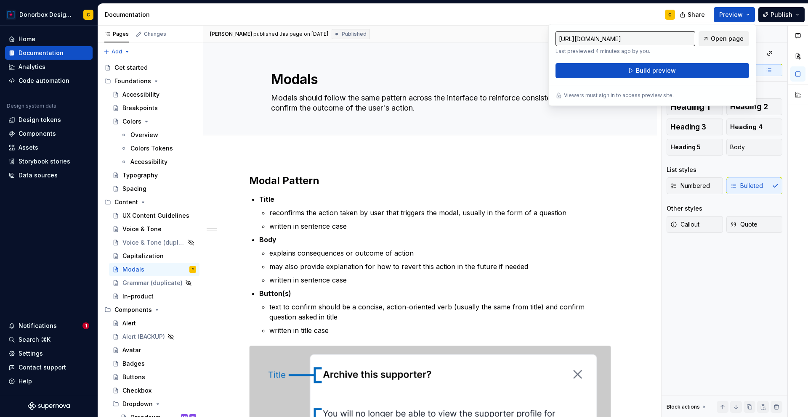
click at [738, 41] on span "Open page" at bounding box center [726, 38] width 33 height 8
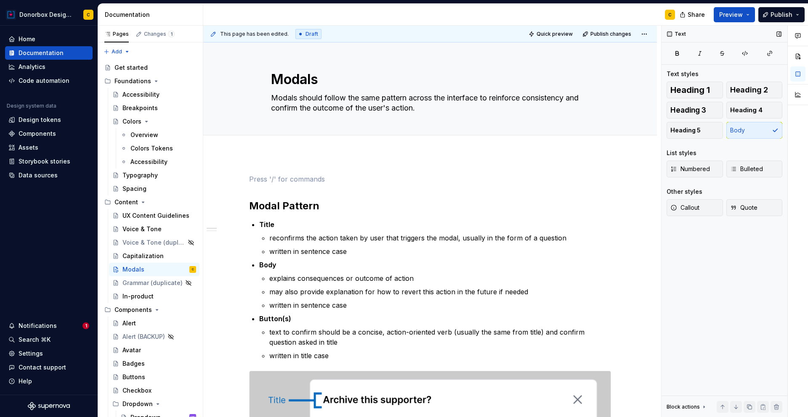
click at [680, 281] on div "Text Text styles Heading 1 Heading 2 Heading 3 Heading 4 Heading 5 Body List st…" at bounding box center [724, 222] width 126 height 392
click at [252, 180] on p at bounding box center [430, 179] width 362 height 10
click at [240, 179] on span at bounding box center [240, 179] width 7 height 12
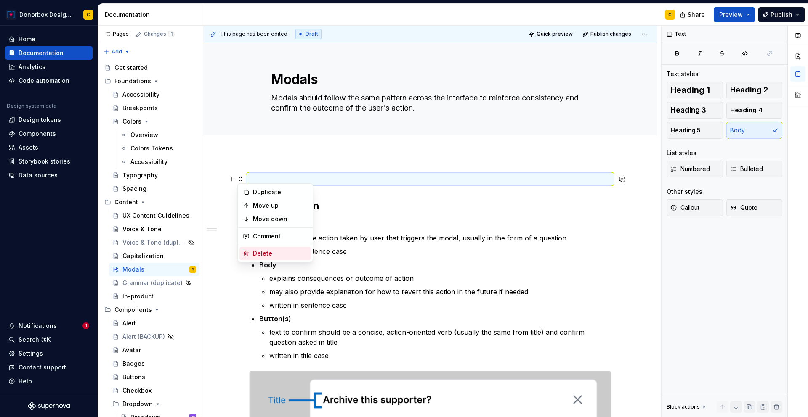
click at [270, 253] on div "Delete" at bounding box center [280, 253] width 55 height 8
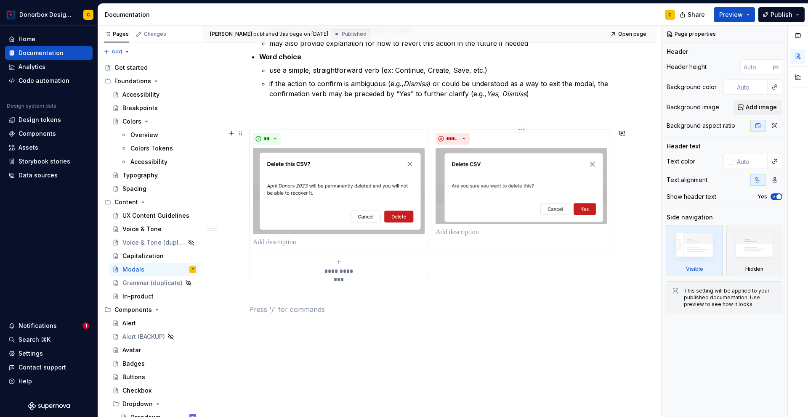
scroll to position [636, 0]
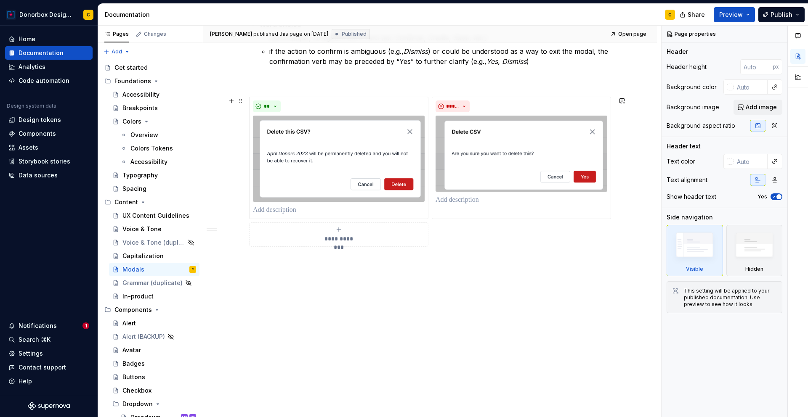
type textarea "*"
